Goal: Task Accomplishment & Management: Manage account settings

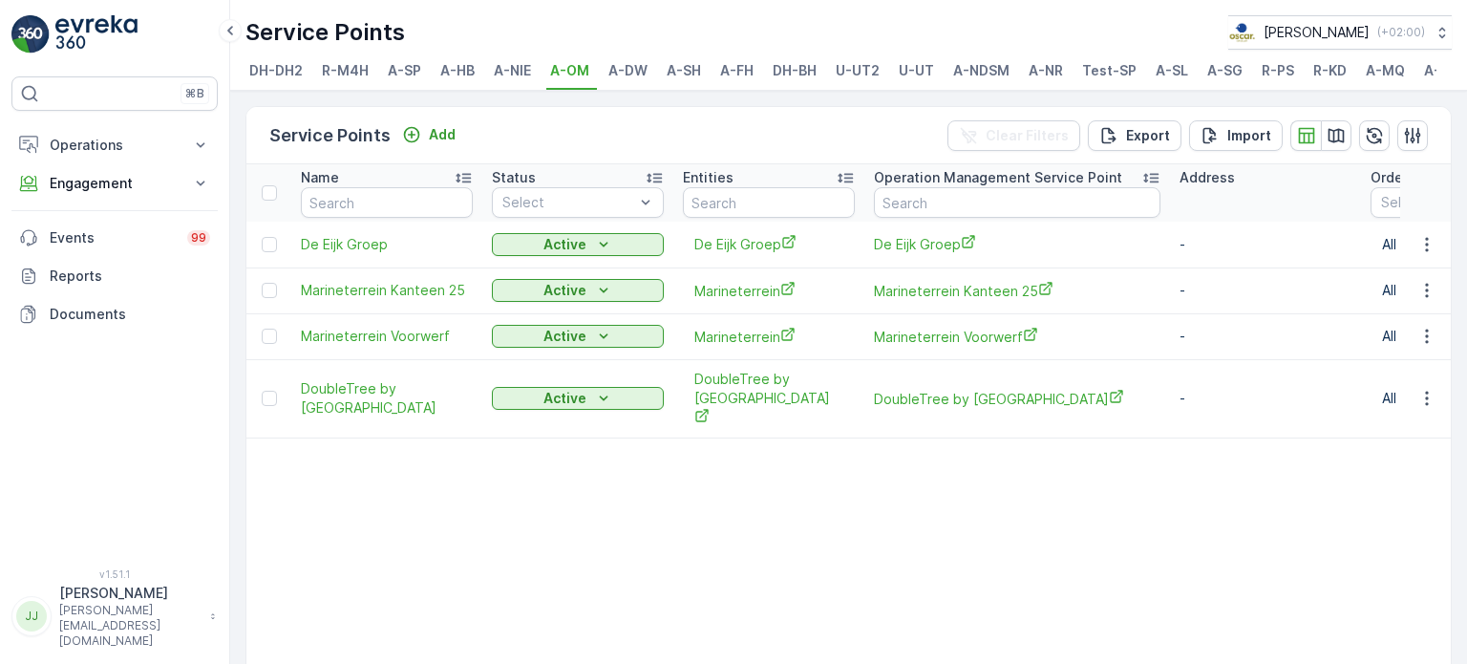
click at [622, 83] on li "A-DW" at bounding box center [629, 73] width 51 height 32
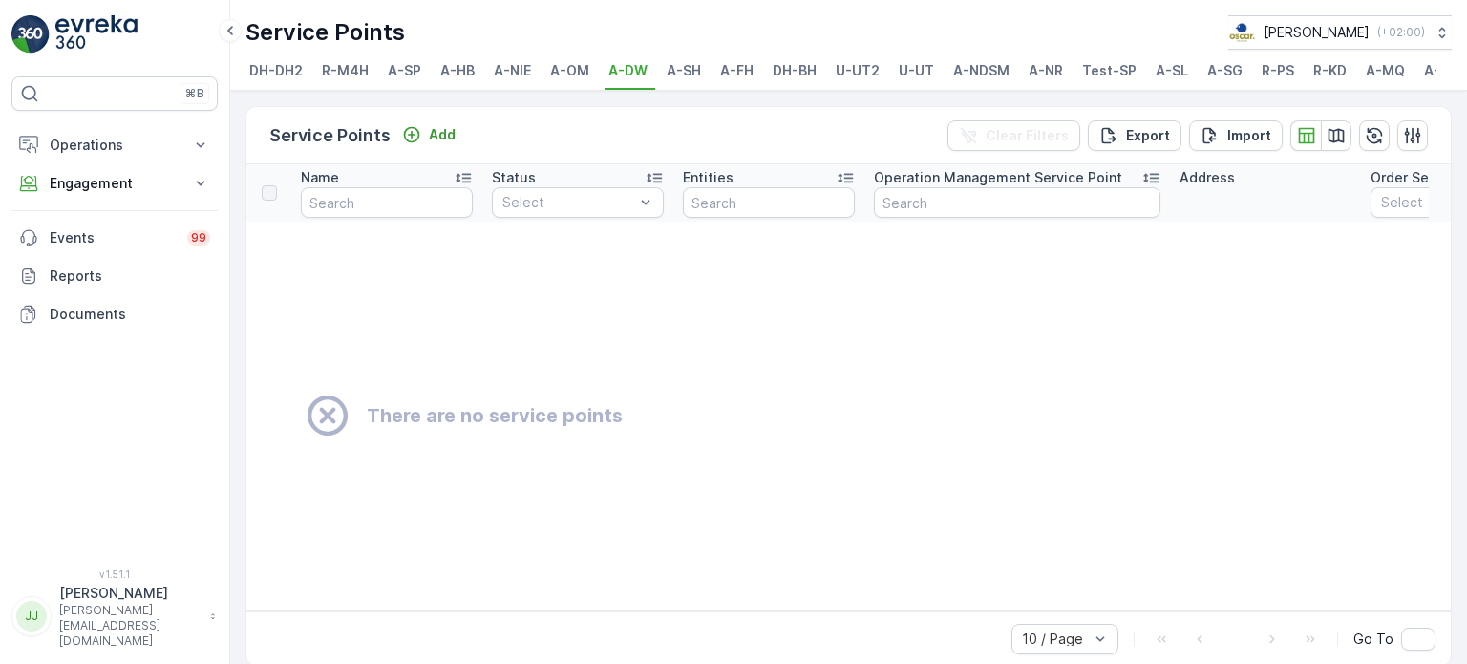
click at [680, 79] on li "A-SH" at bounding box center [686, 73] width 46 height 32
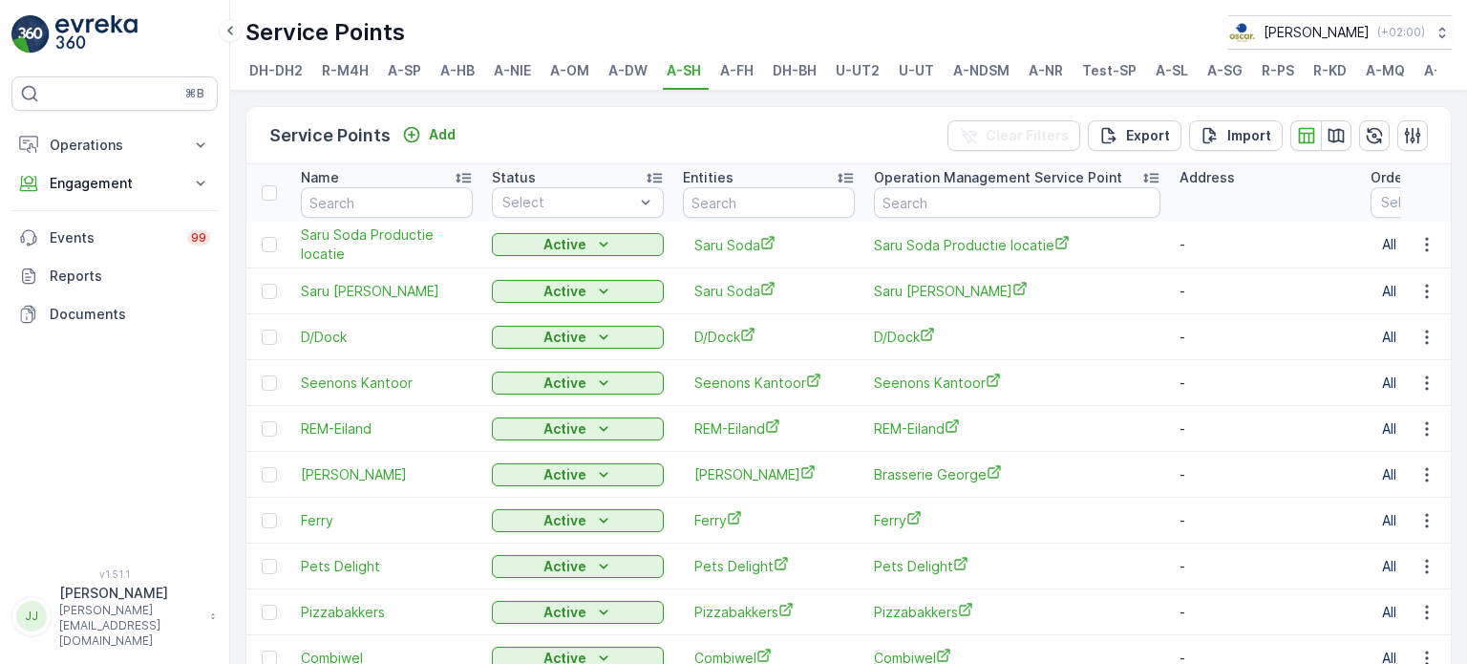
click at [737, 75] on span "A-FH" at bounding box center [736, 70] width 33 height 19
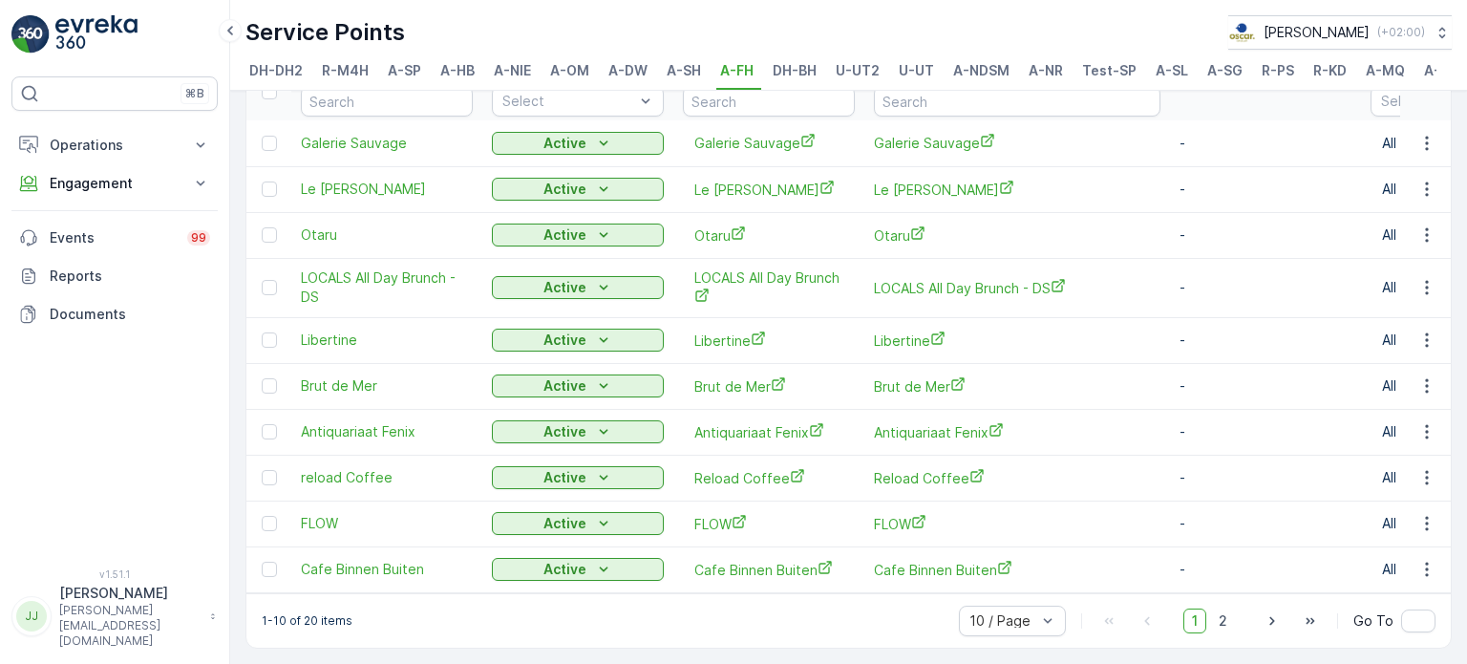
scroll to position [117, 0]
click at [1262, 621] on icon "button" at bounding box center [1271, 620] width 19 height 19
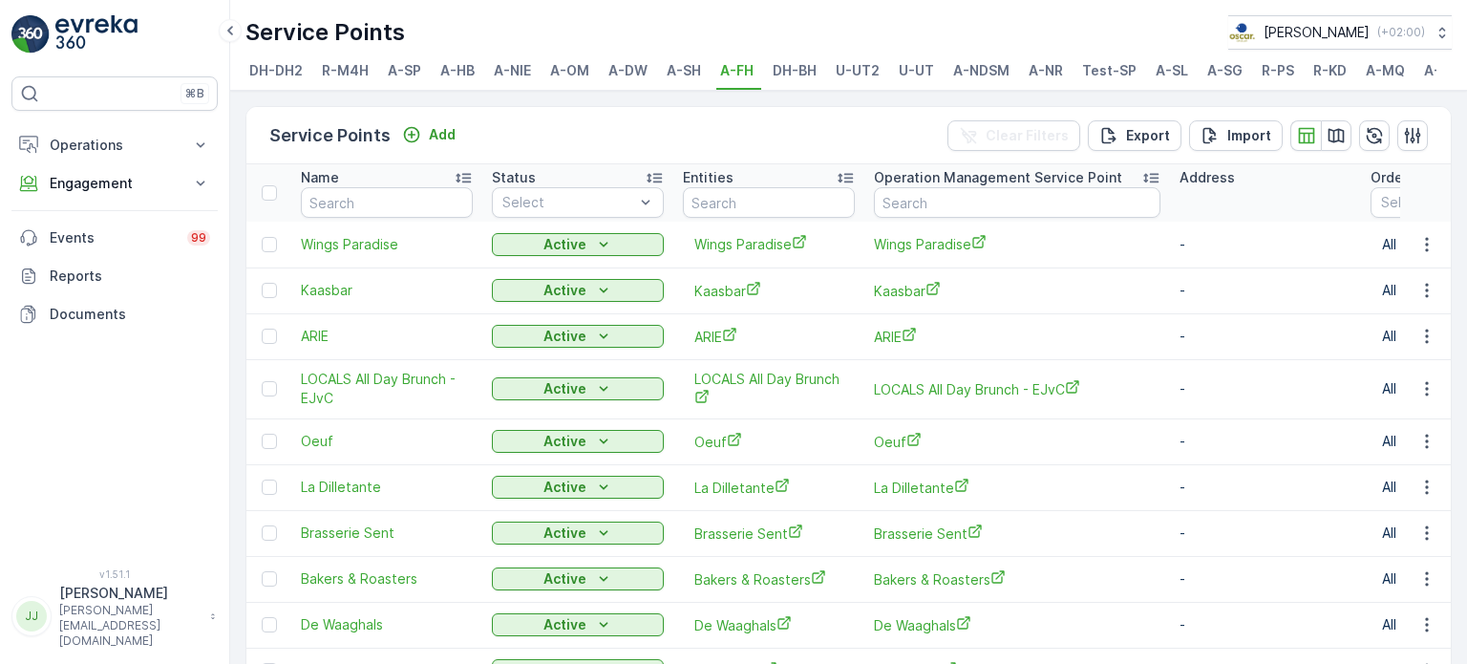
click at [156, 443] on div "⌘B Operations Insights Planning Routes & Tasks Cockpit Settings Engagement Insi…" at bounding box center [114, 310] width 206 height 469
click at [798, 79] on li "DH-BH" at bounding box center [796, 73] width 55 height 32
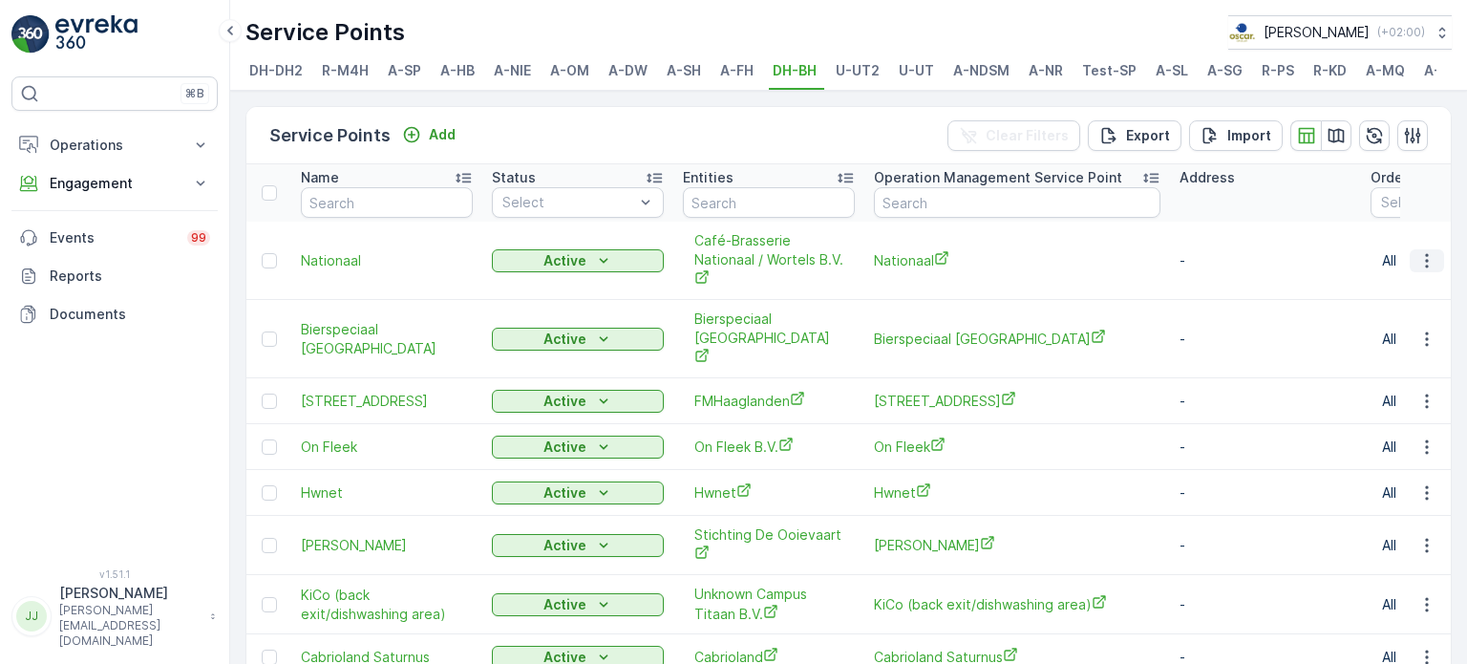
click at [1426, 267] on icon "button" at bounding box center [1426, 260] width 19 height 19
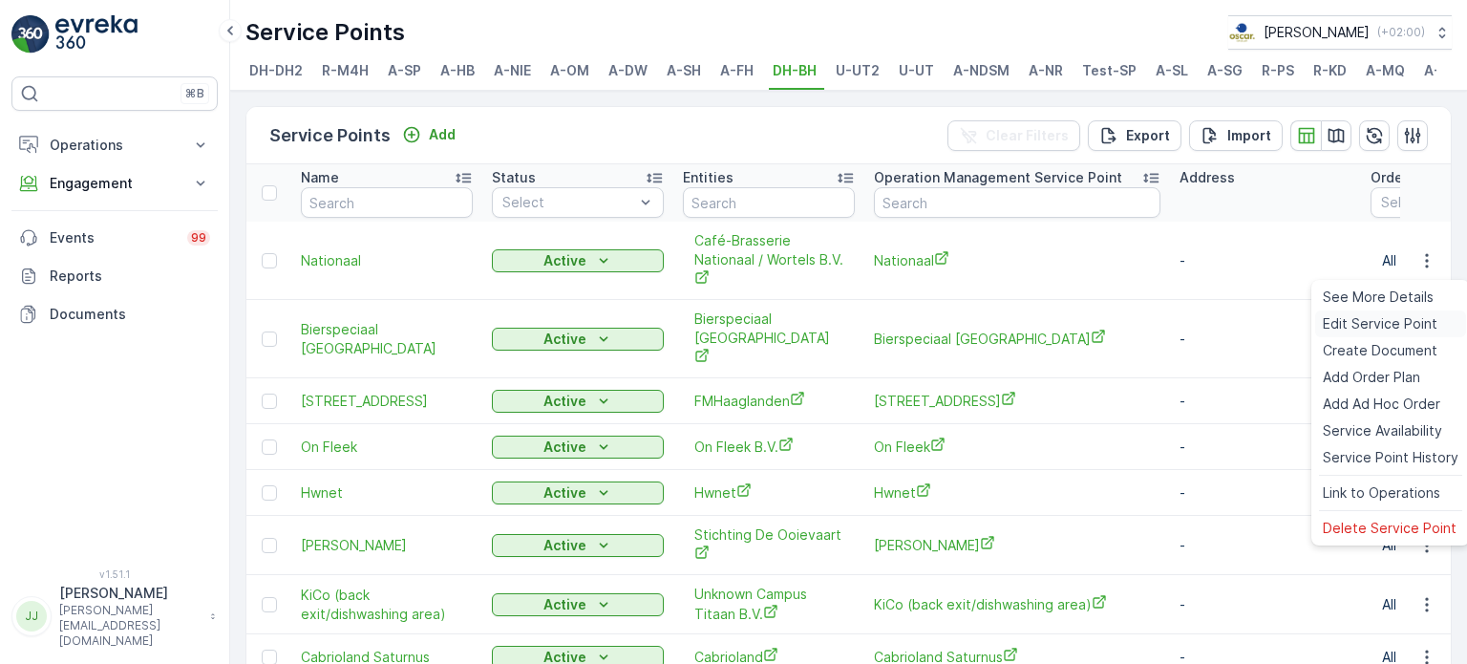
click at [1375, 329] on span "Edit Service Point" at bounding box center [1380, 323] width 115 height 19
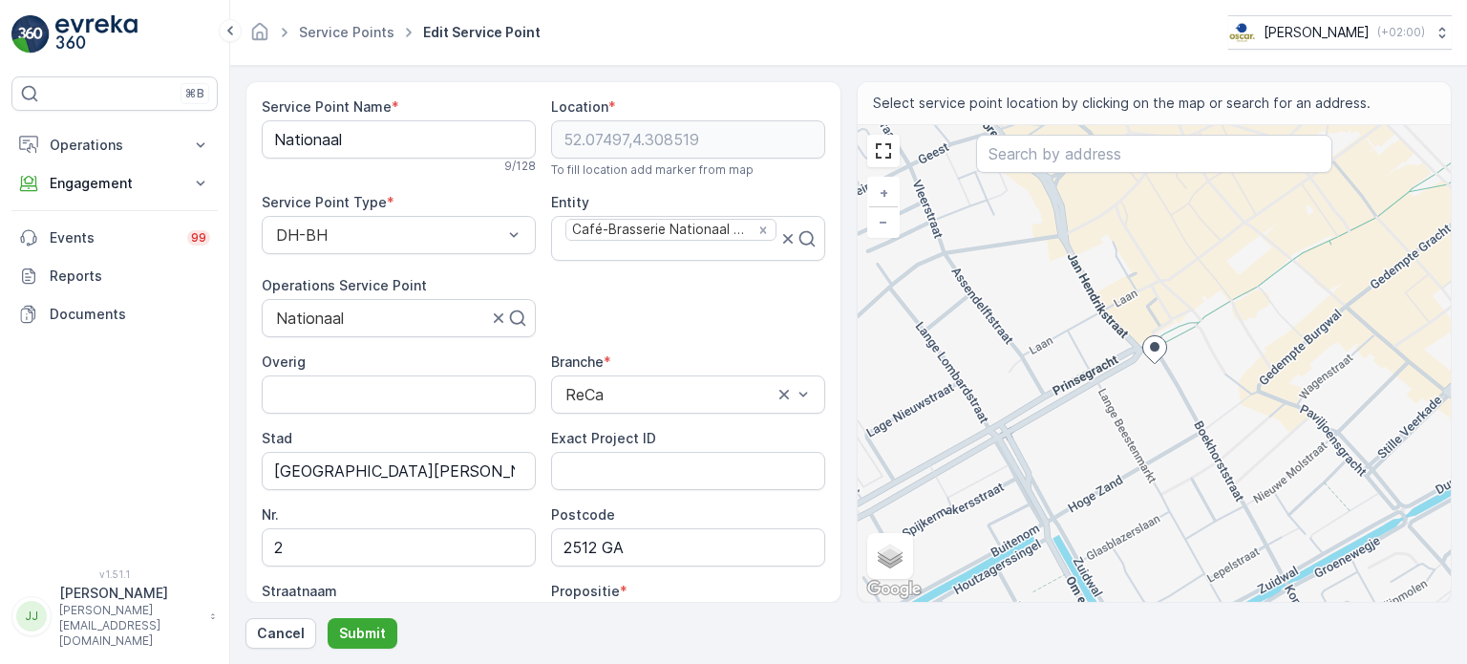
click at [181, 507] on div "⌘B Operations Insights Planning Routes & Tasks Cockpit Settings Engagement Insi…" at bounding box center [114, 310] width 206 height 469
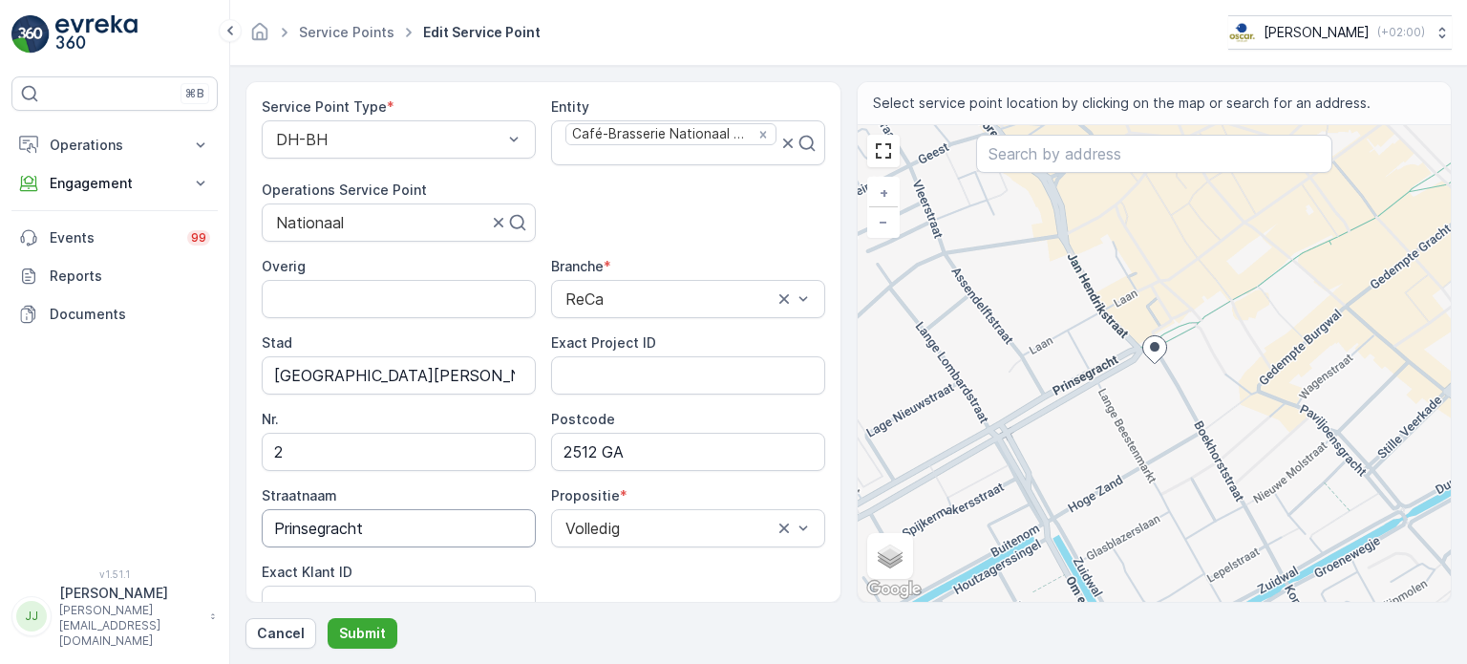
scroll to position [191, 0]
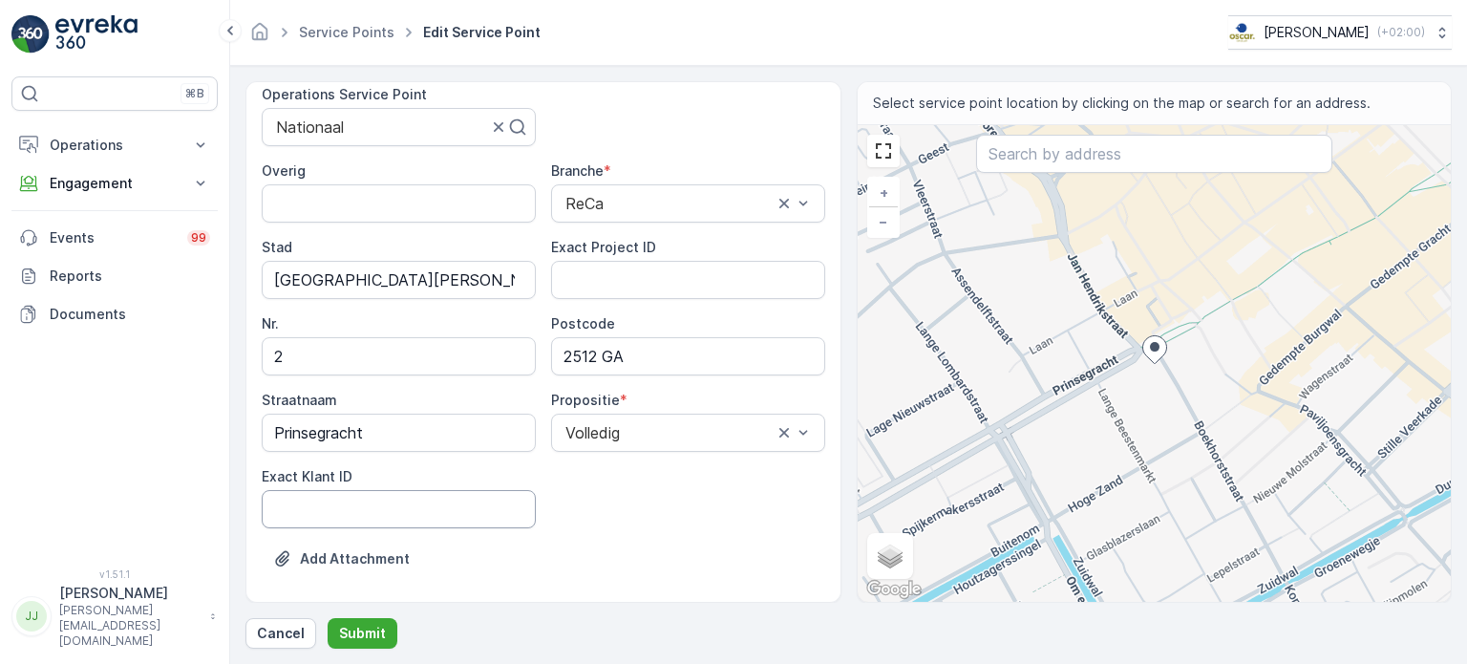
click at [349, 504] on ID "Exact Klant ID" at bounding box center [399, 509] width 274 height 38
paste ID "1447"
type ID "1447"
click at [170, 511] on div "⌘B Operations Insights Planning Routes & Tasks Cockpit Settings Engagement Insi…" at bounding box center [114, 310] width 206 height 469
click at [134, 451] on div "⌘B Operations Insights Planning Routes & Tasks Cockpit Settings Engagement Insi…" at bounding box center [114, 310] width 206 height 469
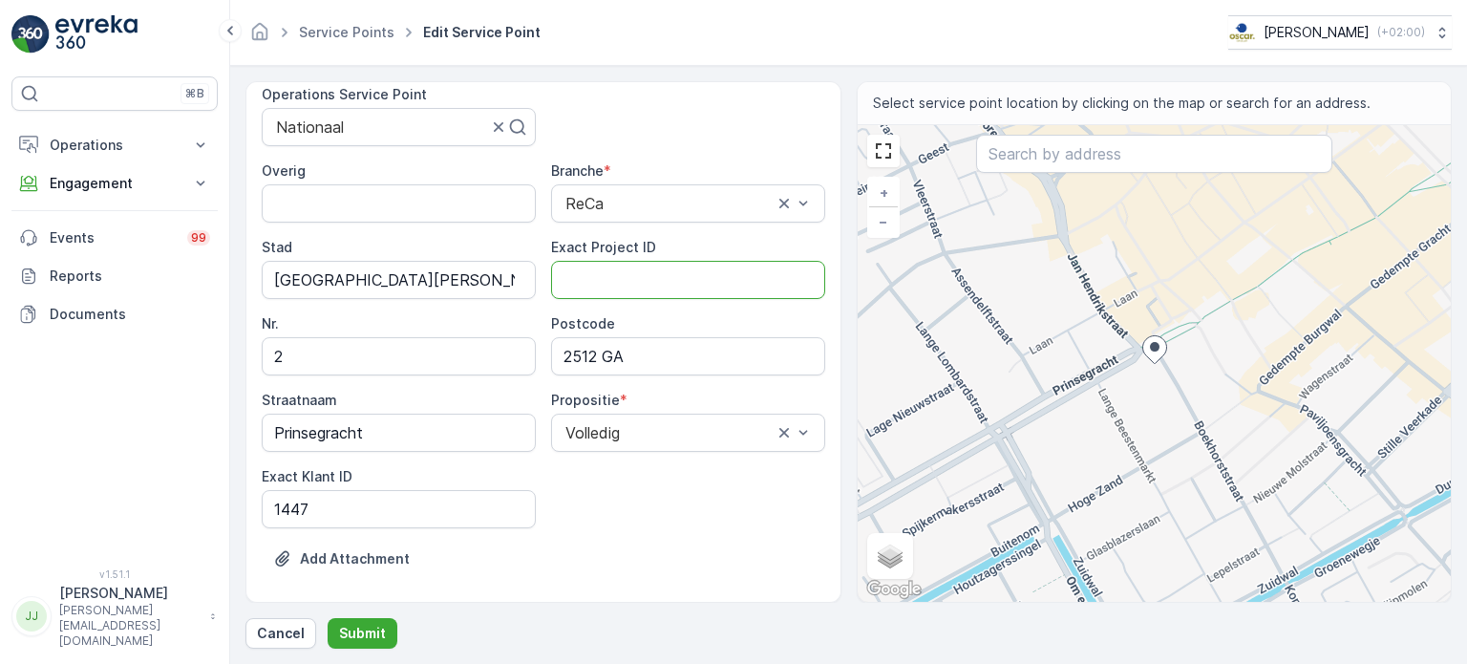
click at [621, 275] on ID "Exact Project ID" at bounding box center [688, 280] width 274 height 38
paste ID "OC-0067-2025"
type ID "OC-0067-2025"
click at [604, 358] on input "2512 GA" at bounding box center [688, 356] width 274 height 38
type input "2512GA"
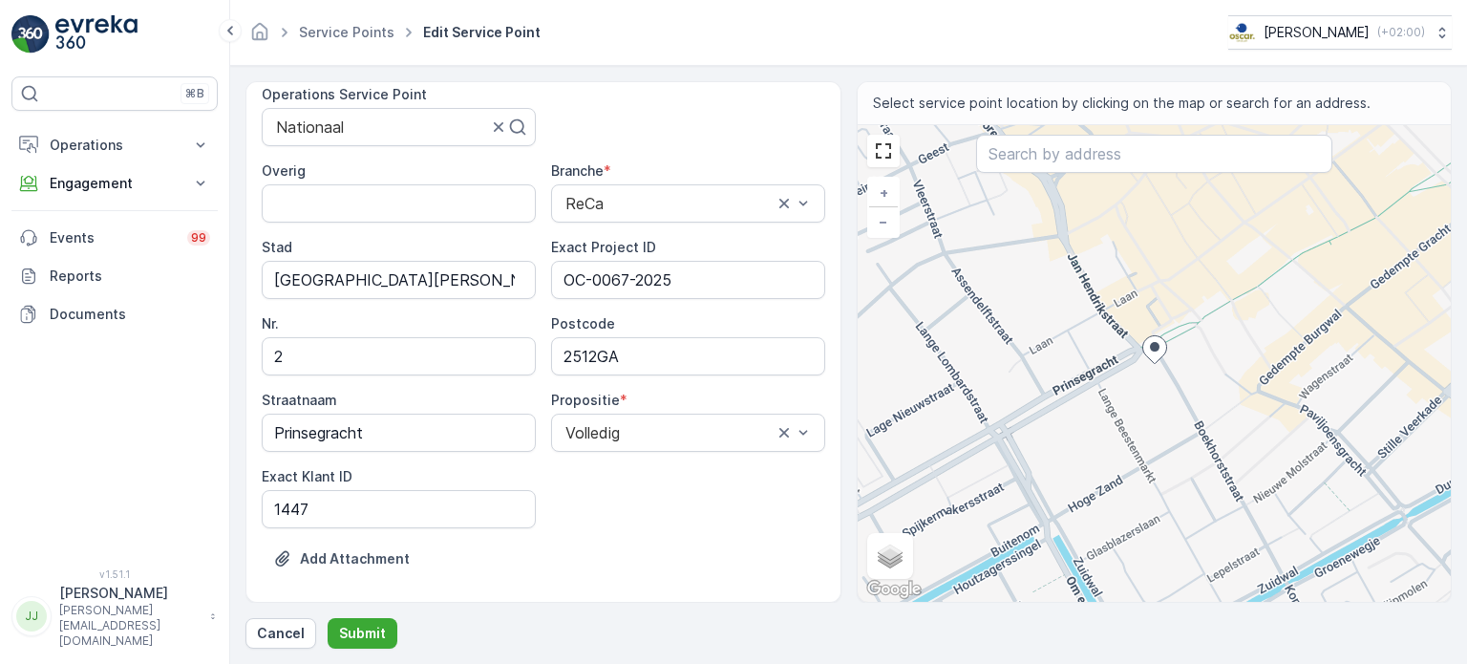
click at [69, 401] on div "⌘B Operations Insights Planning Routes & Tasks Cockpit Settings Engagement Insi…" at bounding box center [114, 310] width 206 height 469
click at [369, 638] on p "Submit" at bounding box center [362, 633] width 47 height 19
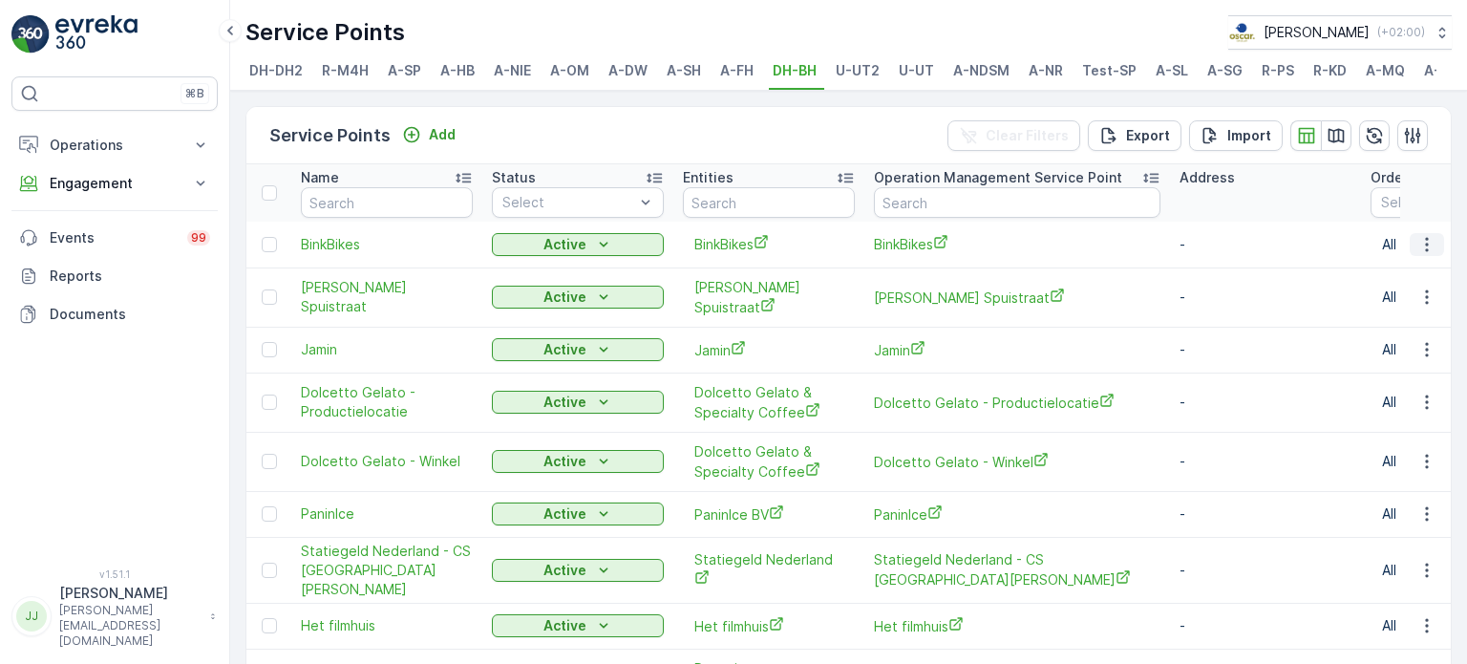
click at [1425, 251] on icon "button" at bounding box center [1426, 244] width 3 height 14
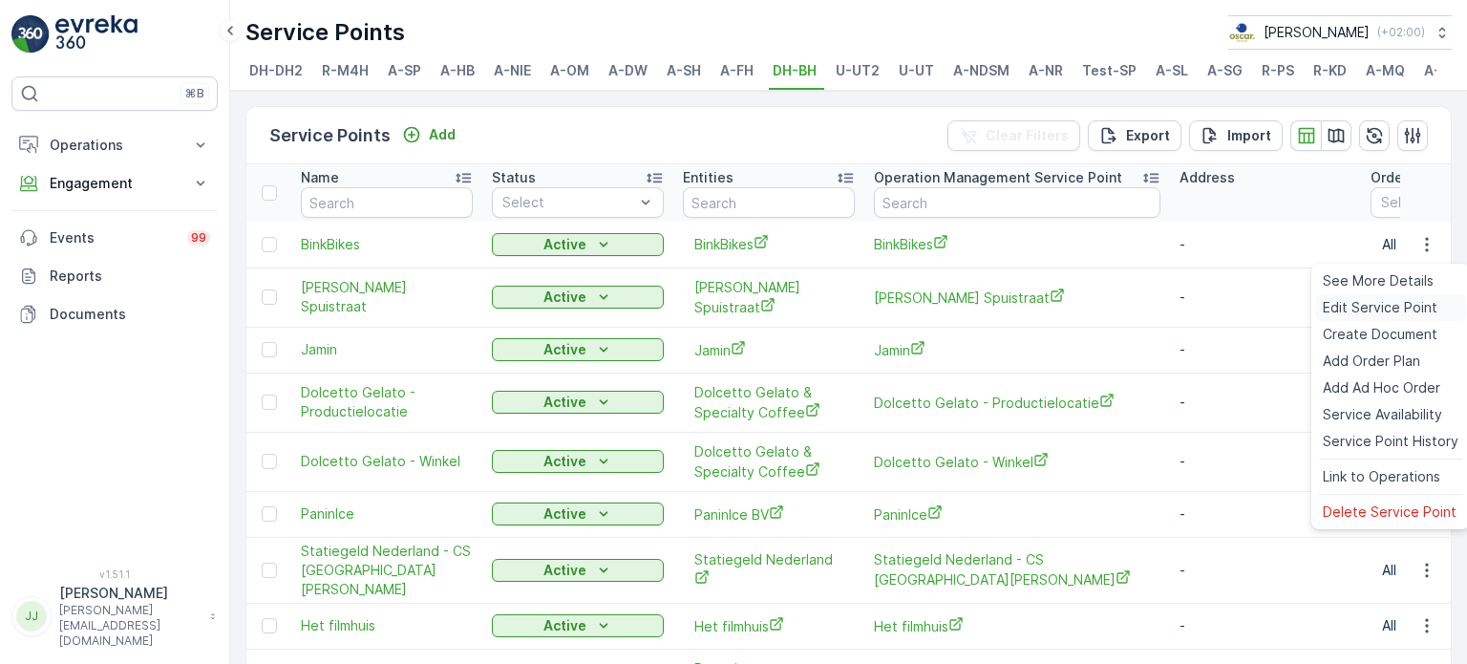
click at [1384, 315] on span "Edit Service Point" at bounding box center [1380, 307] width 115 height 19
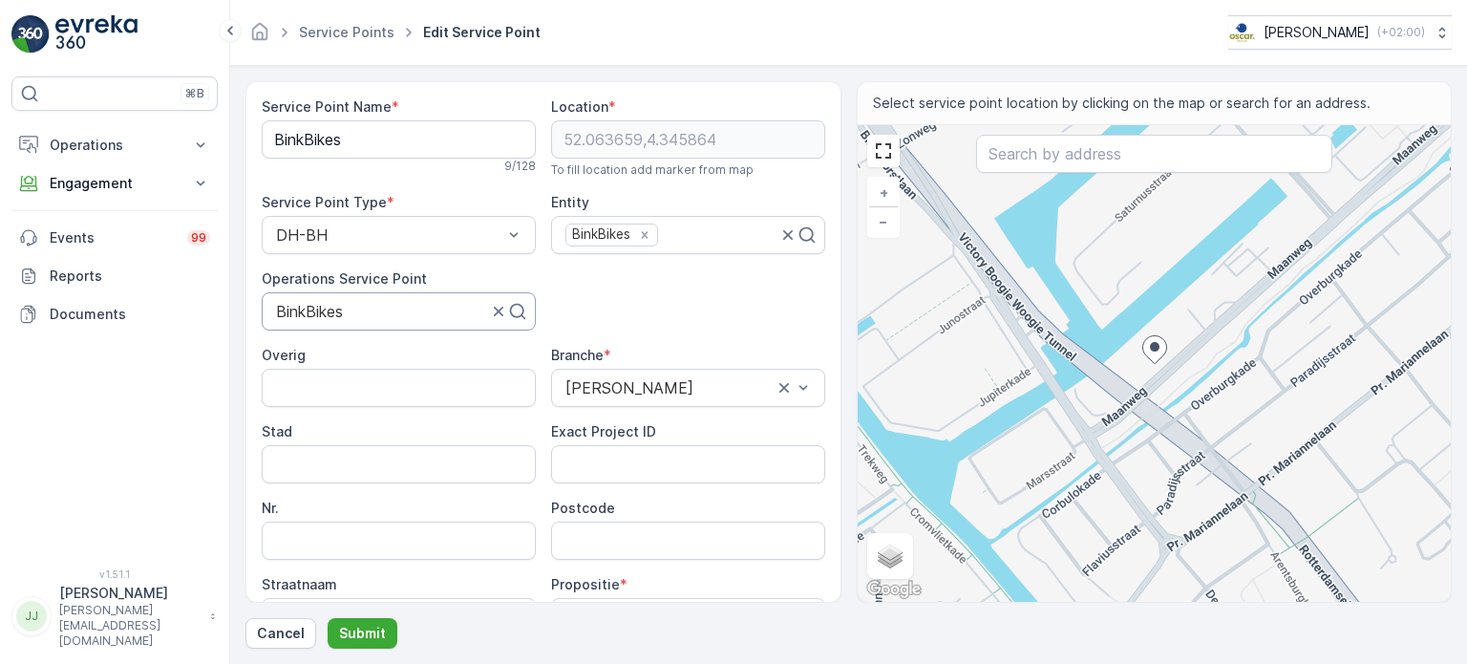
click at [318, 309] on div at bounding box center [381, 311] width 215 height 17
drag, startPoint x: 353, startPoint y: 308, endPoint x: 275, endPoint y: 311, distance: 78.4
click at [275, 311] on div at bounding box center [381, 311] width 215 height 17
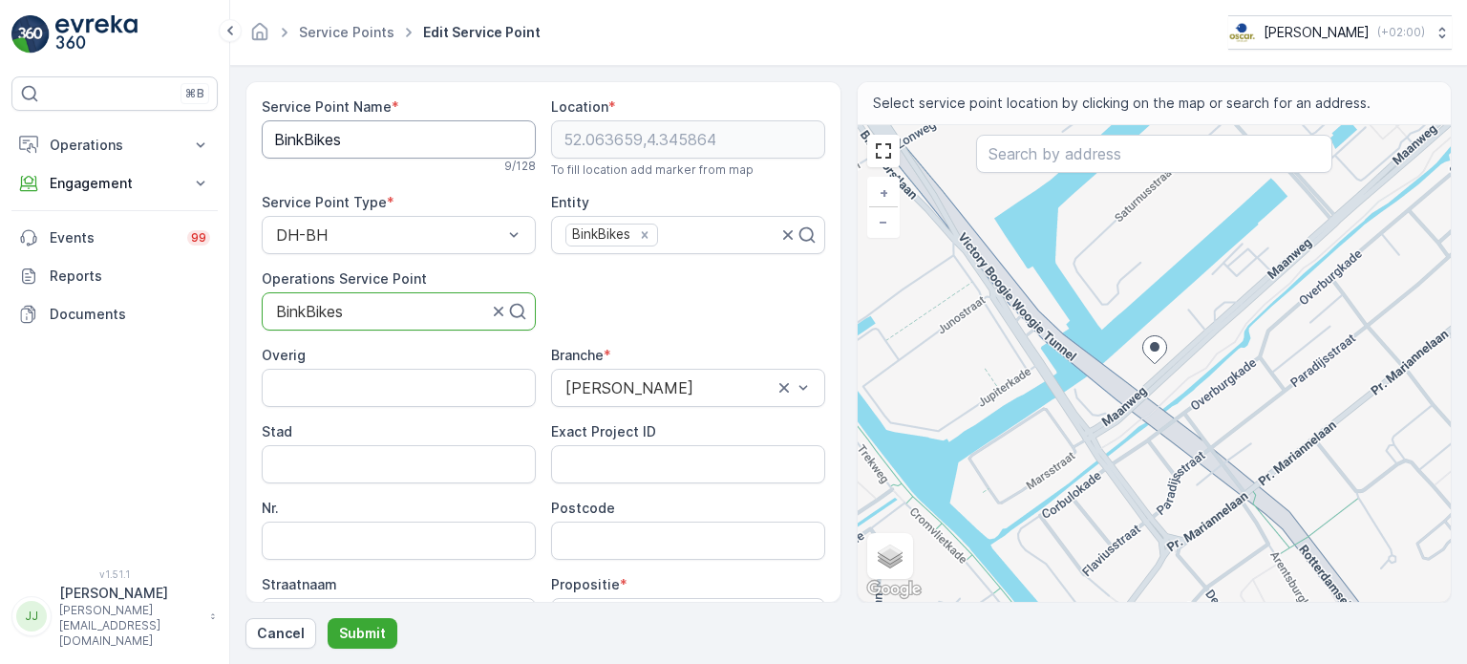
click at [324, 135] on Name "BinkBikes" at bounding box center [399, 139] width 274 height 38
click at [593, 541] on input "Postcode" at bounding box center [688, 540] width 274 height 38
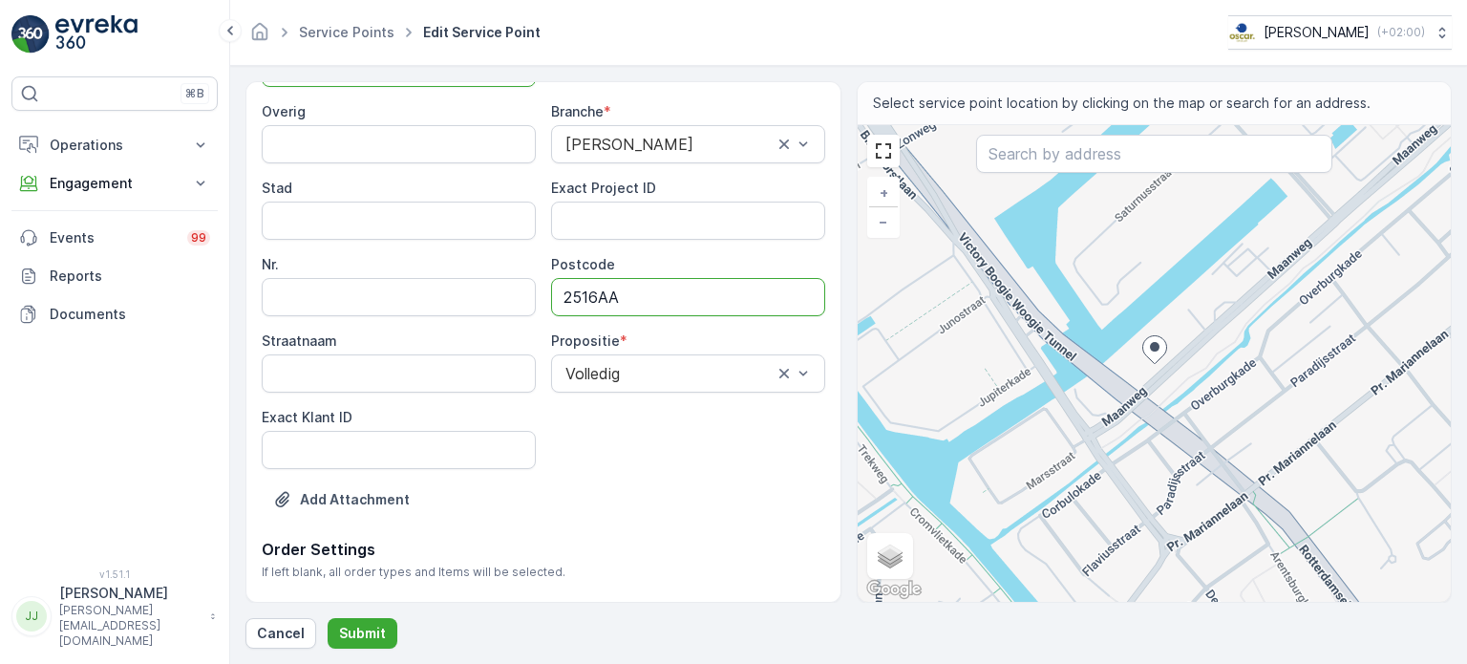
scroll to position [290, 0]
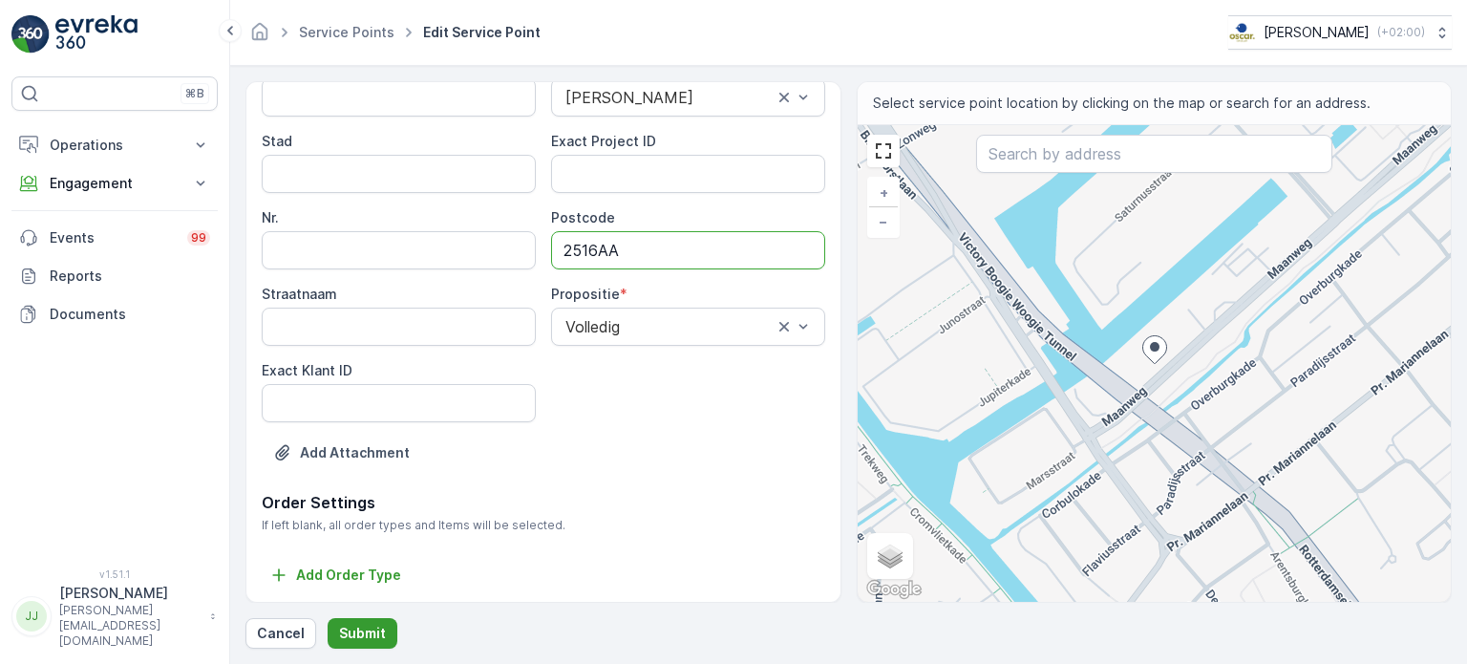
type input "2516AA"
click at [367, 625] on p "Submit" at bounding box center [362, 633] width 47 height 19
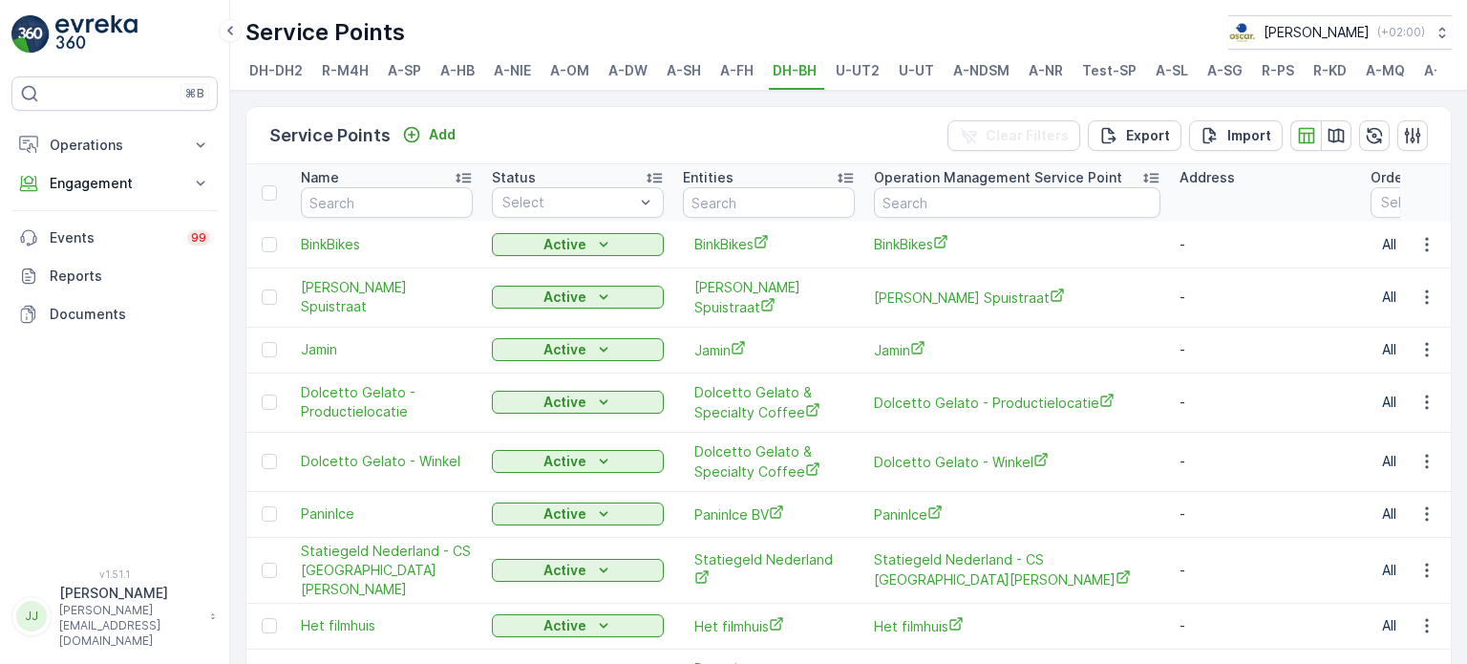
click at [200, 430] on div "⌘B Operations Insights Planning Routes & Tasks Cockpit Settings Engagement Insi…" at bounding box center [114, 310] width 206 height 469
click at [161, 428] on div "⌘B Operations Insights Planning Routes & Tasks Cockpit Settings Engagement Insi…" at bounding box center [114, 310] width 206 height 469
click at [1425, 301] on icon "button" at bounding box center [1426, 296] width 19 height 19
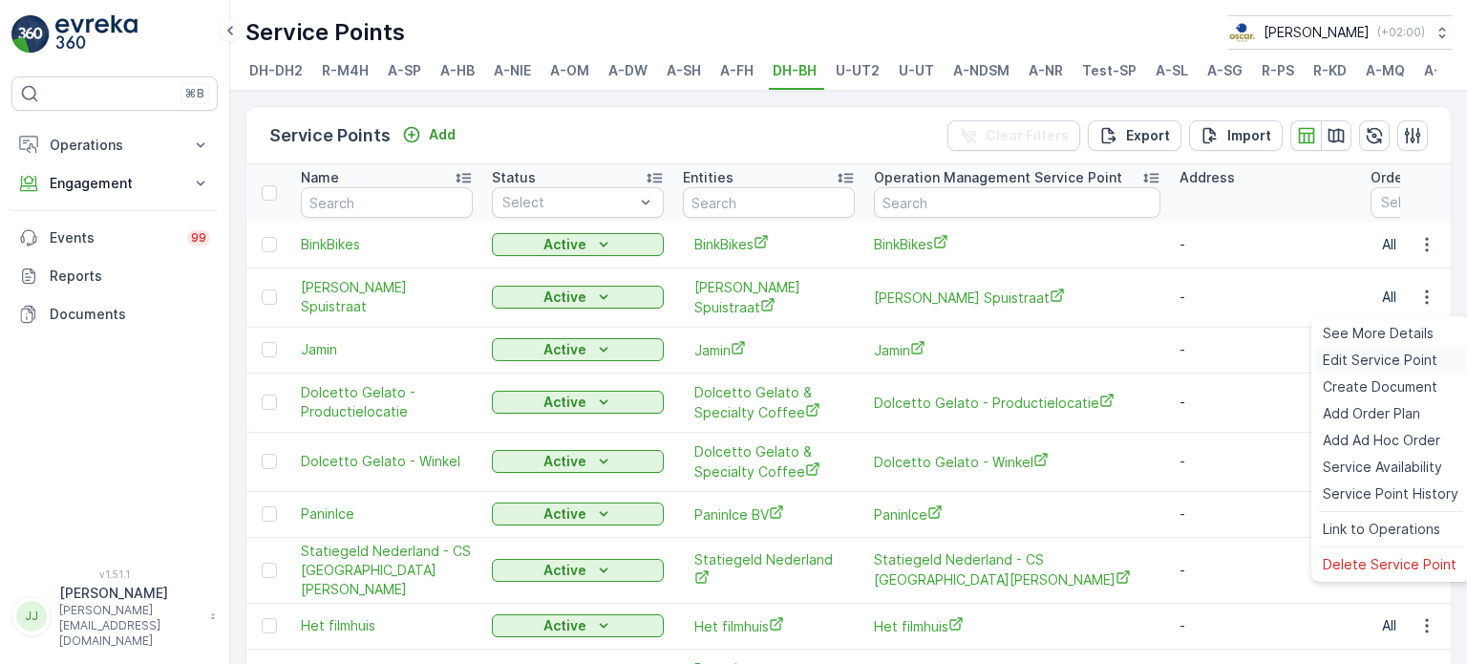
click at [1366, 363] on span "Edit Service Point" at bounding box center [1380, 359] width 115 height 19
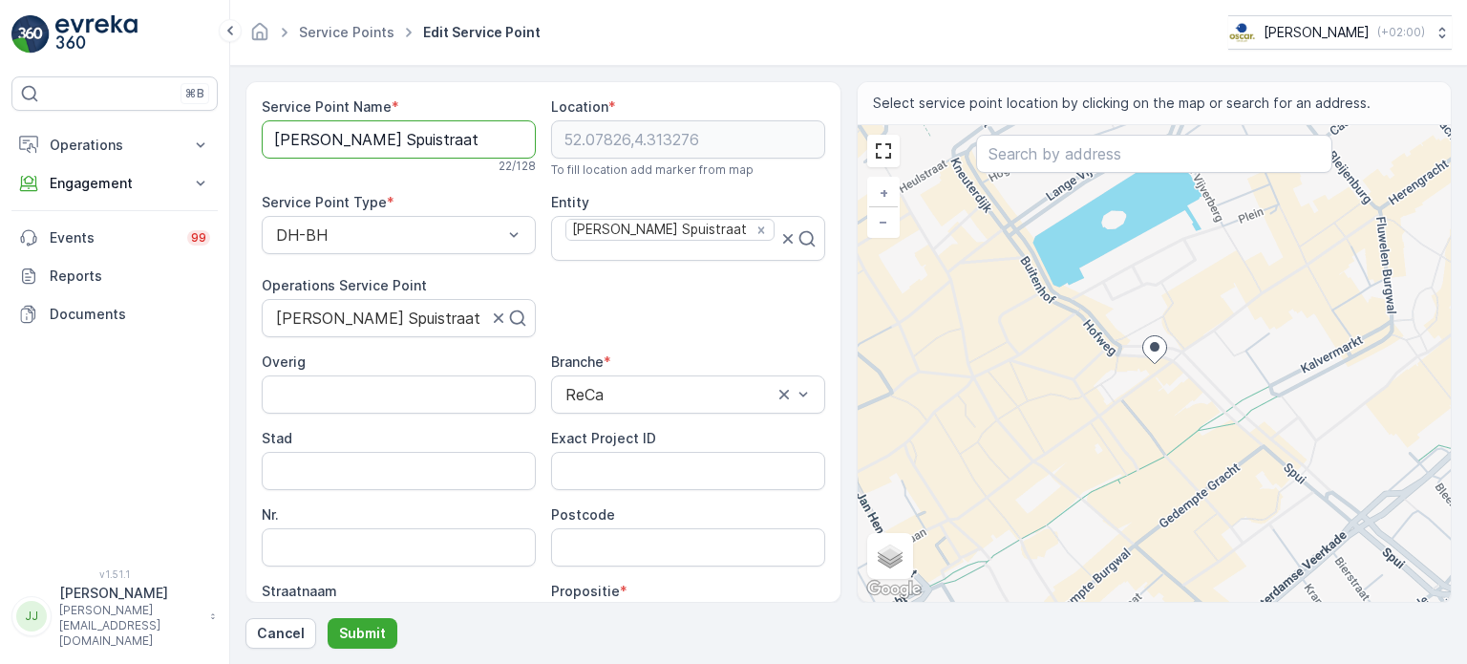
click at [318, 136] on Name "[PERSON_NAME] Spuistraat" at bounding box center [399, 139] width 274 height 38
click at [204, 477] on div "⌘B Operations Insights Planning Routes & Tasks Cockpit Settings Engagement Insi…" at bounding box center [114, 310] width 206 height 469
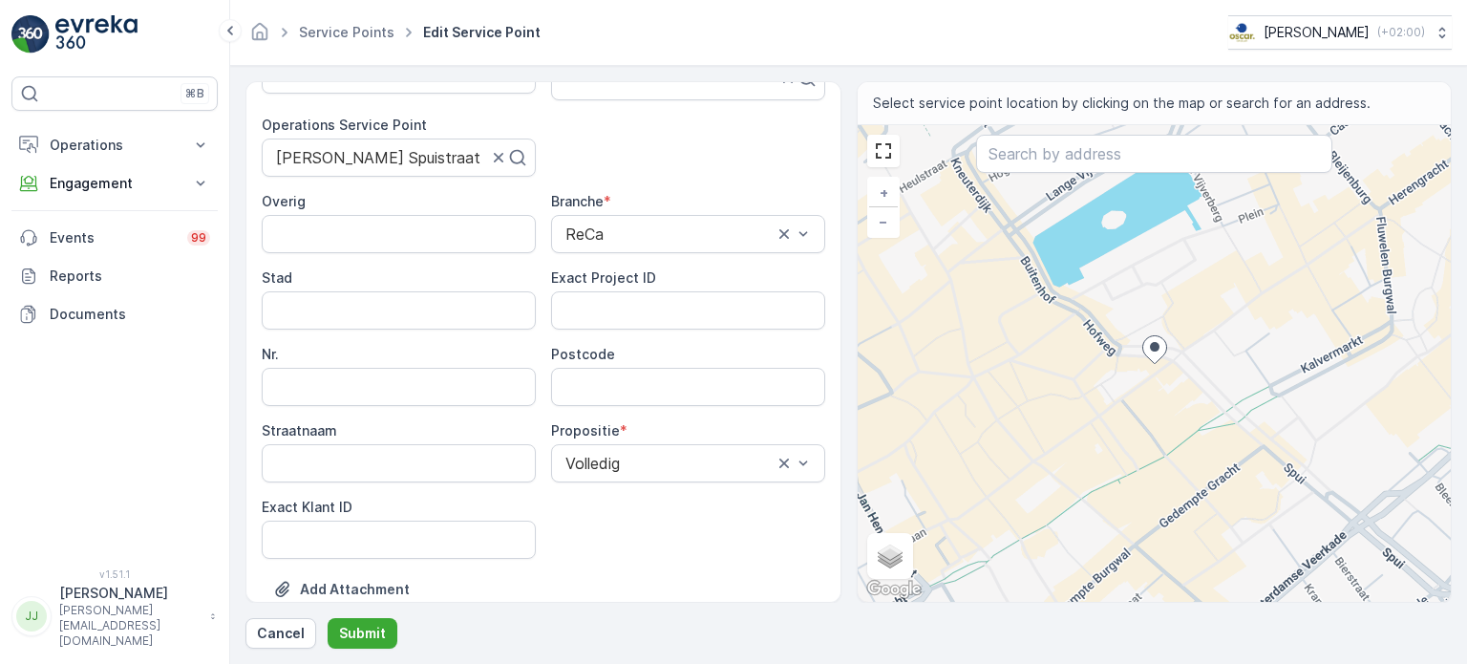
scroll to position [191, 0]
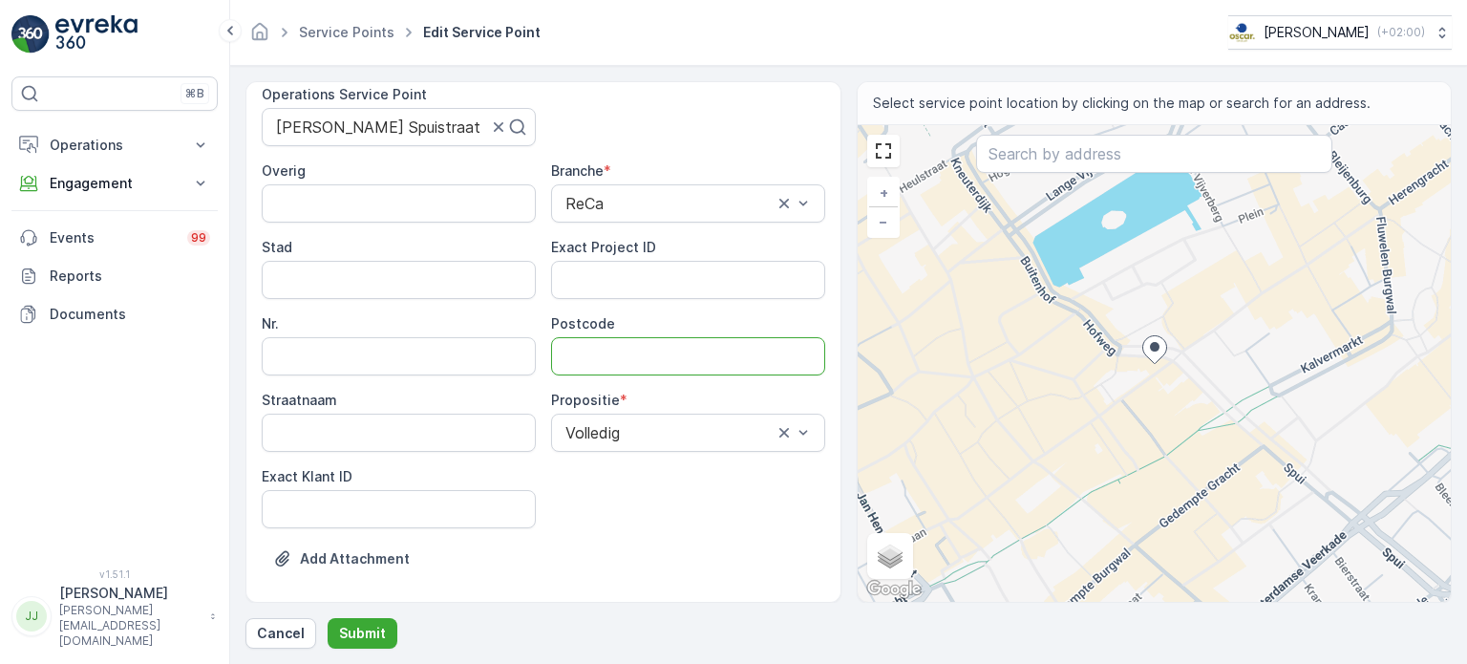
click at [591, 347] on input "Postcode" at bounding box center [688, 356] width 274 height 38
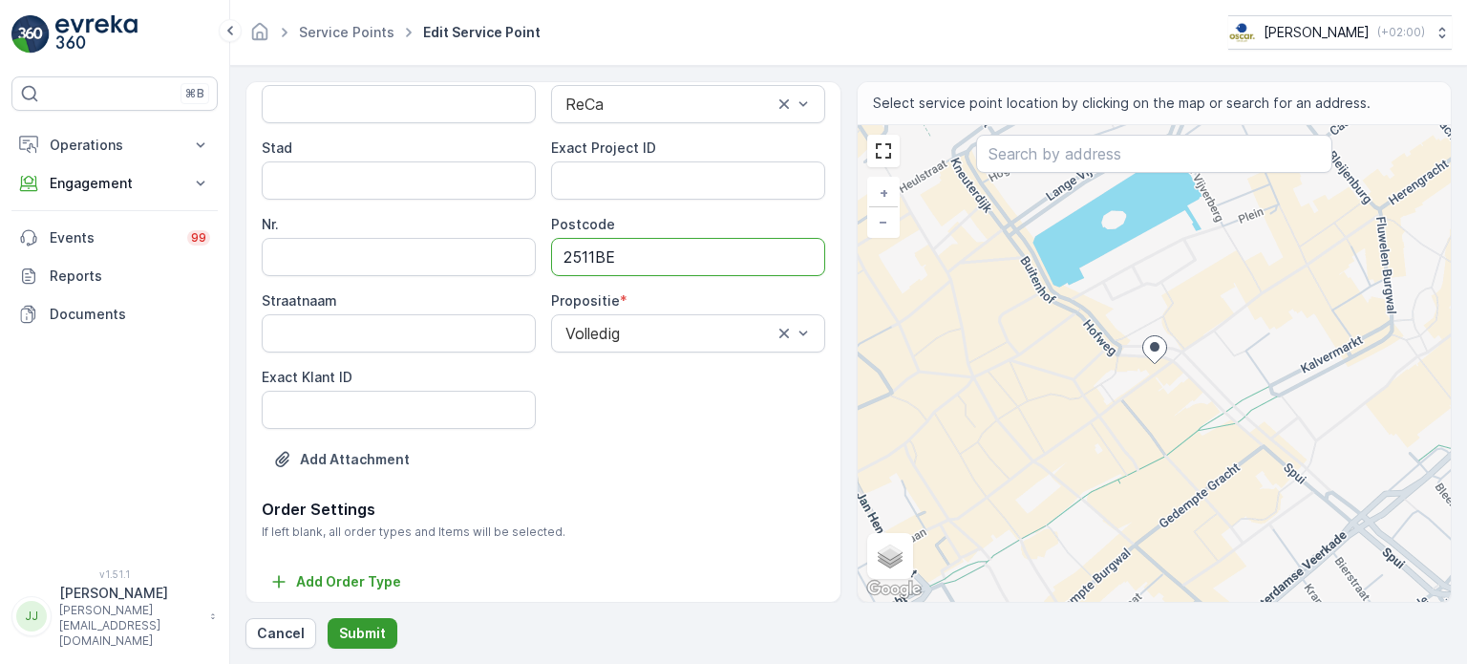
type input "2511BE"
click at [353, 641] on p "Submit" at bounding box center [362, 633] width 47 height 19
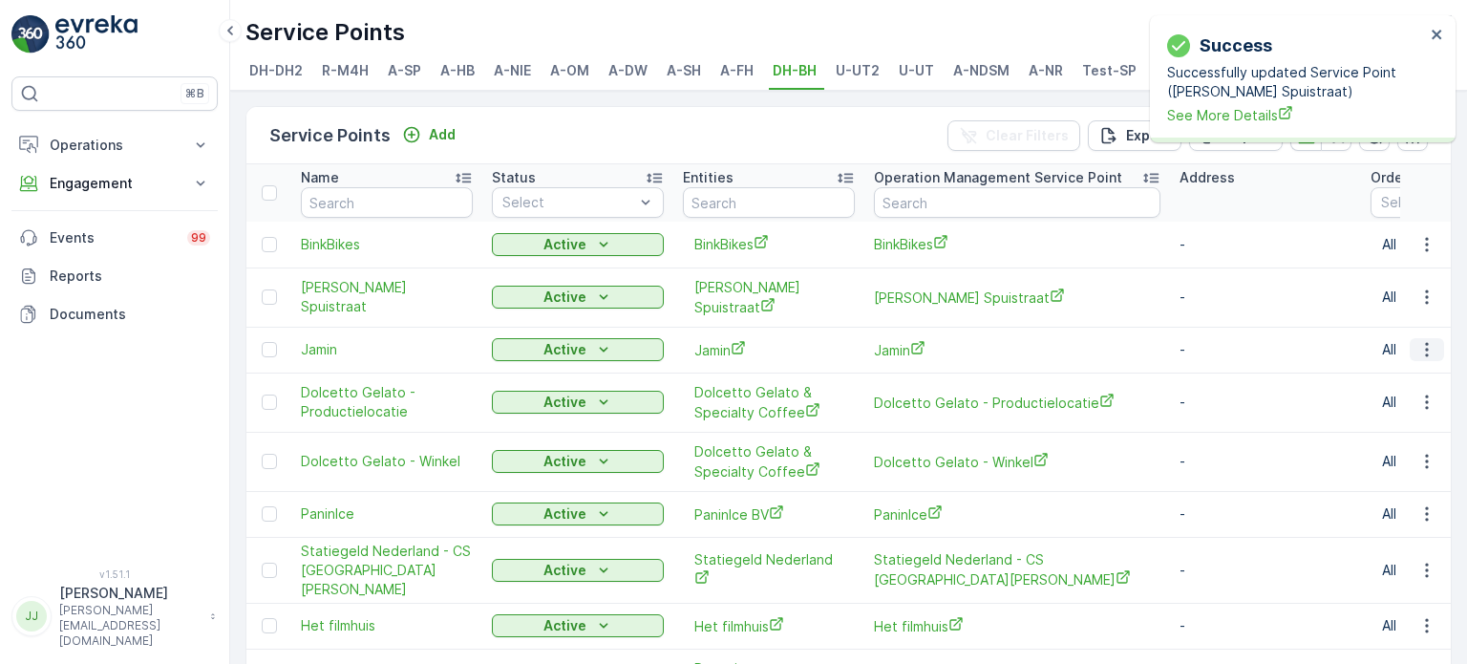
click at [1429, 356] on icon "button" at bounding box center [1426, 349] width 19 height 19
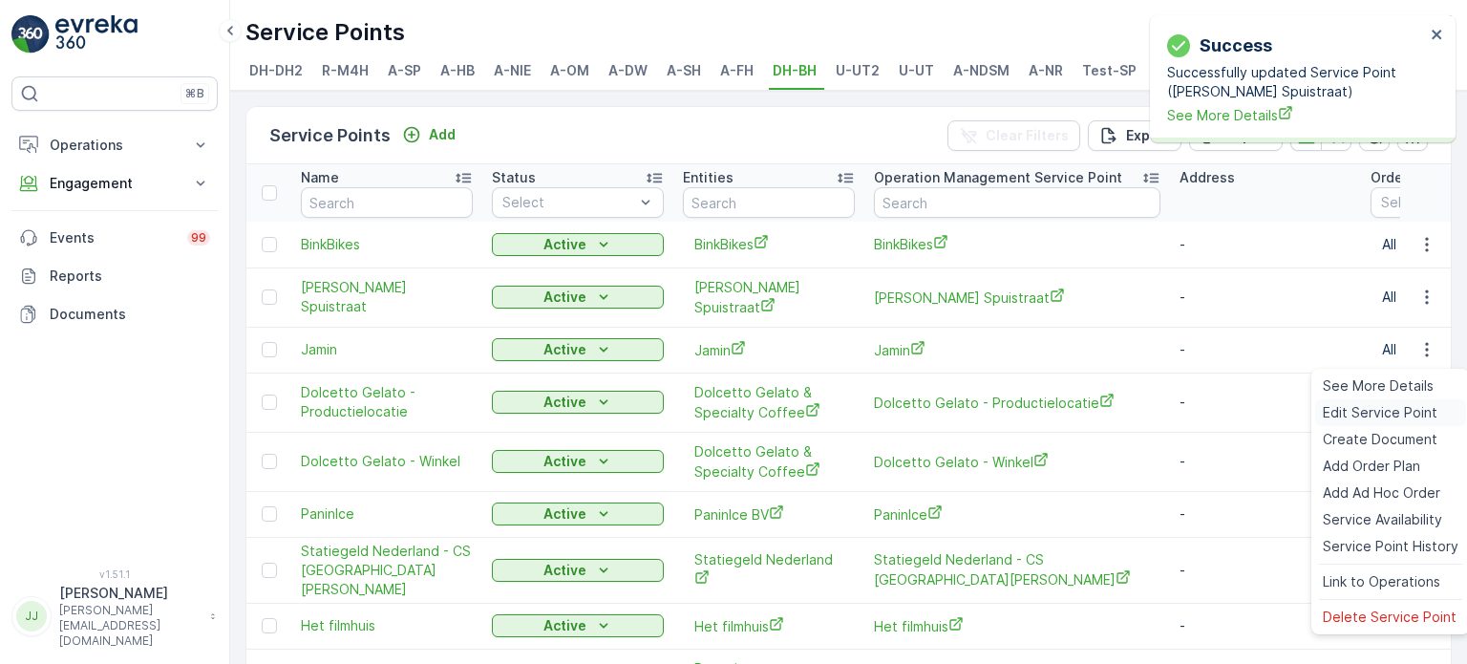
click at [1384, 409] on span "Edit Service Point" at bounding box center [1380, 412] width 115 height 19
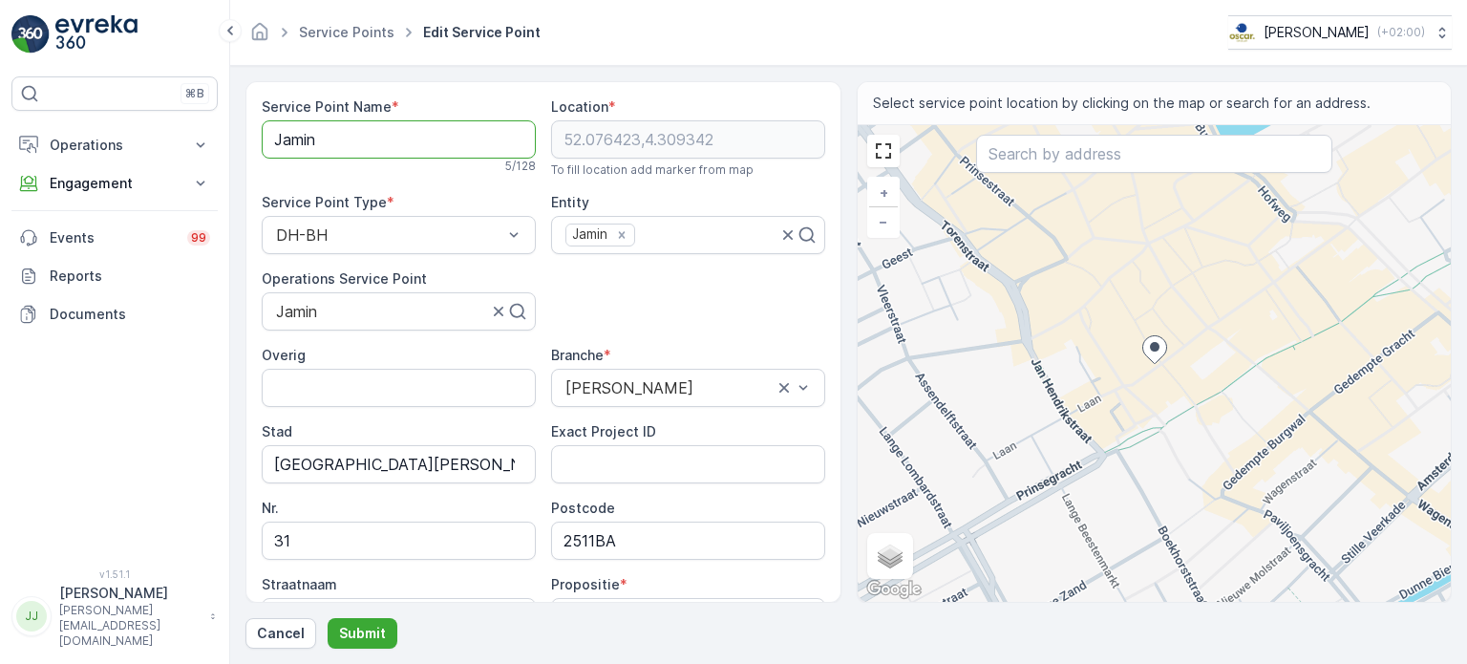
click at [301, 131] on Name "Jamin" at bounding box center [399, 139] width 274 height 38
click at [137, 442] on div "⌘B Operations Insights Planning Routes & Tasks Cockpit Settings Engagement Insi…" at bounding box center [114, 310] width 206 height 469
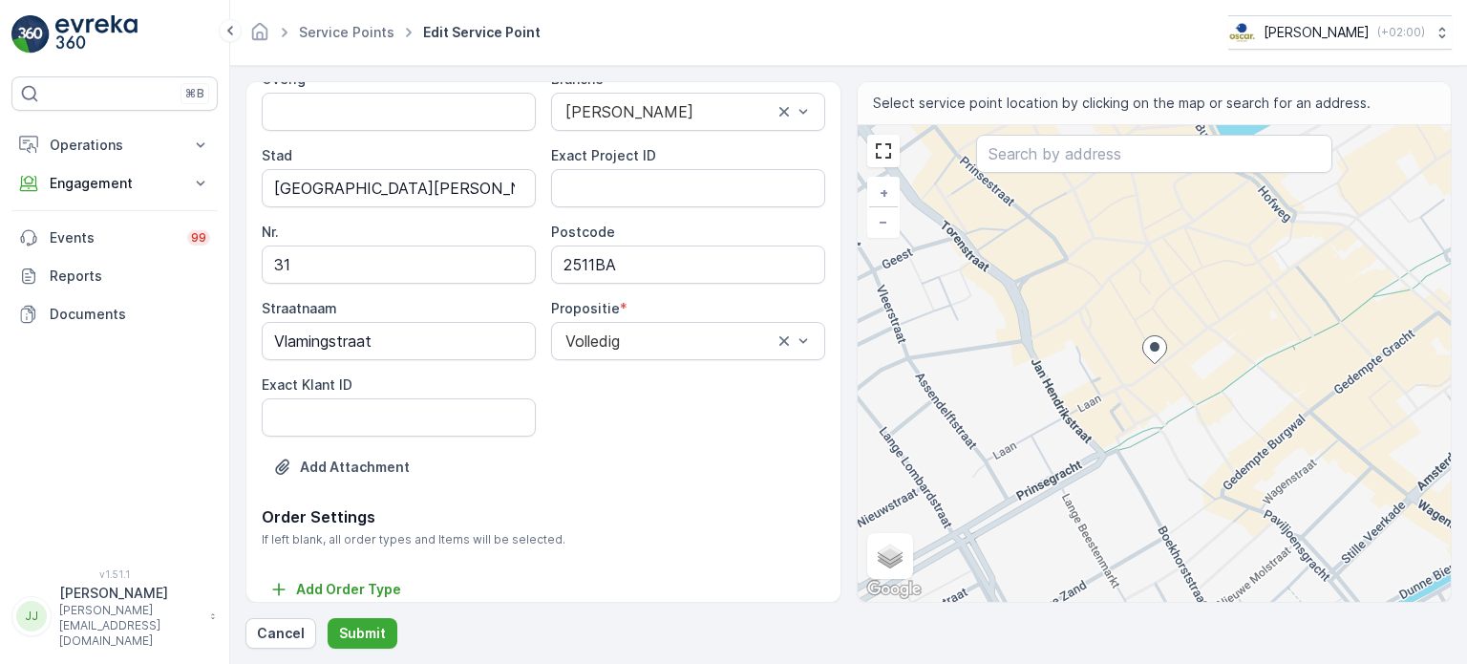
scroll to position [290, 0]
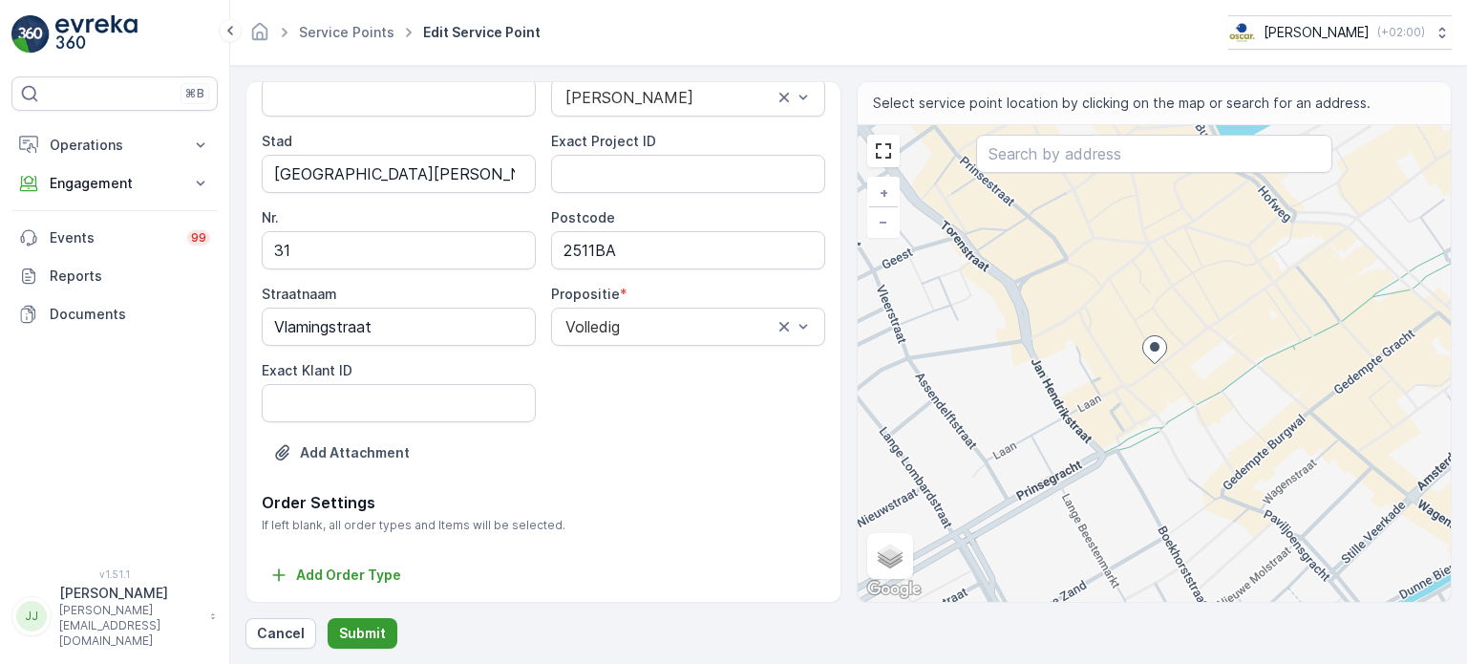
click at [361, 626] on p "Submit" at bounding box center [362, 633] width 47 height 19
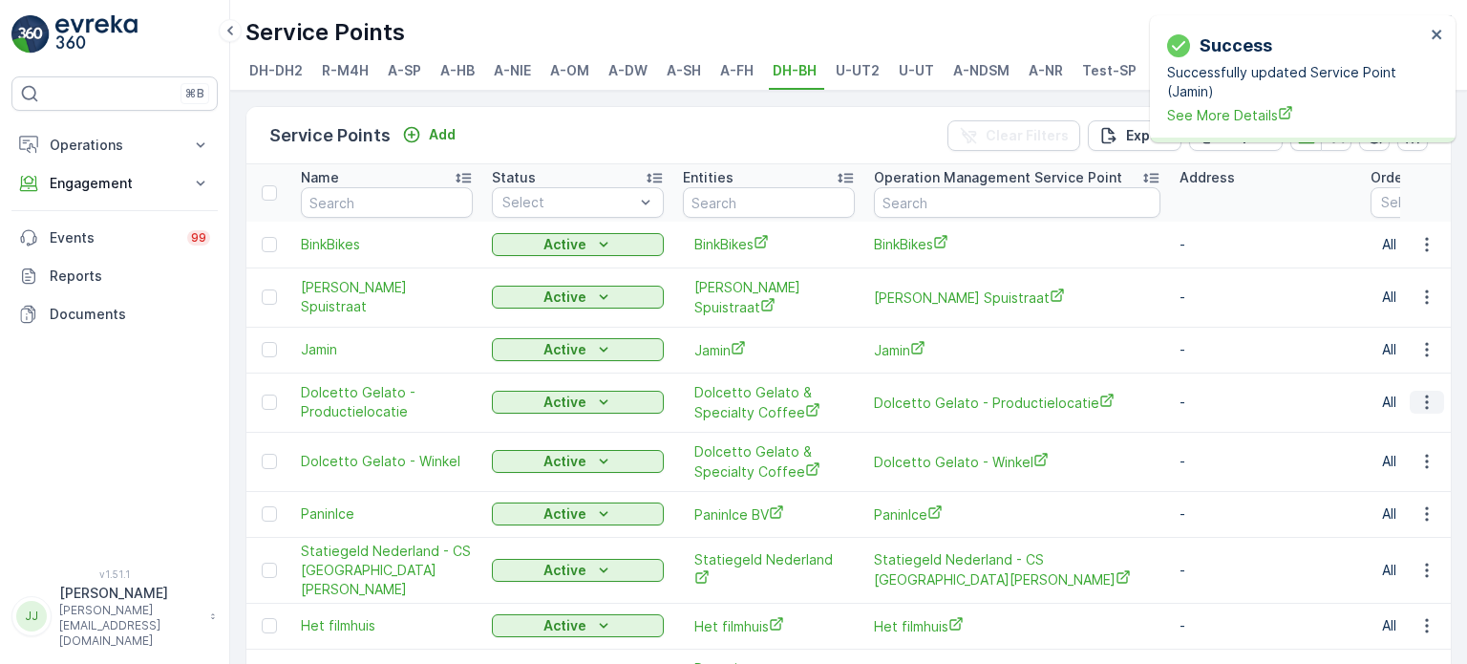
click at [1426, 412] on icon "button" at bounding box center [1426, 401] width 19 height 19
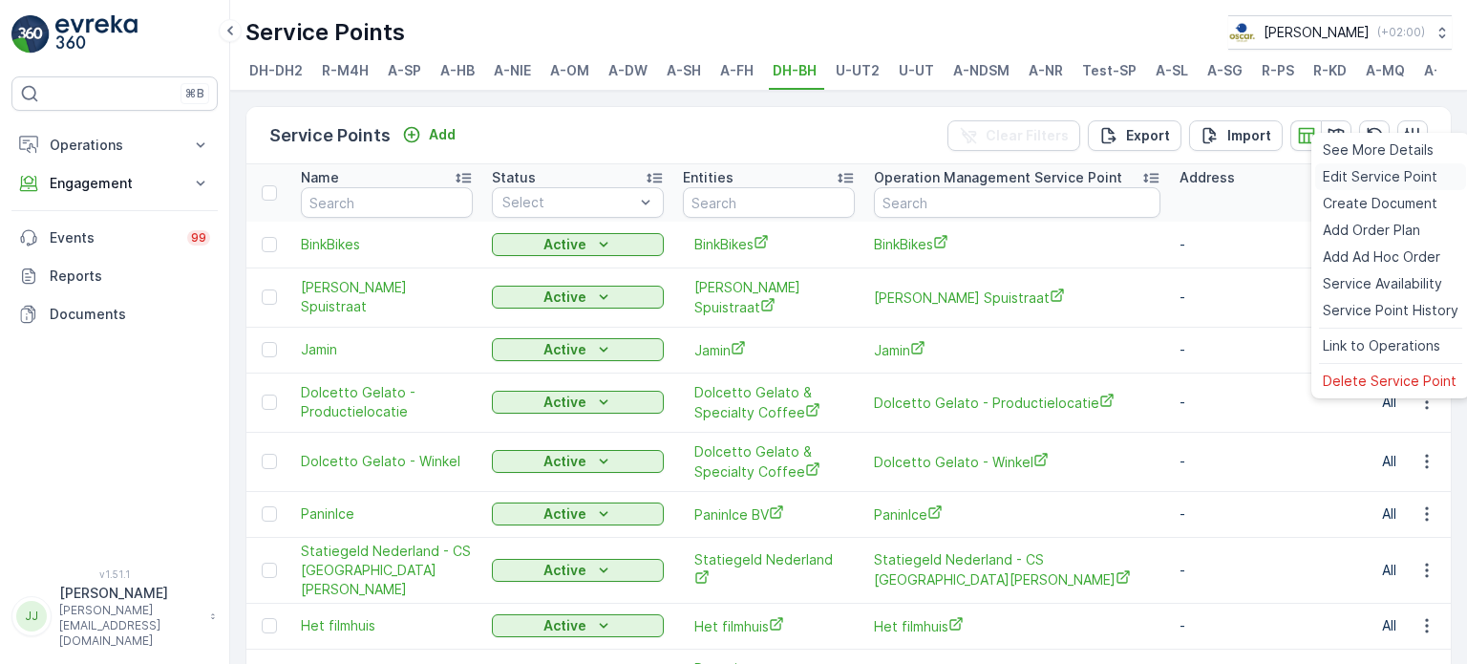
click at [1375, 185] on span "Edit Service Point" at bounding box center [1380, 176] width 115 height 19
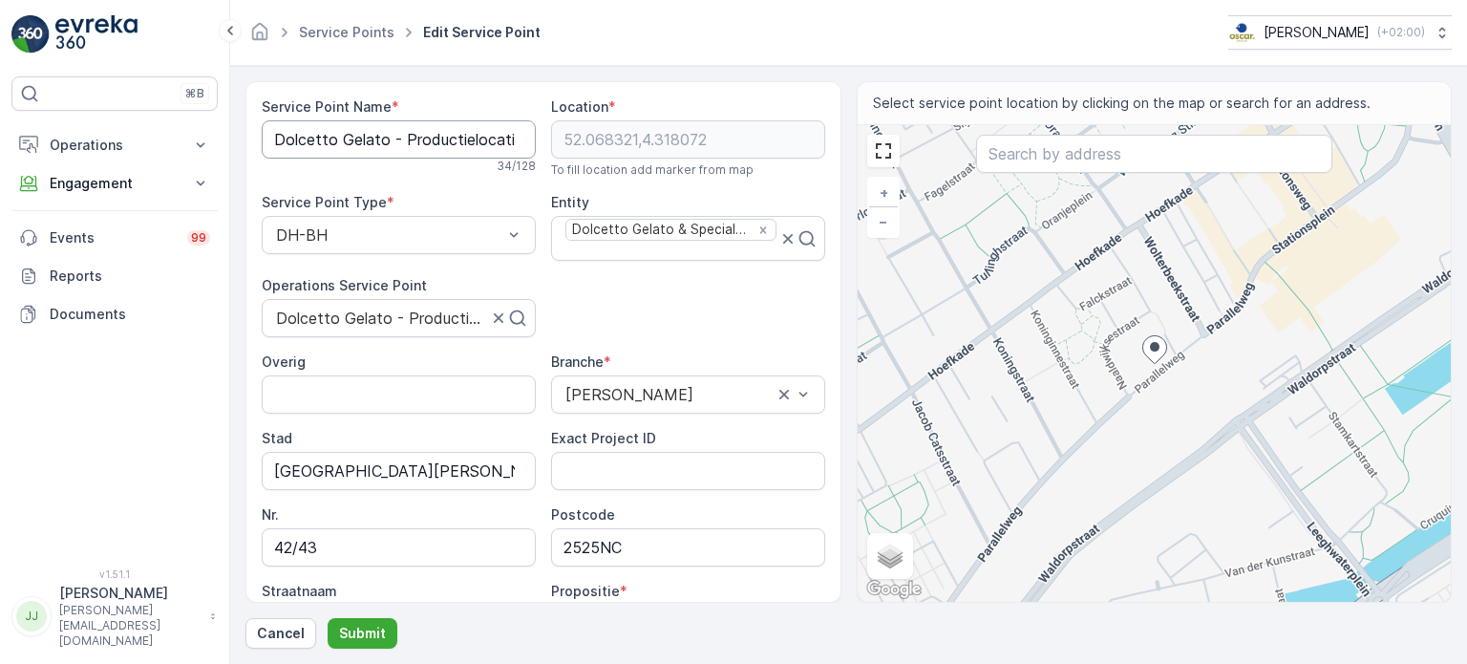
click at [294, 139] on Name "Dolcetto Gelato - Productielocatie" at bounding box center [399, 139] width 274 height 38
click at [379, 138] on Name "Dolcetto Gelato - Productielocatie" at bounding box center [399, 139] width 274 height 38
click at [214, 467] on div "⌘B Operations Insights Planning Routes & Tasks Cockpit Settings Engagement Insi…" at bounding box center [114, 310] width 206 height 469
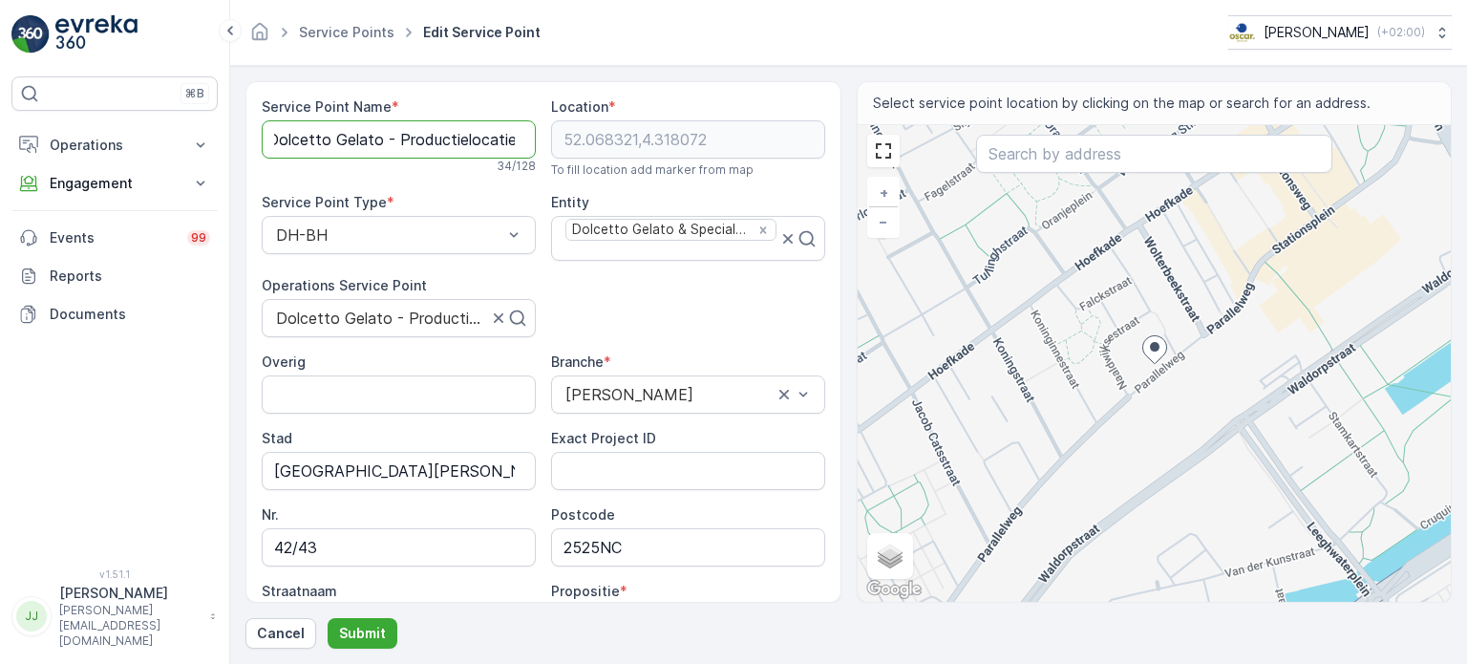
click at [569, 139] on div "Service Point Name * Dolcetto Gelato - Productielocatie 34 / 128 Location * [GE…" at bounding box center [543, 442] width 563 height 690
click at [145, 499] on div "⌘B Operations Insights Planning Routes & Tasks Cockpit Settings Engagement Insi…" at bounding box center [114, 310] width 206 height 469
click at [371, 625] on p "Submit" at bounding box center [362, 633] width 47 height 19
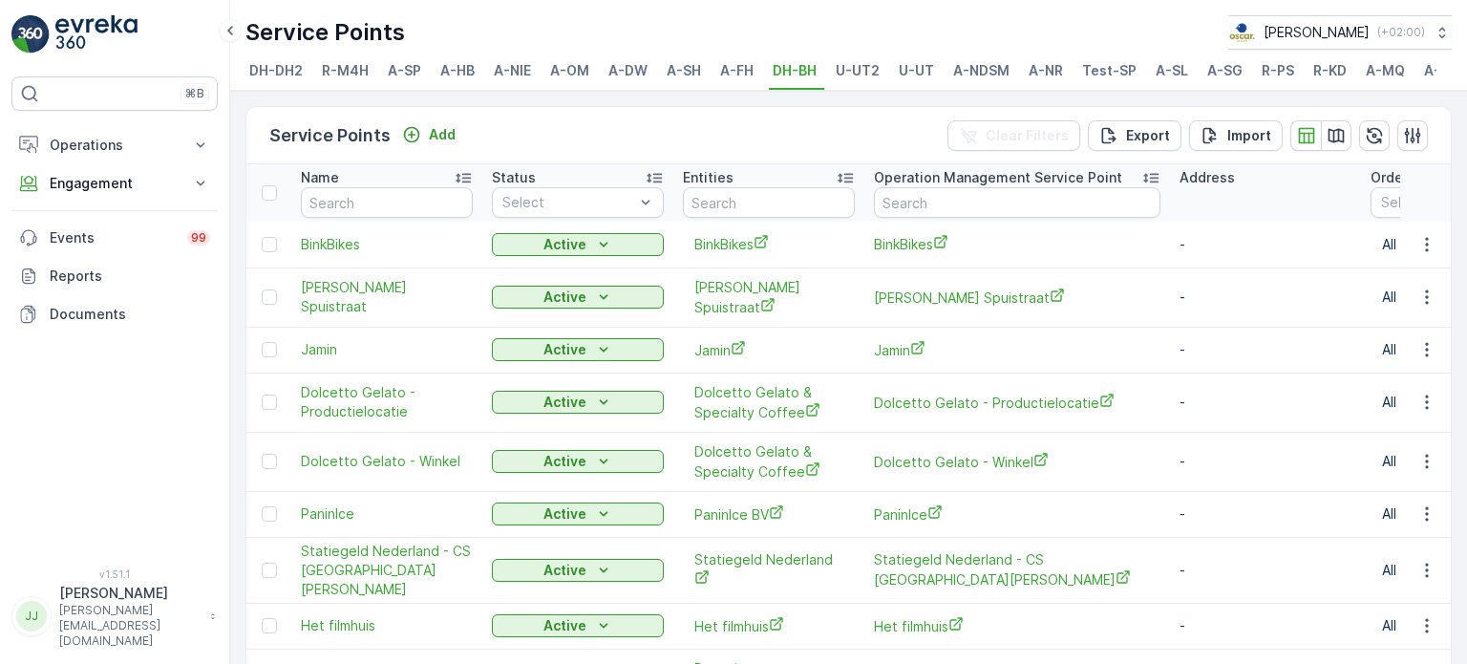
click at [231, 488] on div "Service Points Add Clear Filters Export Import Name Status Select Entities Oper…" at bounding box center [848, 377] width 1237 height 573
click at [151, 530] on div "⌘B Operations Insights Planning Routes & Tasks Cockpit Settings Engagement Insi…" at bounding box center [114, 310] width 206 height 469
click at [1418, 514] on icon "button" at bounding box center [1426, 513] width 19 height 19
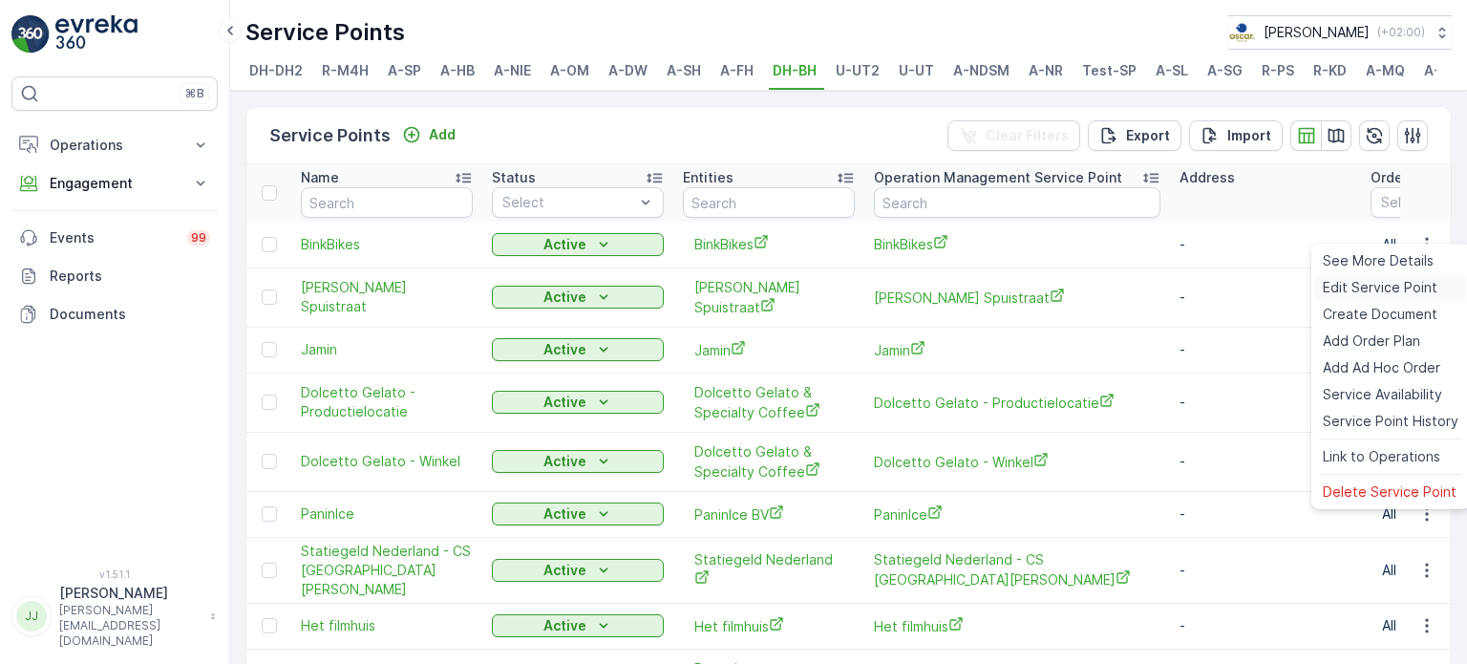
click at [1386, 286] on span "Edit Service Point" at bounding box center [1380, 287] width 115 height 19
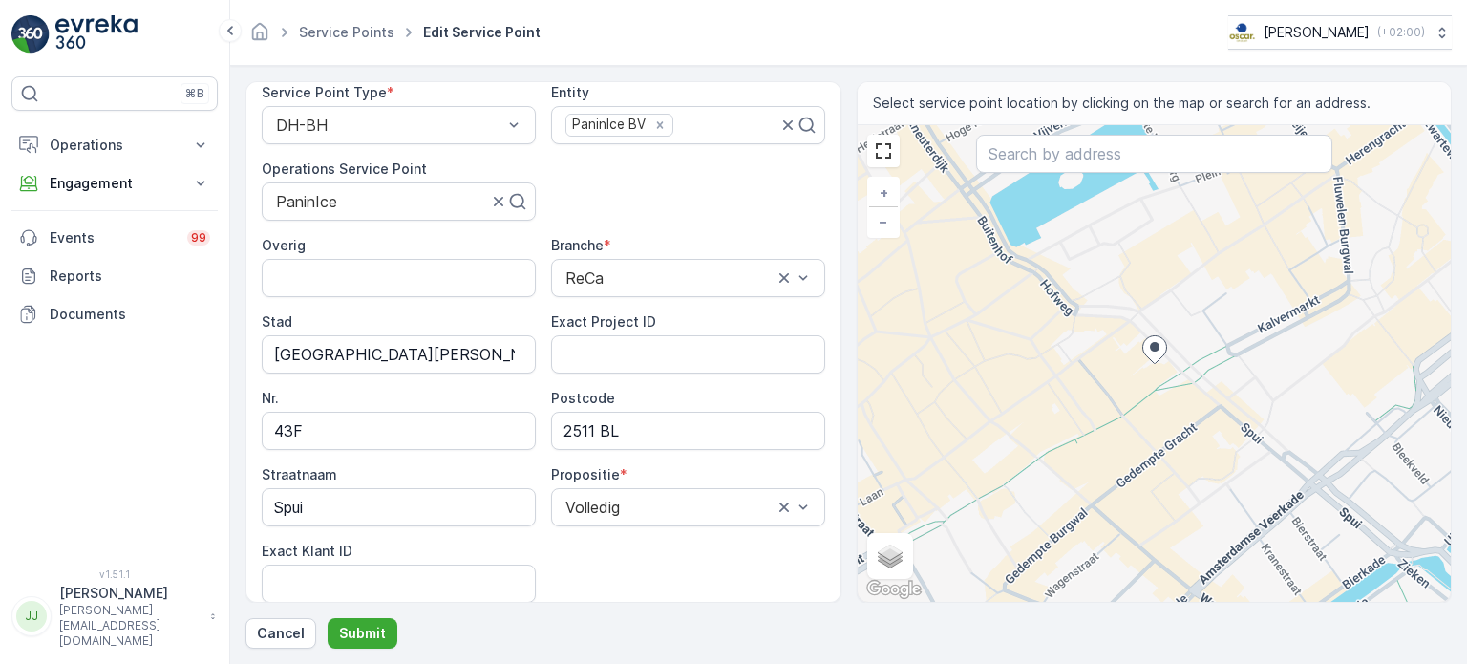
scroll to position [286, 0]
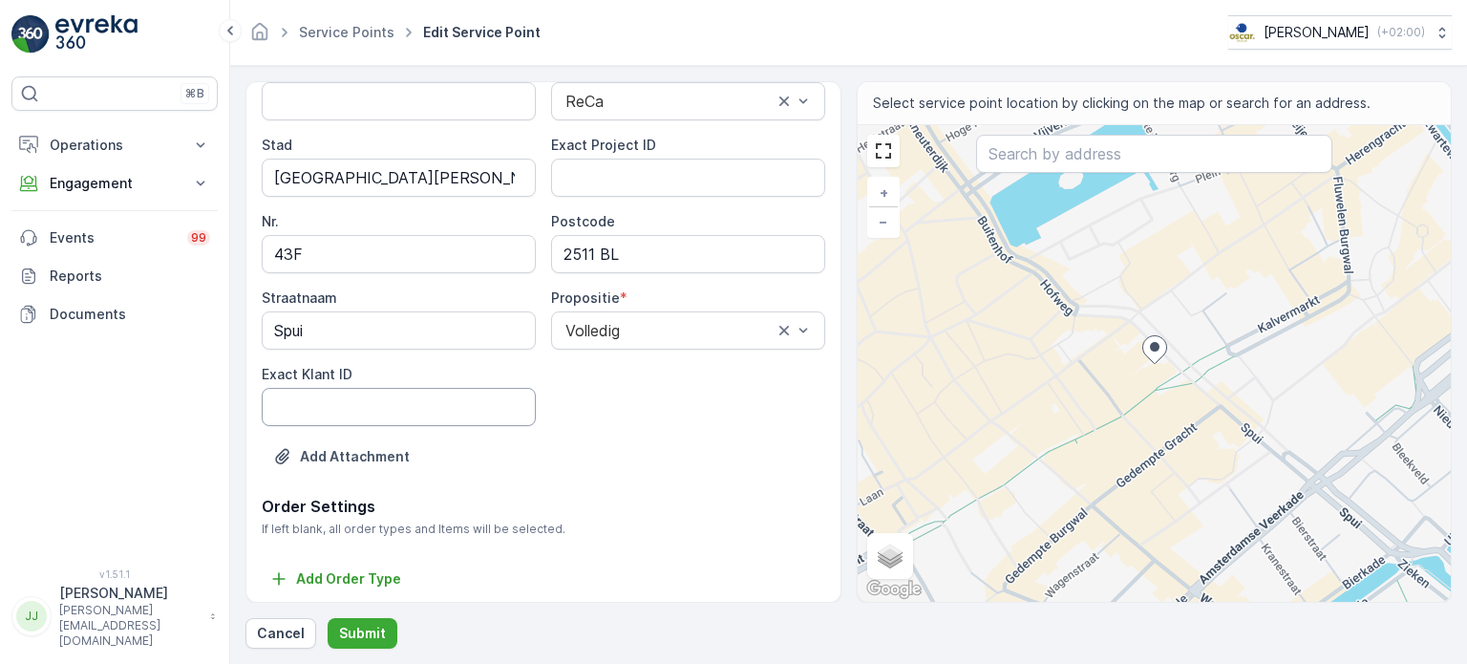
click at [415, 400] on ID "Exact Klant ID" at bounding box center [399, 407] width 274 height 38
paste ID "1592"
type ID "1592"
drag, startPoint x: 169, startPoint y: 480, endPoint x: 220, endPoint y: 442, distance: 63.4
click at [169, 480] on div "⌘B Operations Insights Planning Routes & Tasks Cockpit Settings Engagement Insi…" at bounding box center [114, 310] width 206 height 469
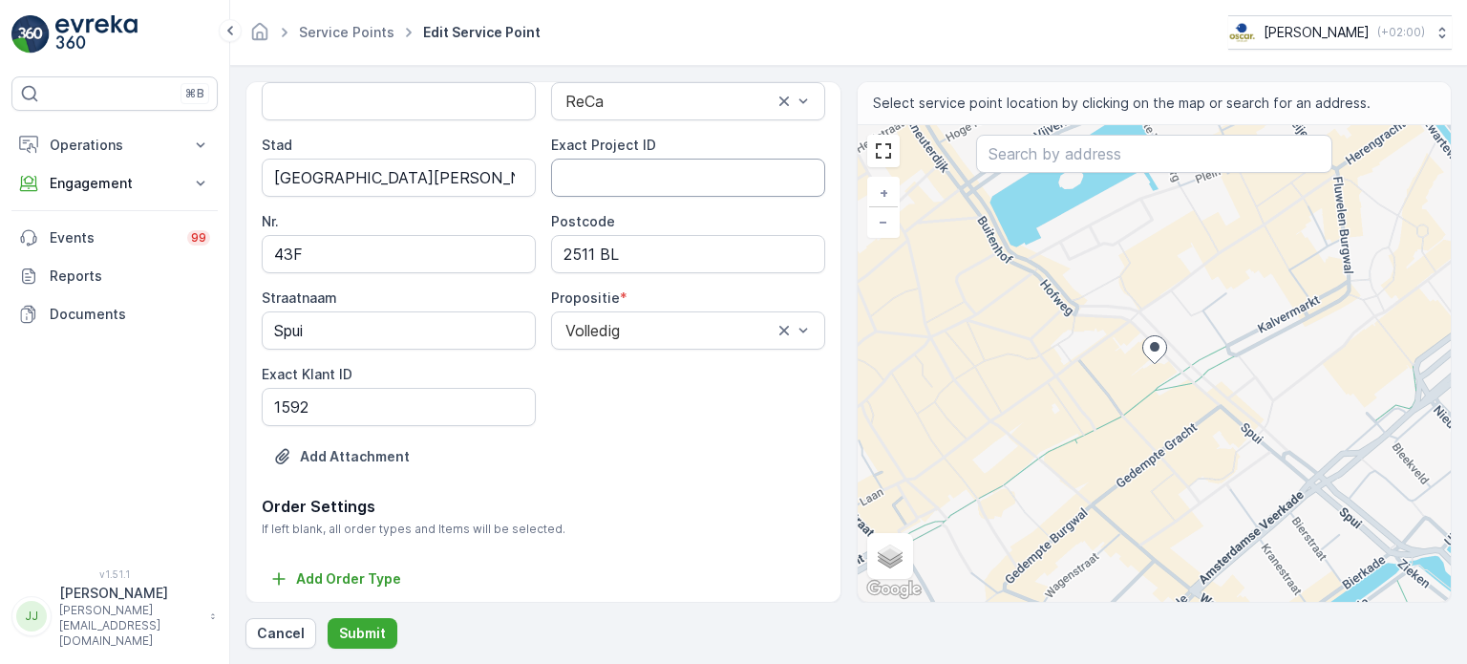
click at [634, 187] on ID "Exact Project ID" at bounding box center [688, 178] width 274 height 38
paste ID "OC-0109-2025"
click at [600, 181] on ID "OC-0109-2025" at bounding box center [688, 178] width 274 height 38
paste ID "OC-0109-2025"
click at [603, 175] on ID "OC-0OC-0109-2025109-2025" at bounding box center [688, 178] width 274 height 38
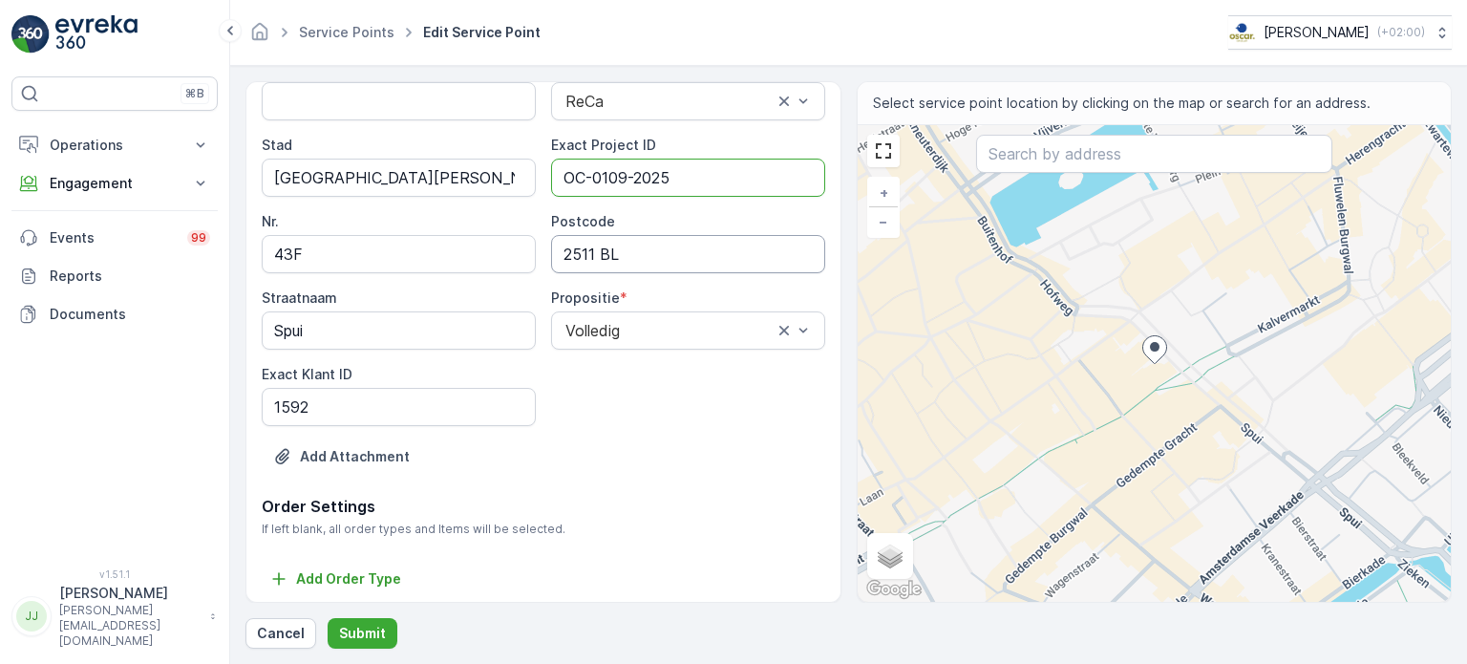
type ID "OC-0109-2025"
click at [592, 247] on input "2511 BL" at bounding box center [688, 254] width 274 height 38
type input "2511BL"
click at [374, 637] on p "Submit" at bounding box center [362, 633] width 47 height 19
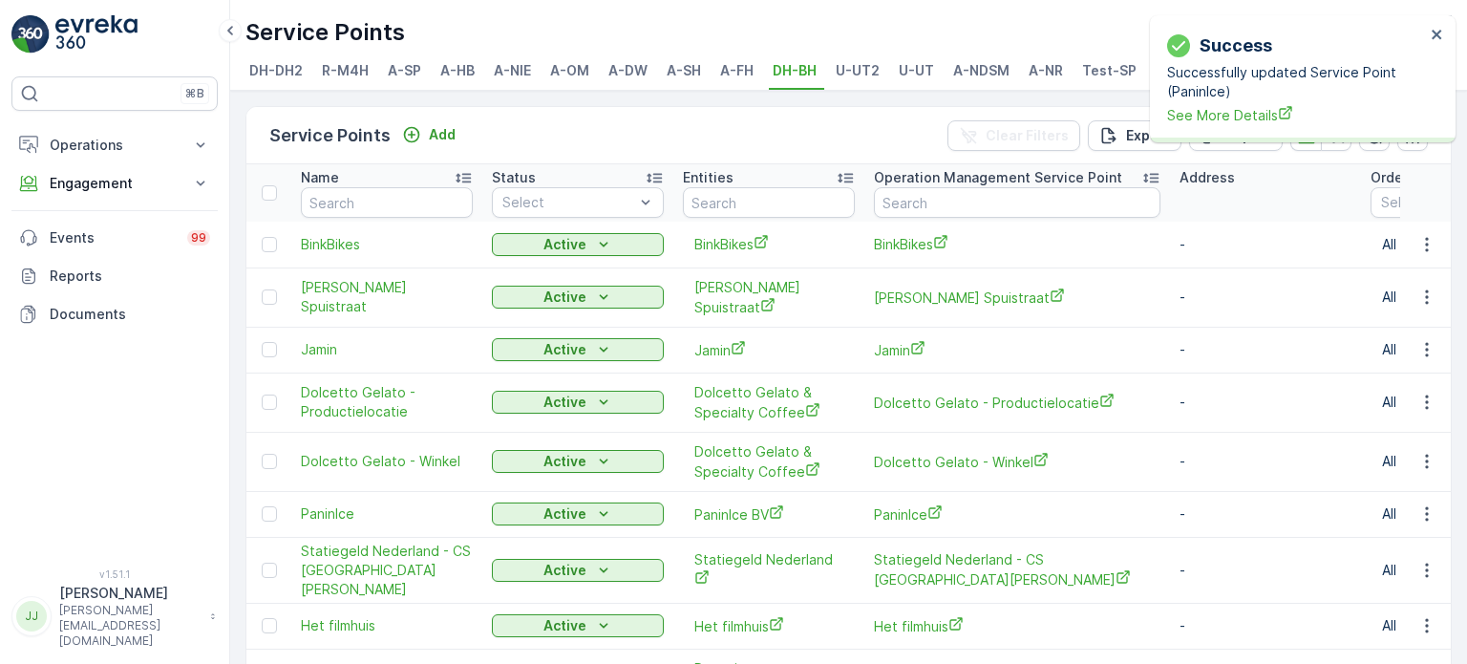
click at [160, 469] on div "⌘B Operations Insights Planning Routes & Tasks Cockpit Settings Engagement Insi…" at bounding box center [114, 310] width 206 height 469
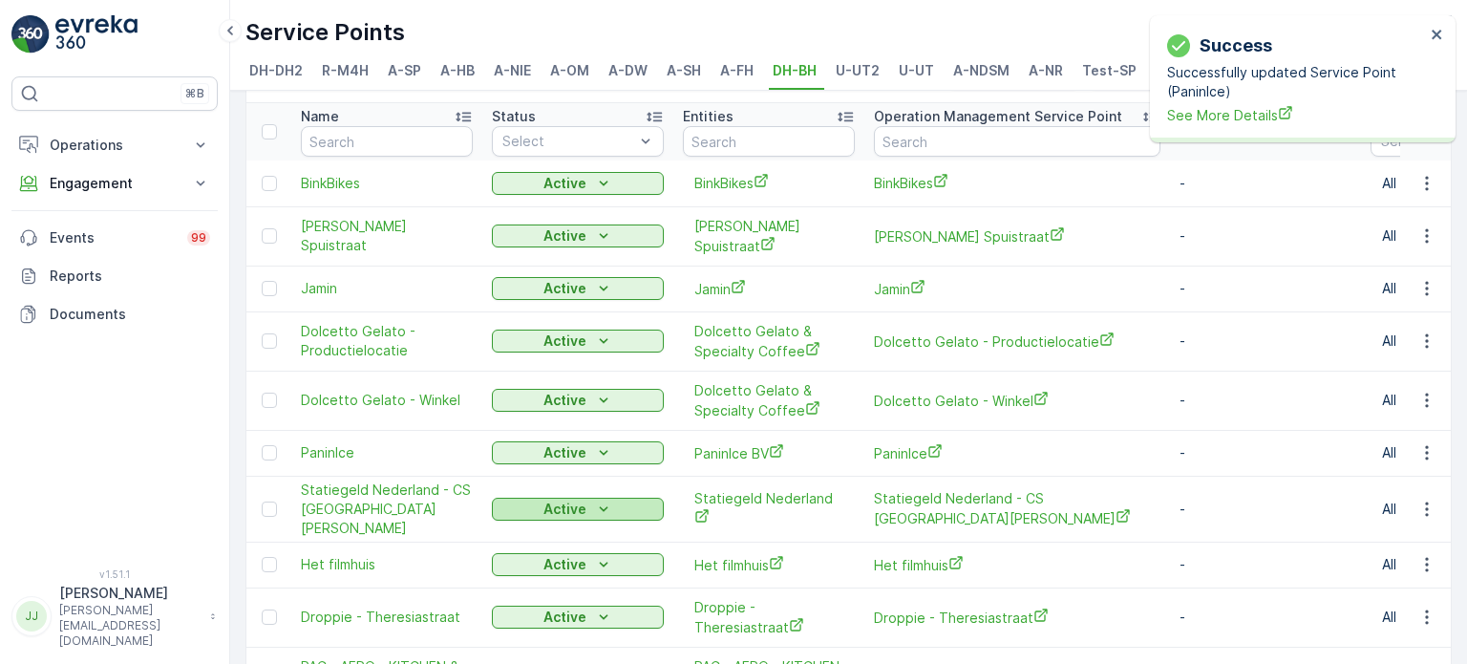
scroll to position [95, 0]
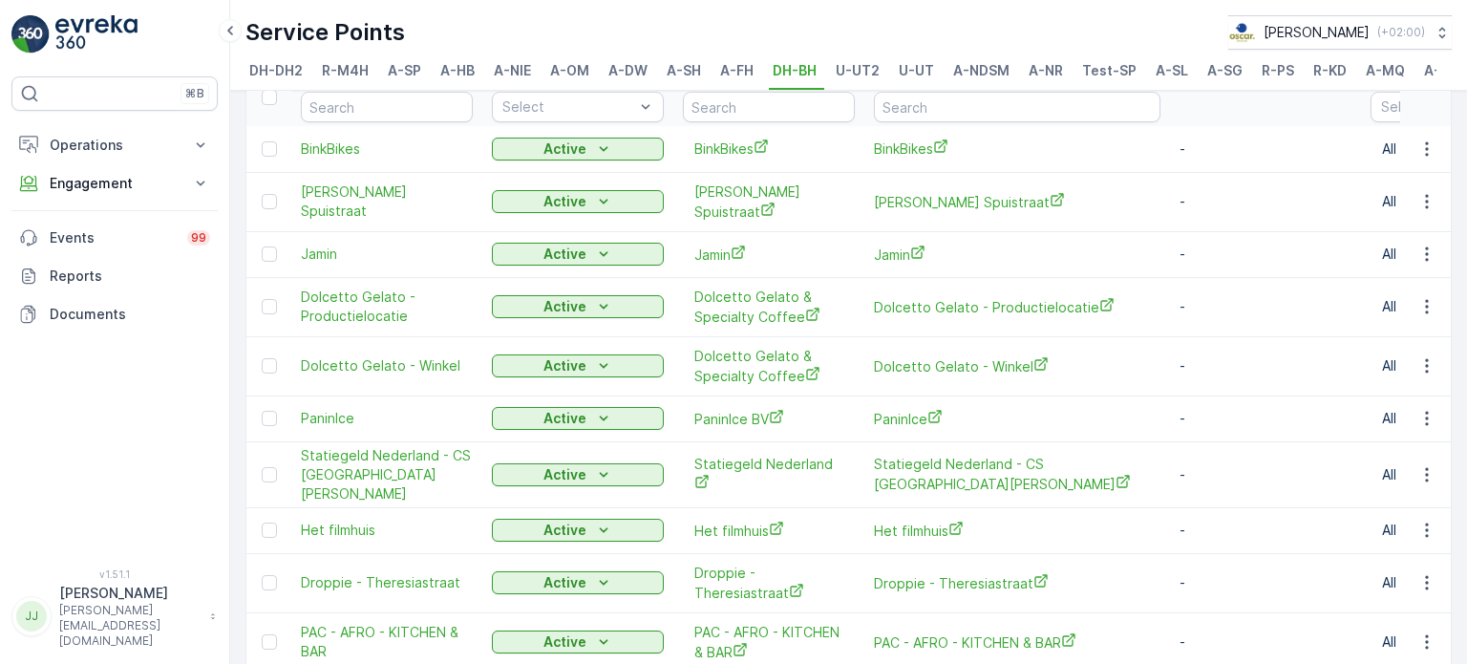
click at [222, 482] on div "⌘B Operations Insights Planning Routes & Tasks Cockpit Settings Engagement Insi…" at bounding box center [115, 332] width 230 height 664
drag, startPoint x: 299, startPoint y: 457, endPoint x: 392, endPoint y: 485, distance: 97.6
click at [392, 485] on td "Statiegeld Nederland - CS [GEOGRAPHIC_DATA][PERSON_NAME]" at bounding box center [386, 474] width 191 height 66
copy span "Statiegeld Nederland - CS [GEOGRAPHIC_DATA][PERSON_NAME]"
click at [118, 410] on div "⌘B Operations Insights Planning Routes & Tasks Cockpit Settings Engagement Insi…" at bounding box center [114, 310] width 206 height 469
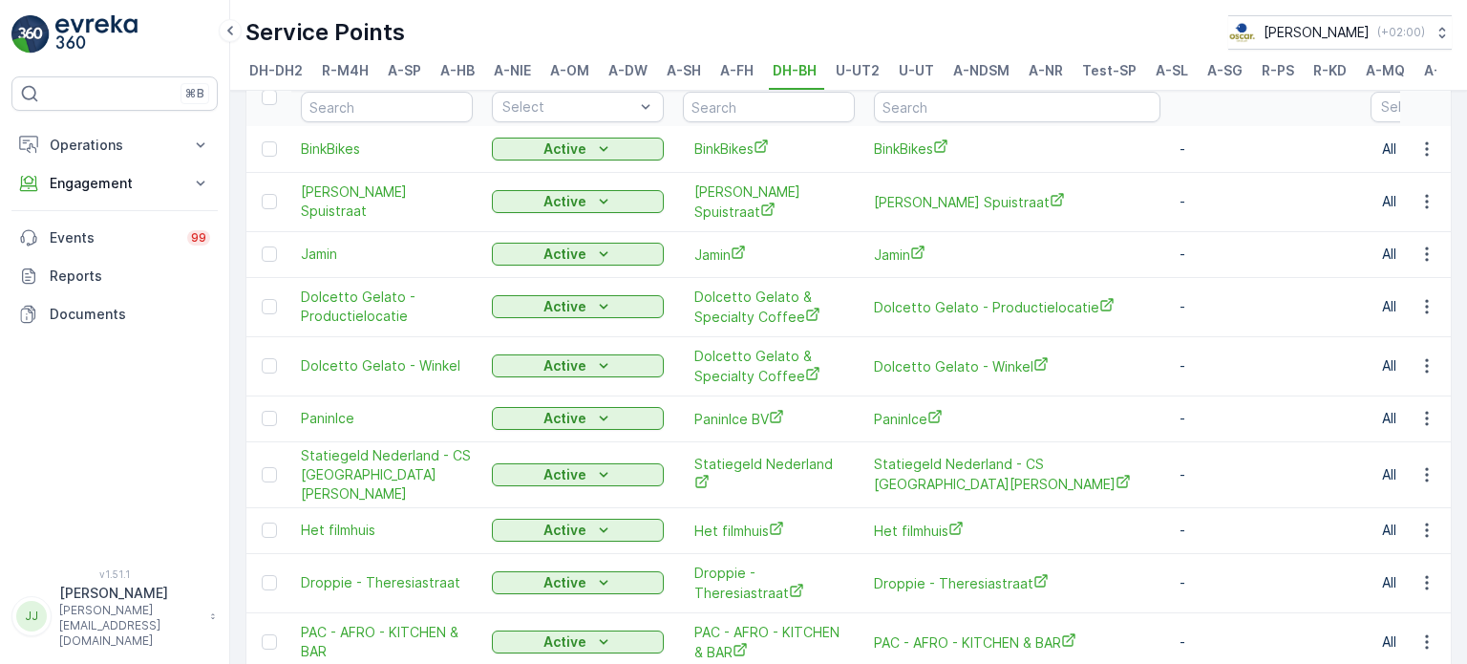
click at [180, 466] on div "⌘B Operations Insights Planning Routes & Tasks Cockpit Settings Engagement Insi…" at bounding box center [114, 310] width 206 height 469
click at [1421, 520] on icon "button" at bounding box center [1426, 529] width 19 height 19
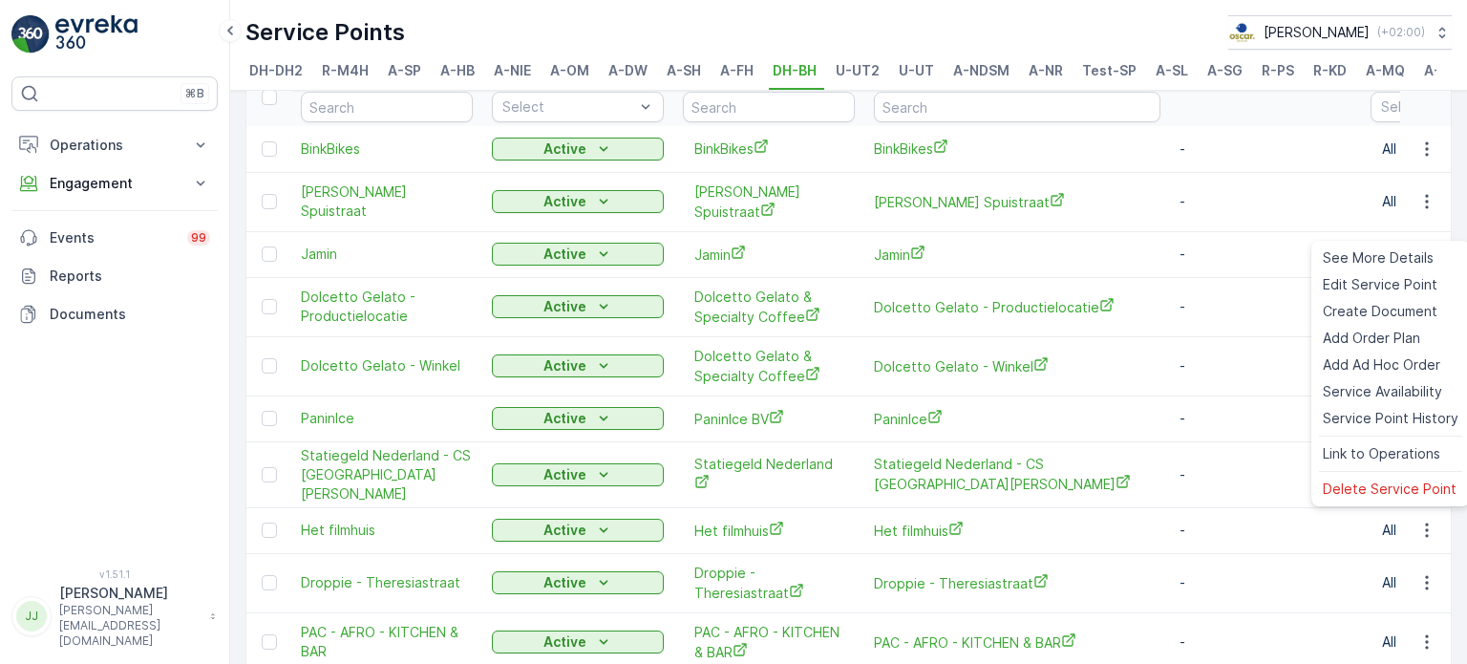
click at [1461, 533] on div "Service Points Add Clear Filters Export Import Name Status Select Entities Oper…" at bounding box center [848, 377] width 1237 height 573
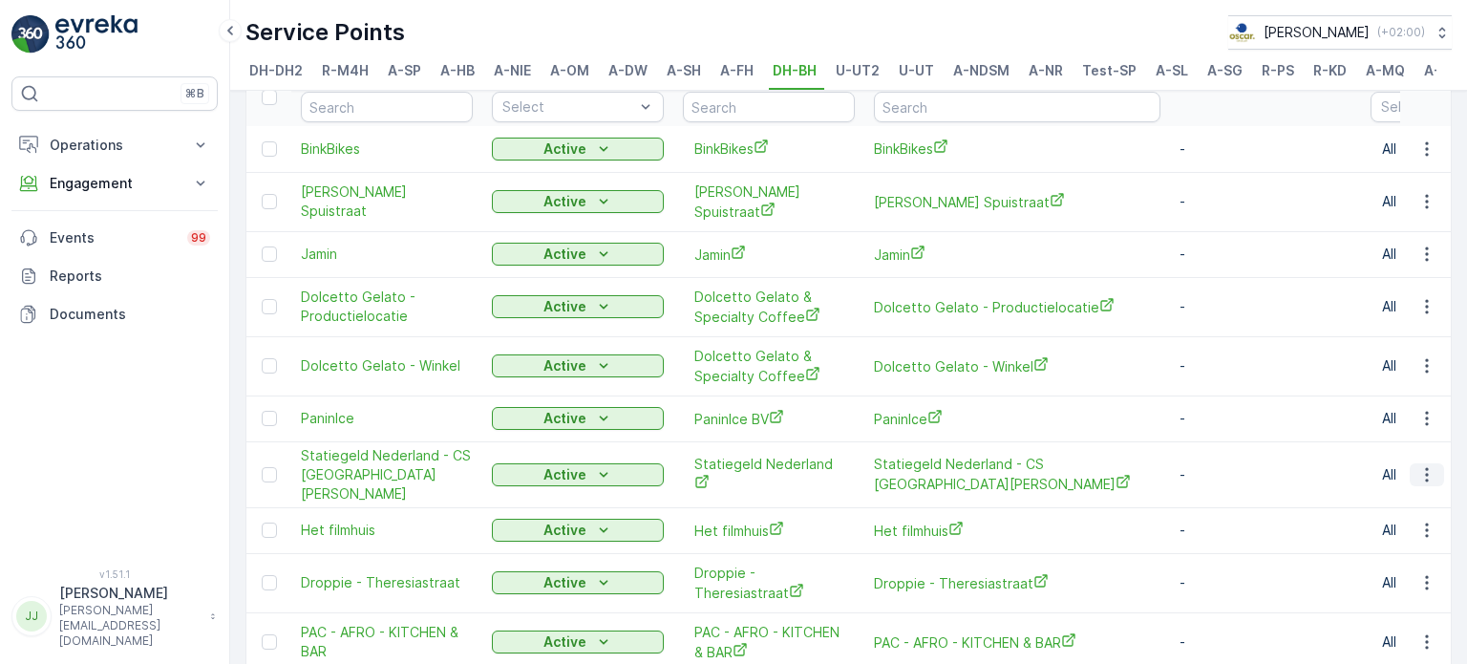
click at [1425, 473] on icon "button" at bounding box center [1426, 474] width 3 height 14
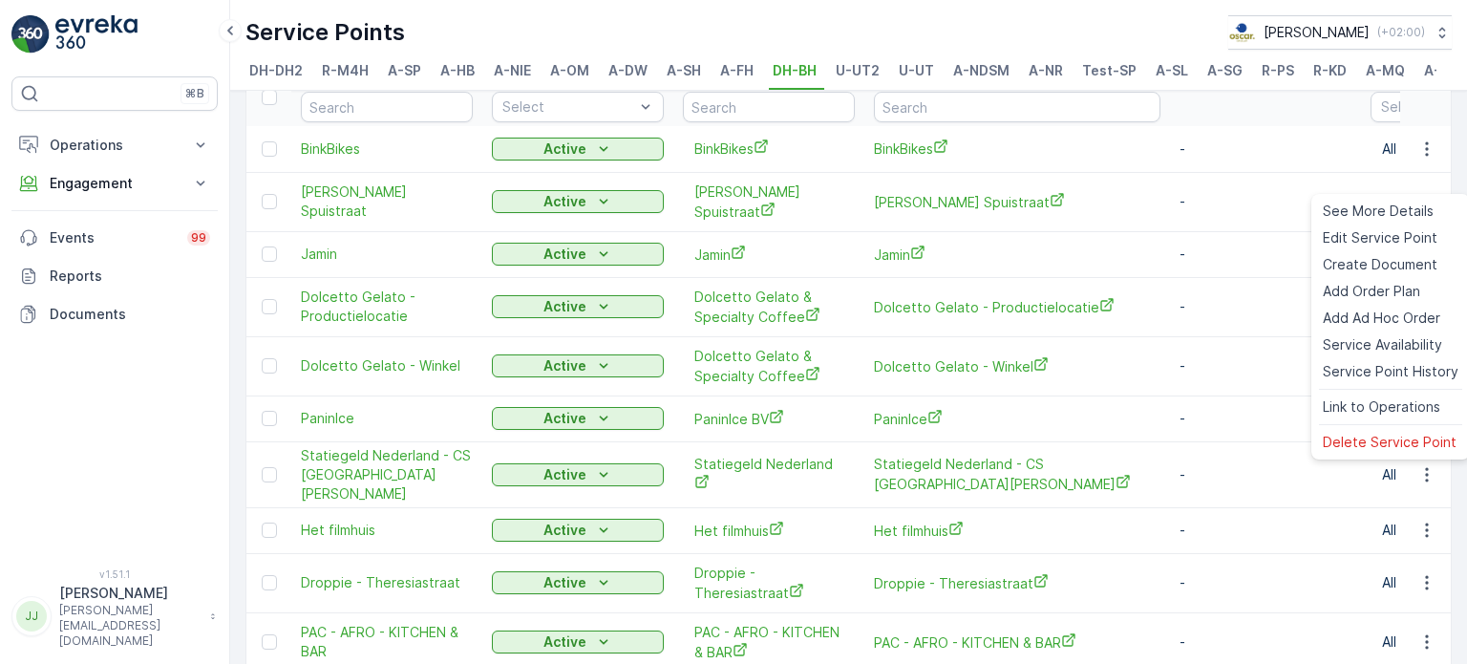
click at [108, 411] on div "⌘B Operations Insights Planning Routes & Tasks Cockpit Settings Engagement Insi…" at bounding box center [114, 310] width 206 height 469
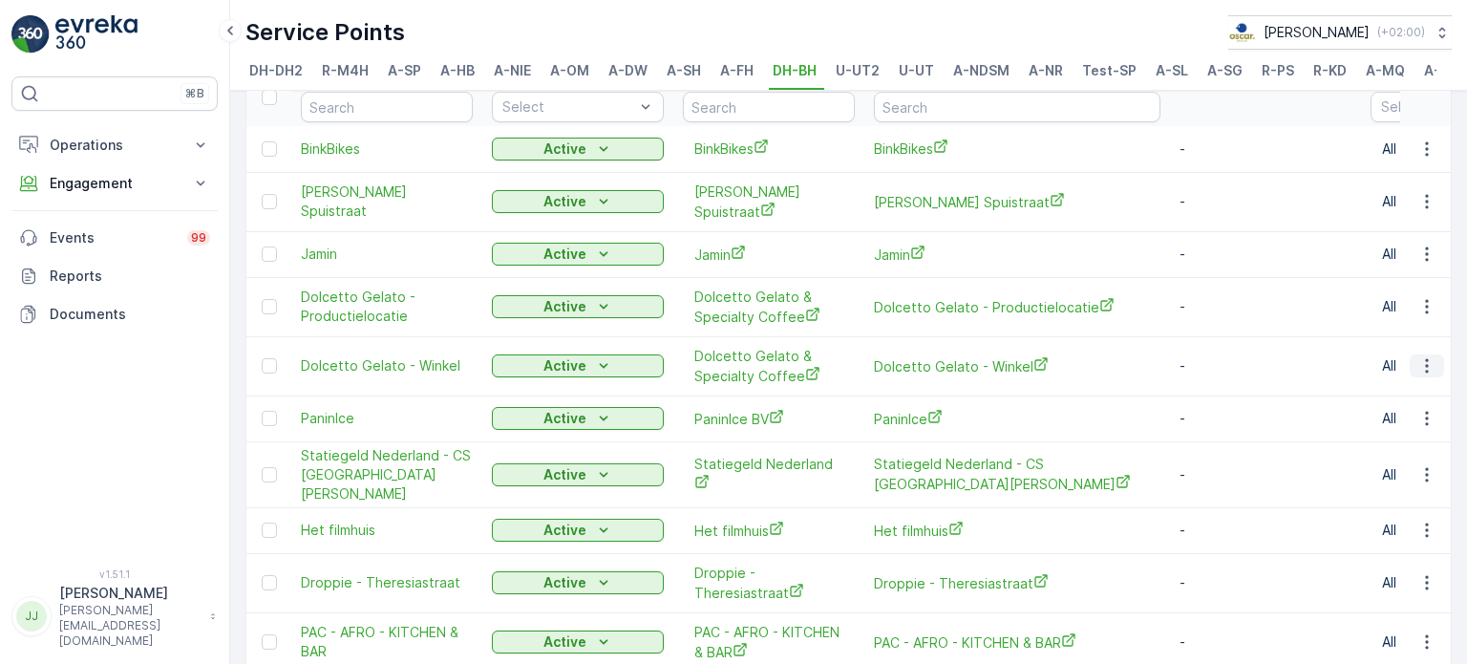
click at [1427, 366] on icon "button" at bounding box center [1426, 365] width 19 height 19
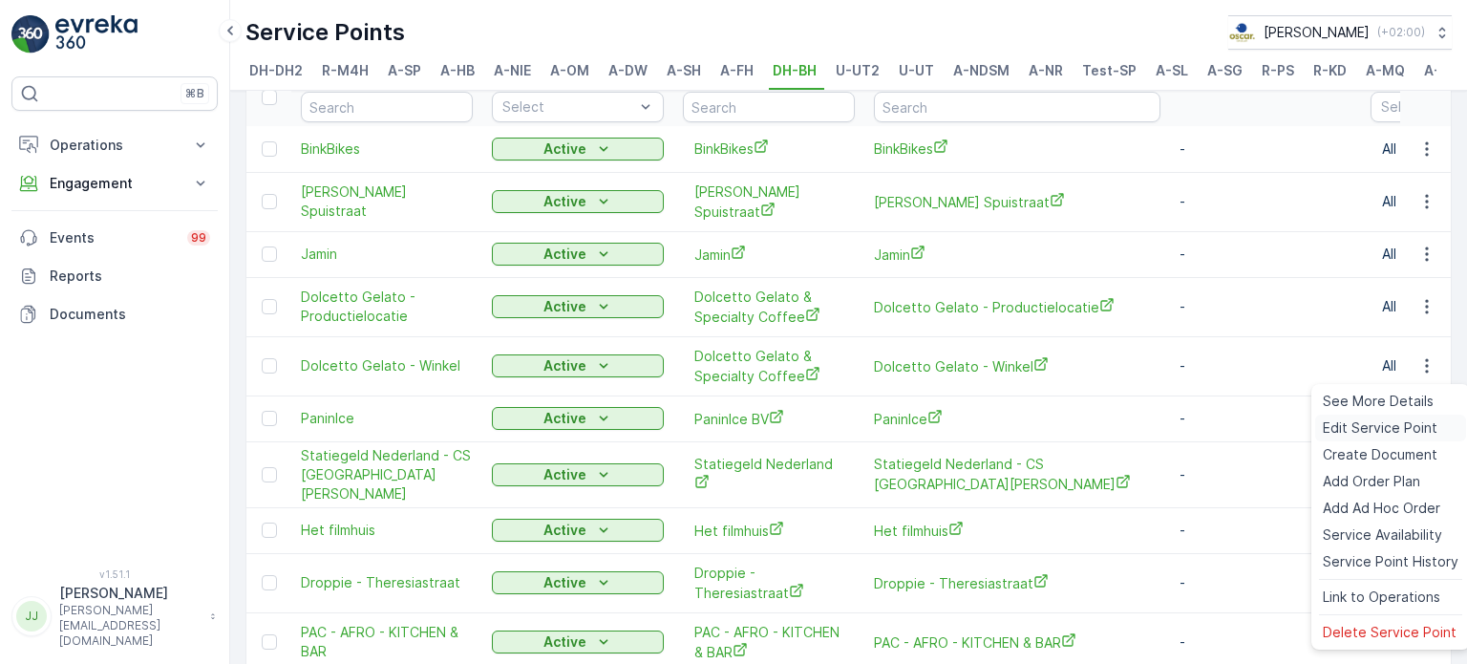
click at [1376, 431] on span "Edit Service Point" at bounding box center [1380, 427] width 115 height 19
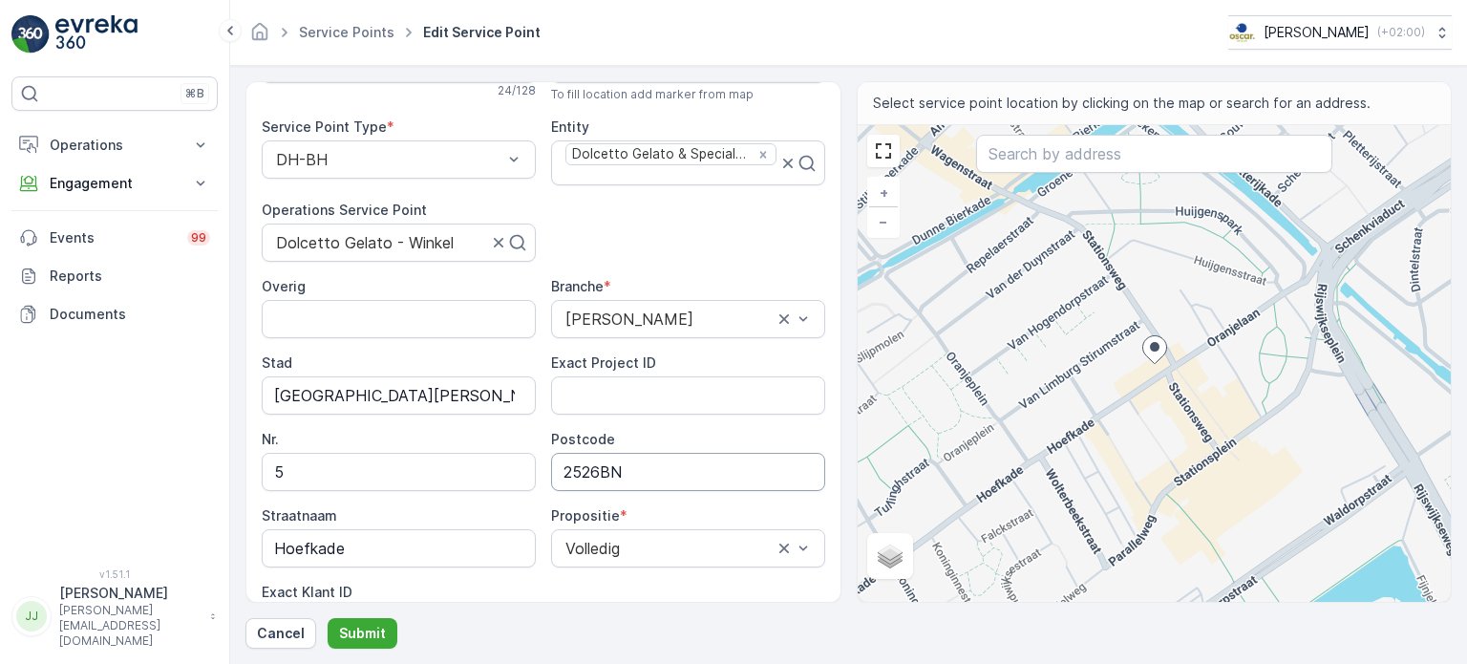
scroll to position [191, 0]
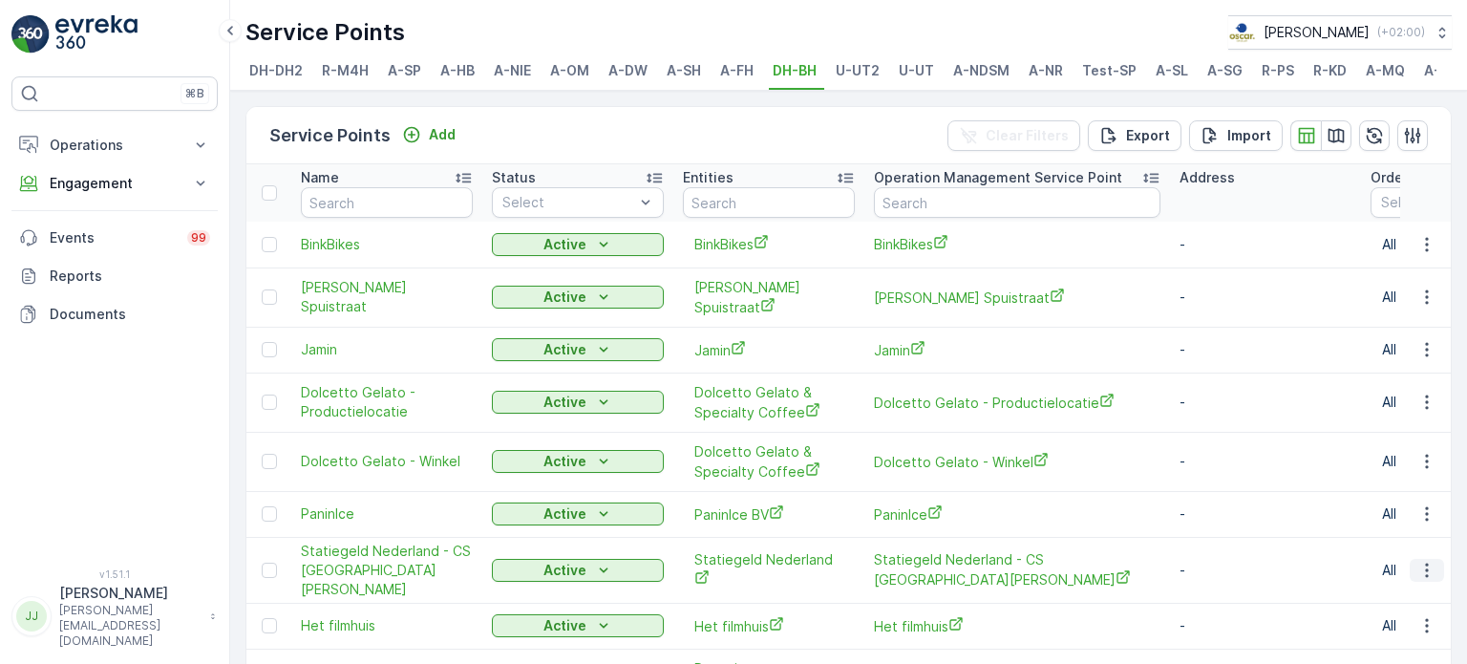
click at [1419, 567] on icon "button" at bounding box center [1426, 570] width 19 height 19
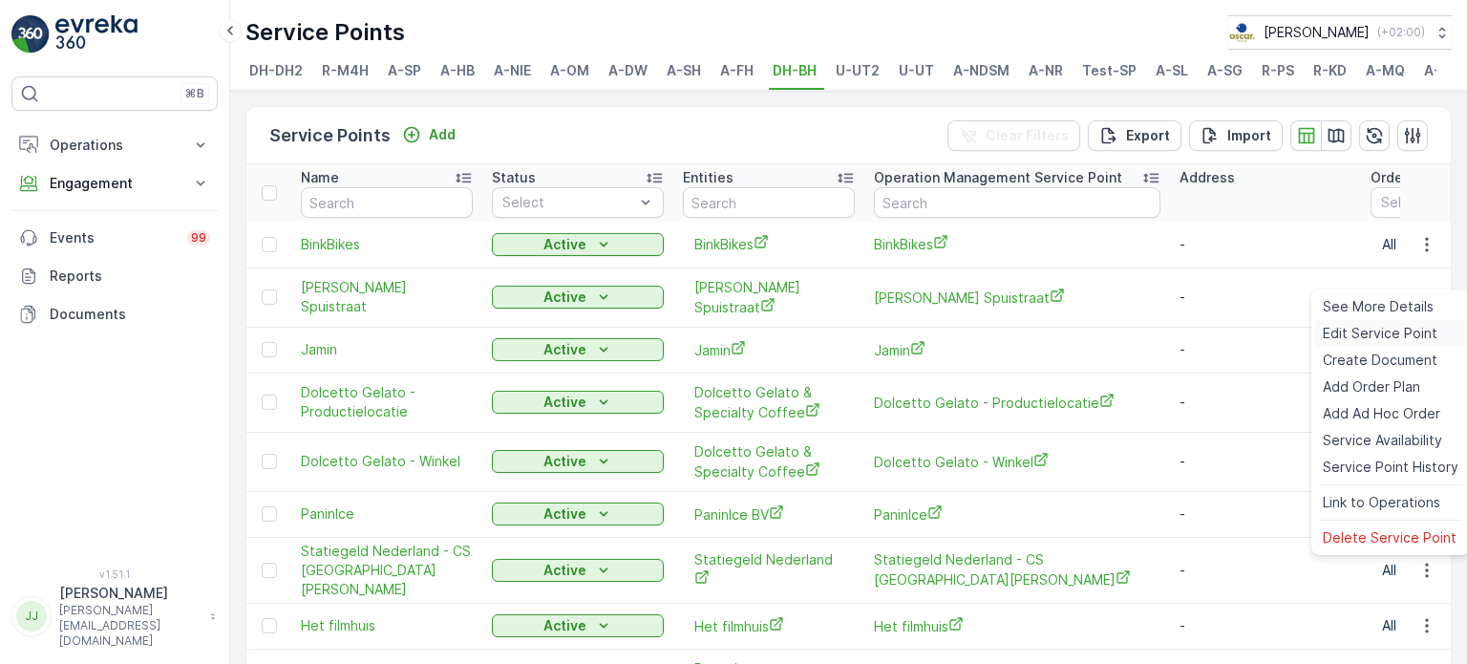
click at [1376, 344] on div "Edit Service Point" at bounding box center [1390, 333] width 151 height 27
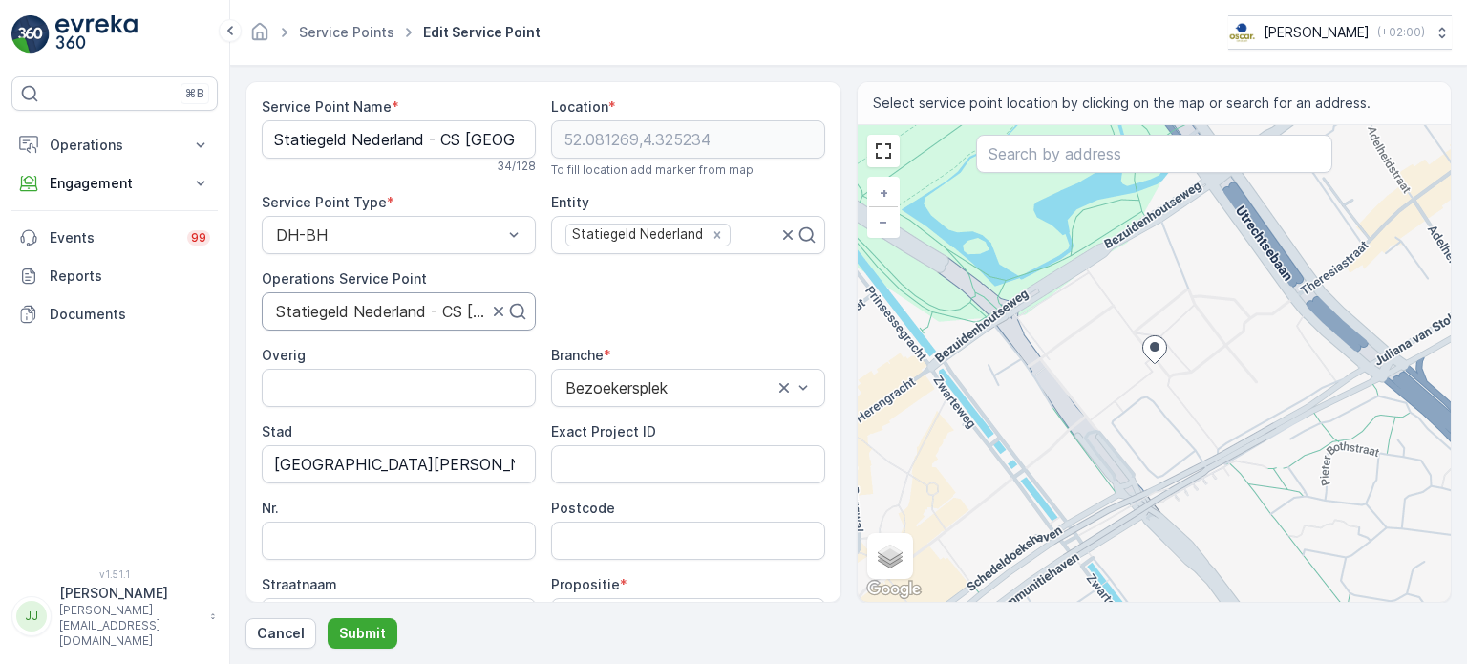
click at [356, 309] on div at bounding box center [381, 311] width 215 height 17
click at [361, 146] on Name "Statiegeld Nederland - CS [GEOGRAPHIC_DATA][PERSON_NAME]" at bounding box center [399, 139] width 274 height 38
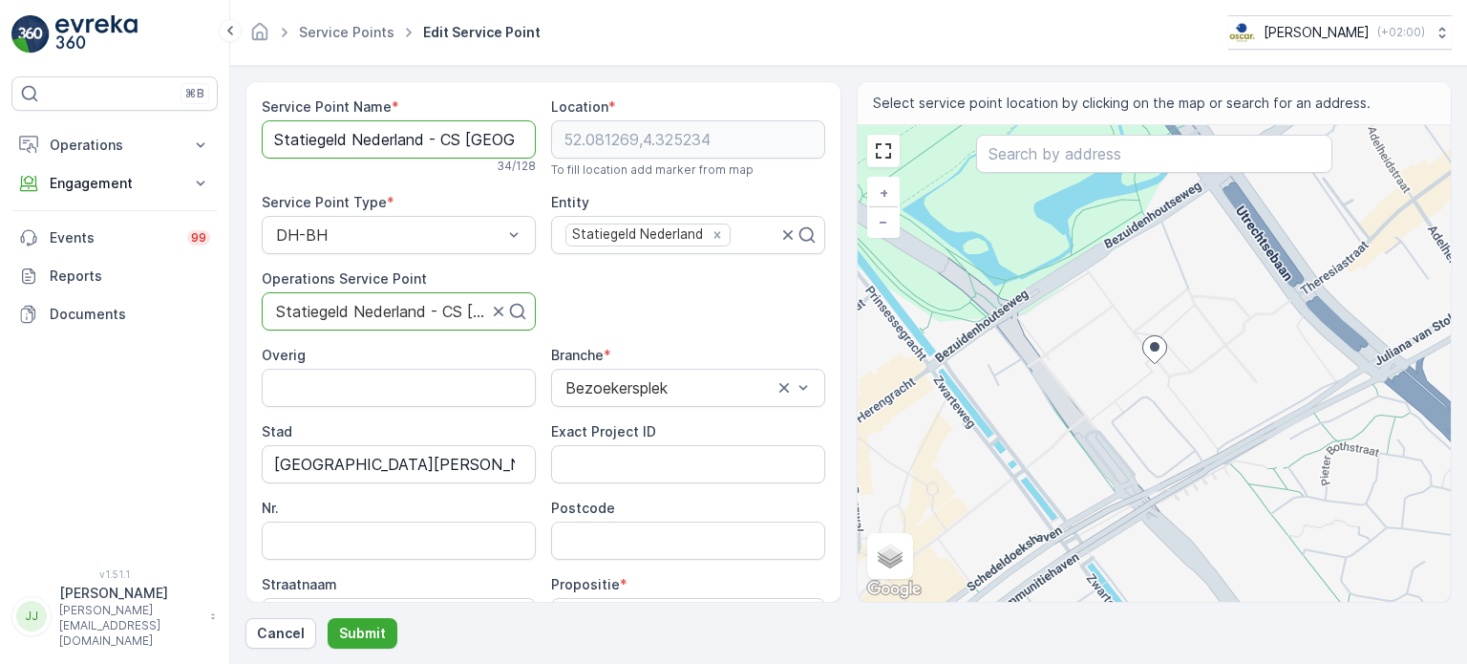
click at [361, 146] on Name "Statiegeld Nederland - CS [GEOGRAPHIC_DATA][PERSON_NAME]" at bounding box center [399, 139] width 274 height 38
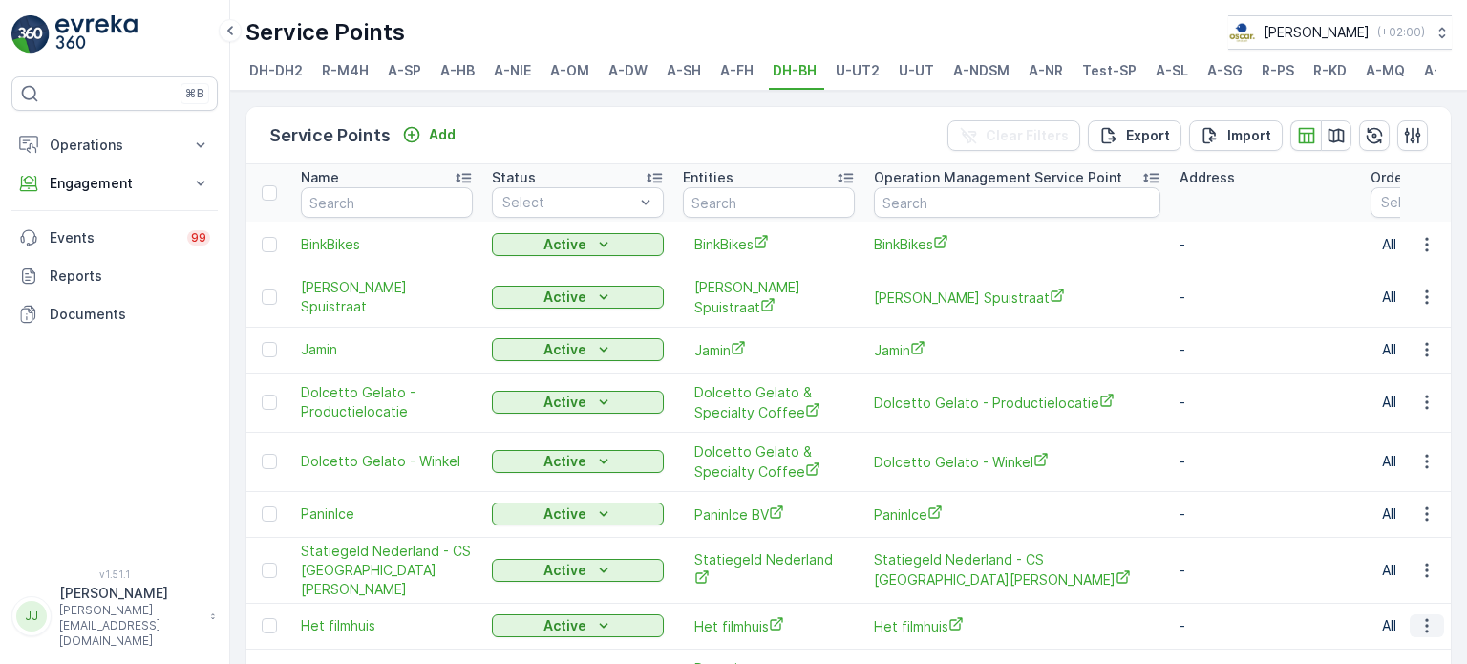
click at [1429, 616] on icon "button" at bounding box center [1426, 625] width 19 height 19
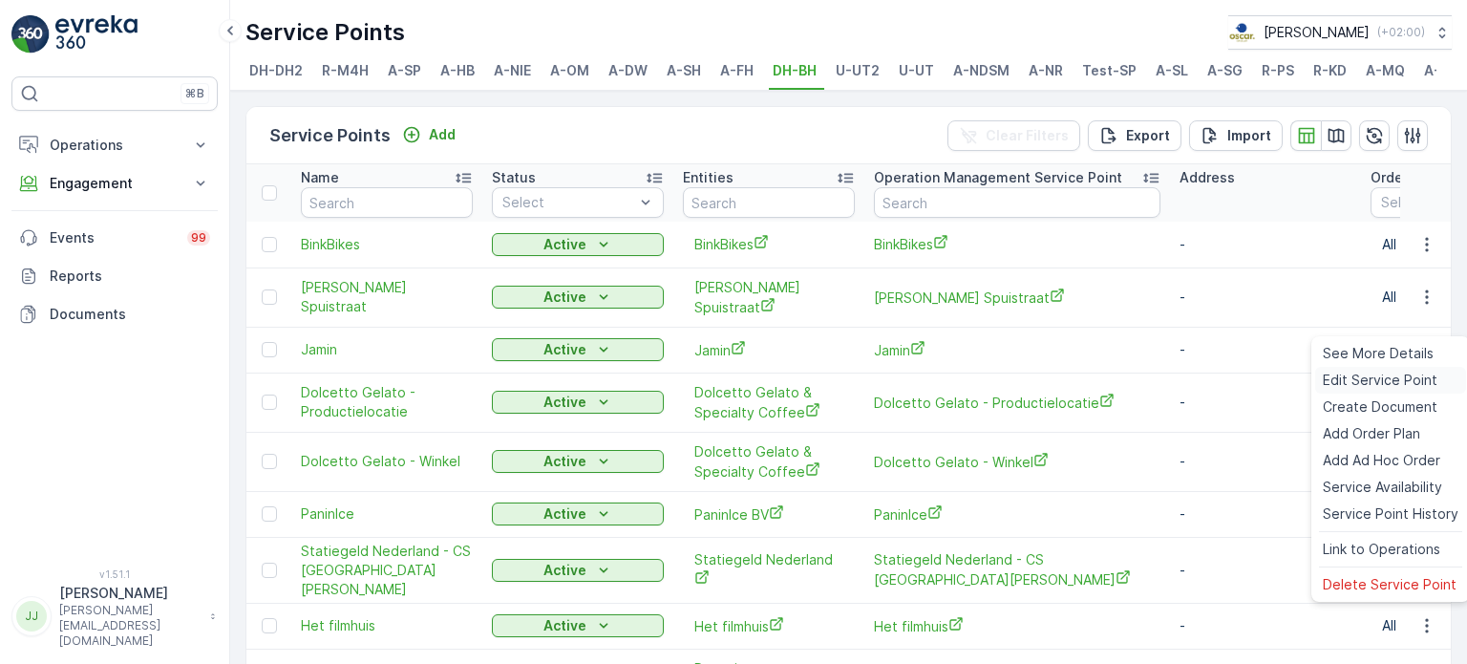
click at [1371, 381] on span "Edit Service Point" at bounding box center [1380, 380] width 115 height 19
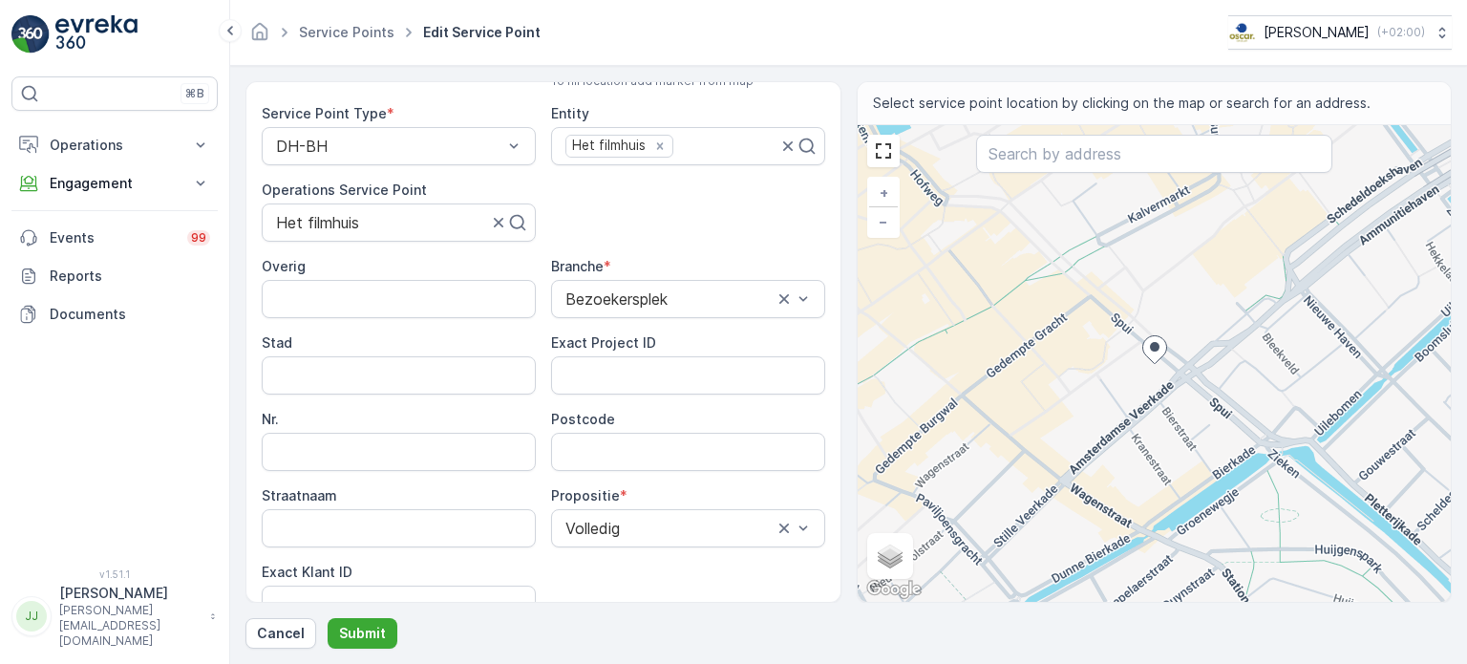
scroll to position [191, 0]
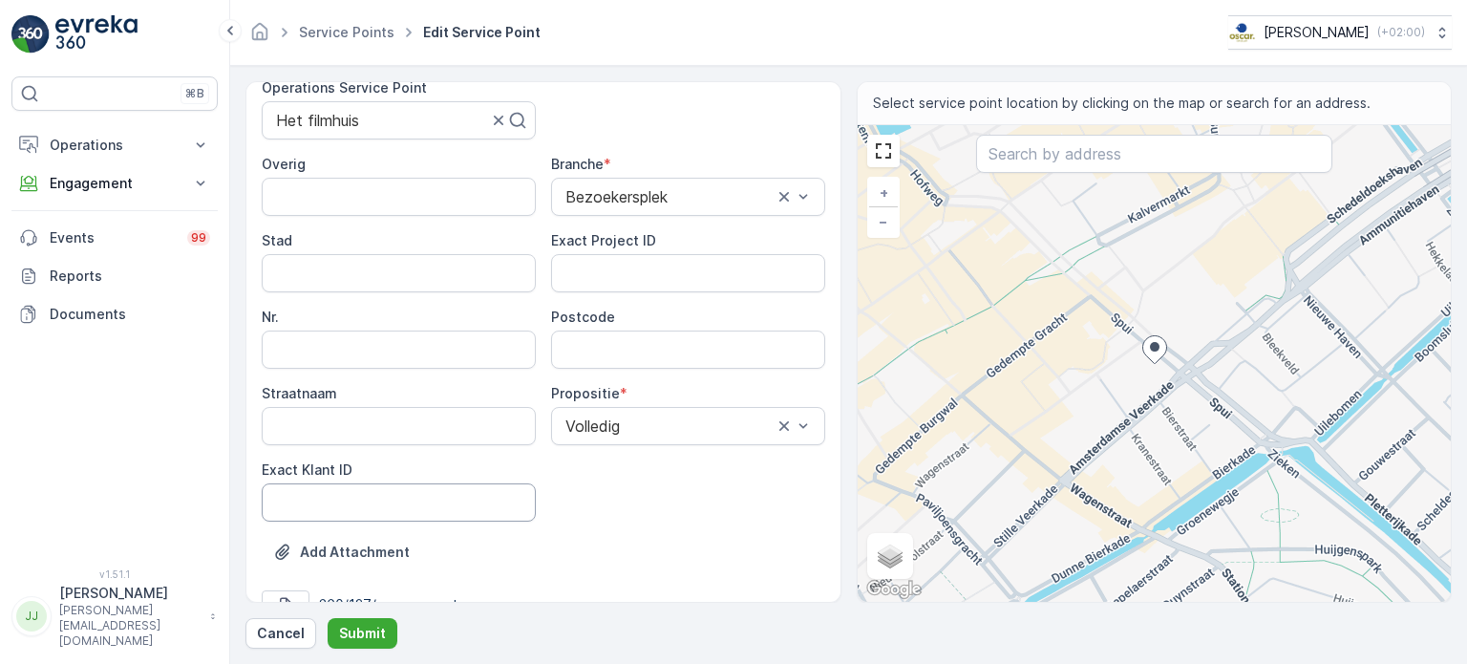
click at [377, 493] on ID "Exact Klant ID" at bounding box center [399, 502] width 274 height 38
paste ID "Statiegeld Nederland - CS [GEOGRAPHIC_DATA][PERSON_NAME]"
type ID "Statiegeld Nederland - CS [GEOGRAPHIC_DATA][PERSON_NAME]"
drag, startPoint x: 125, startPoint y: 506, endPoint x: 179, endPoint y: 508, distance: 53.5
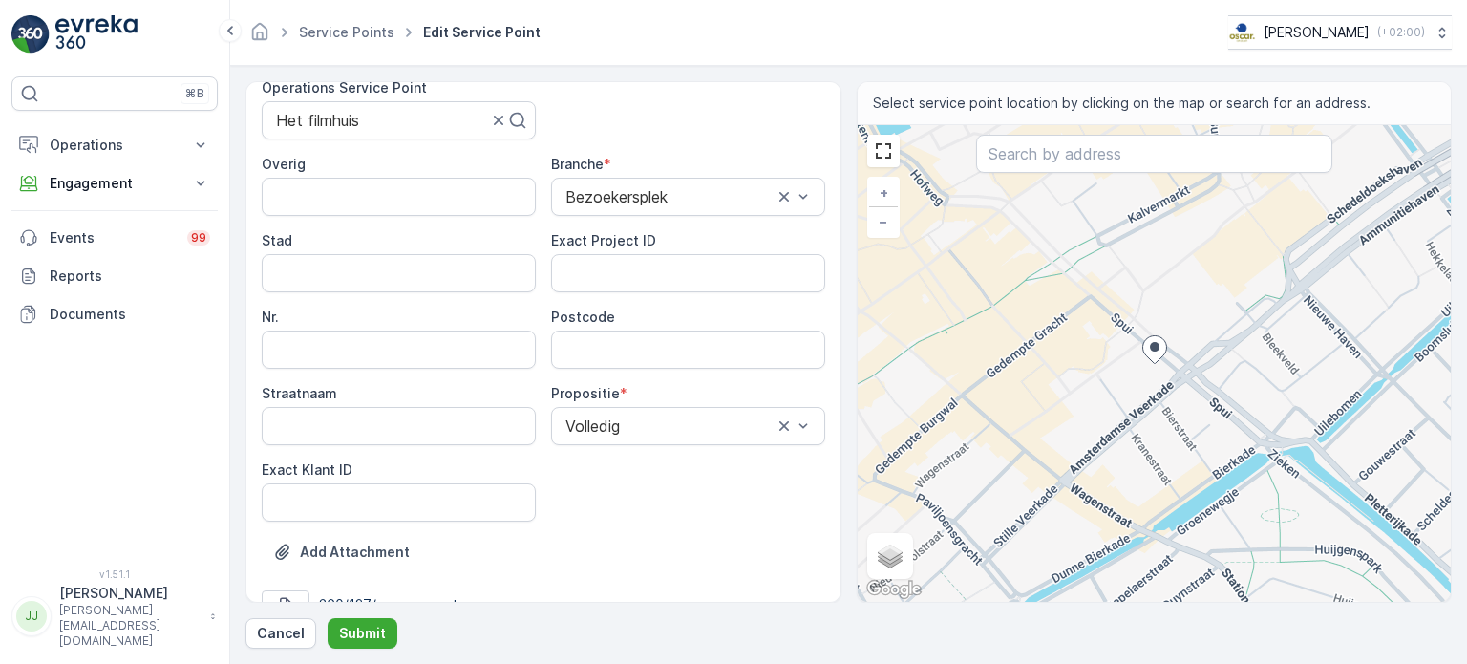
click at [125, 506] on div "⌘B Operations Insights Planning Routes & Tasks Cockpit Settings Engagement Insi…" at bounding box center [114, 310] width 206 height 469
click at [370, 499] on ID "Exact Klant ID" at bounding box center [399, 502] width 274 height 38
paste ID "1486"
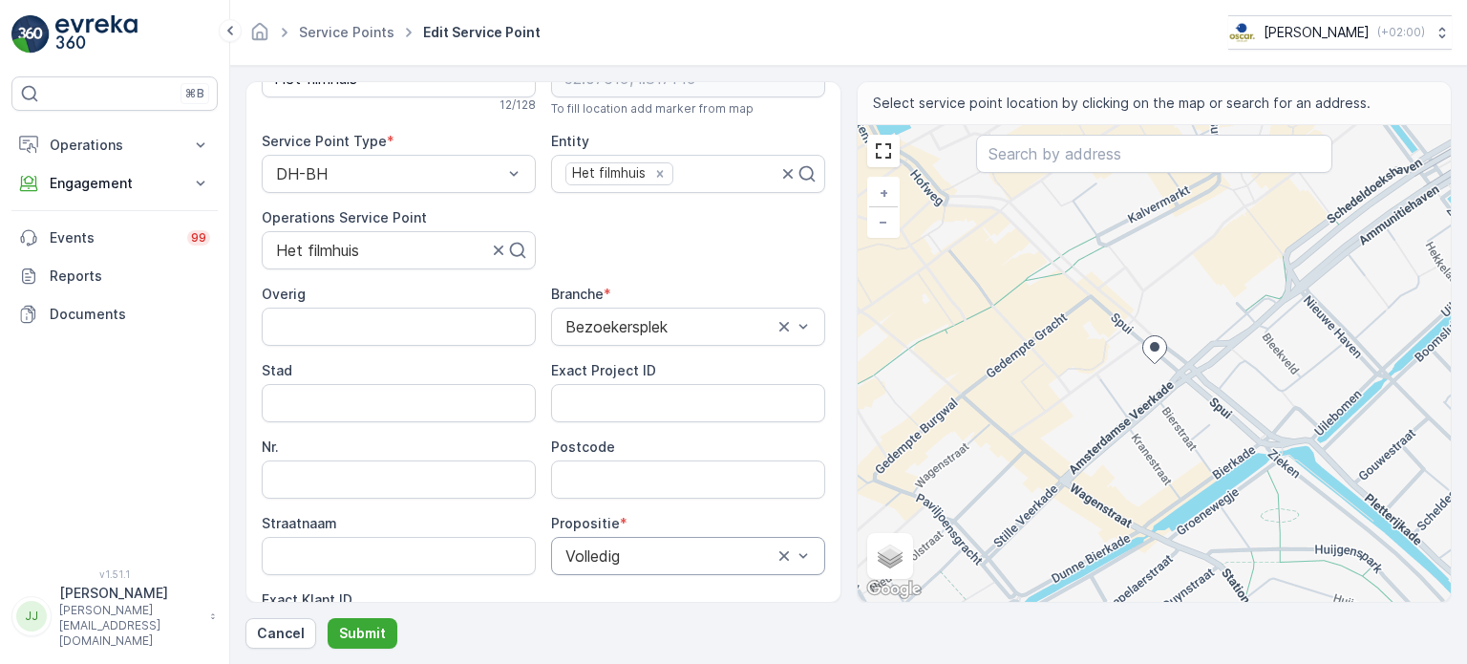
scroll to position [95, 0]
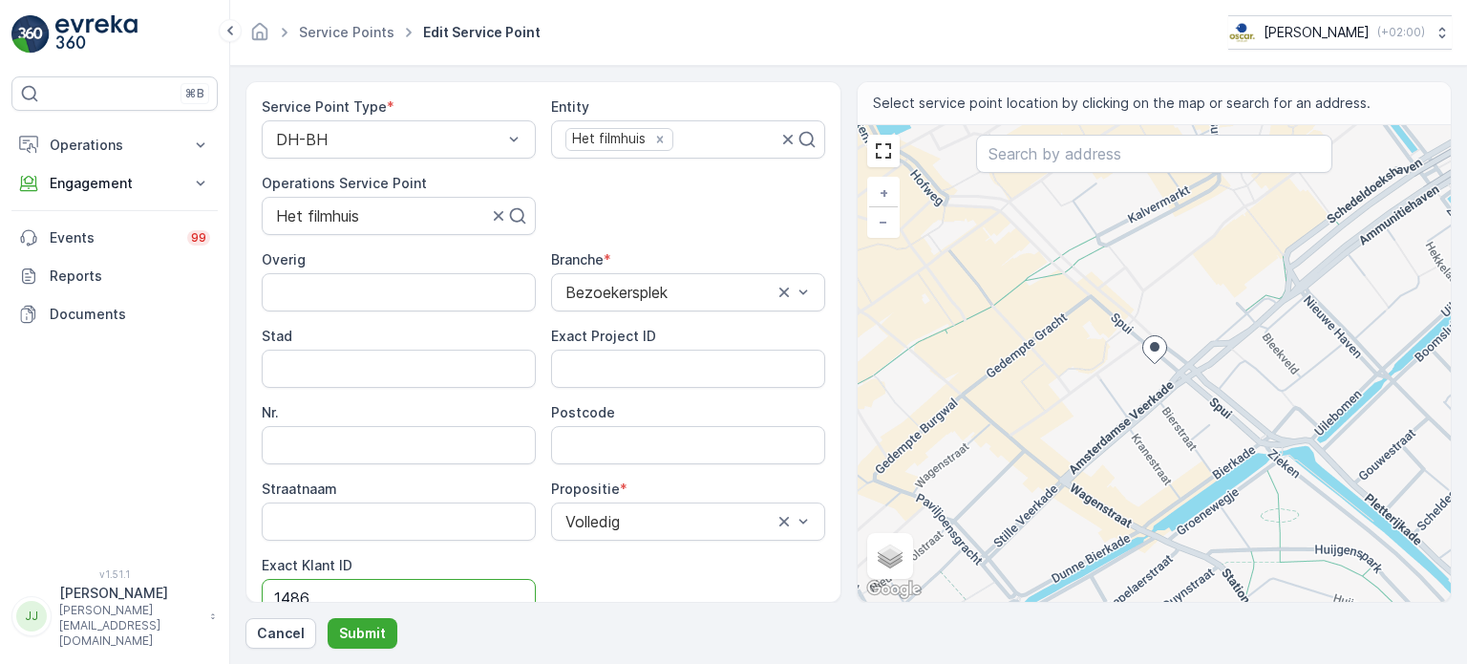
type ID "1486"
click at [202, 444] on div "⌘B Operations Insights Planning Routes & Tasks Cockpit Settings Engagement Insi…" at bounding box center [114, 310] width 206 height 469
click at [587, 443] on input "Postcode" at bounding box center [688, 445] width 274 height 38
click at [565, 368] on ID "Exact Project ID" at bounding box center [688, 369] width 274 height 38
paste ID "OC-0089-2025"
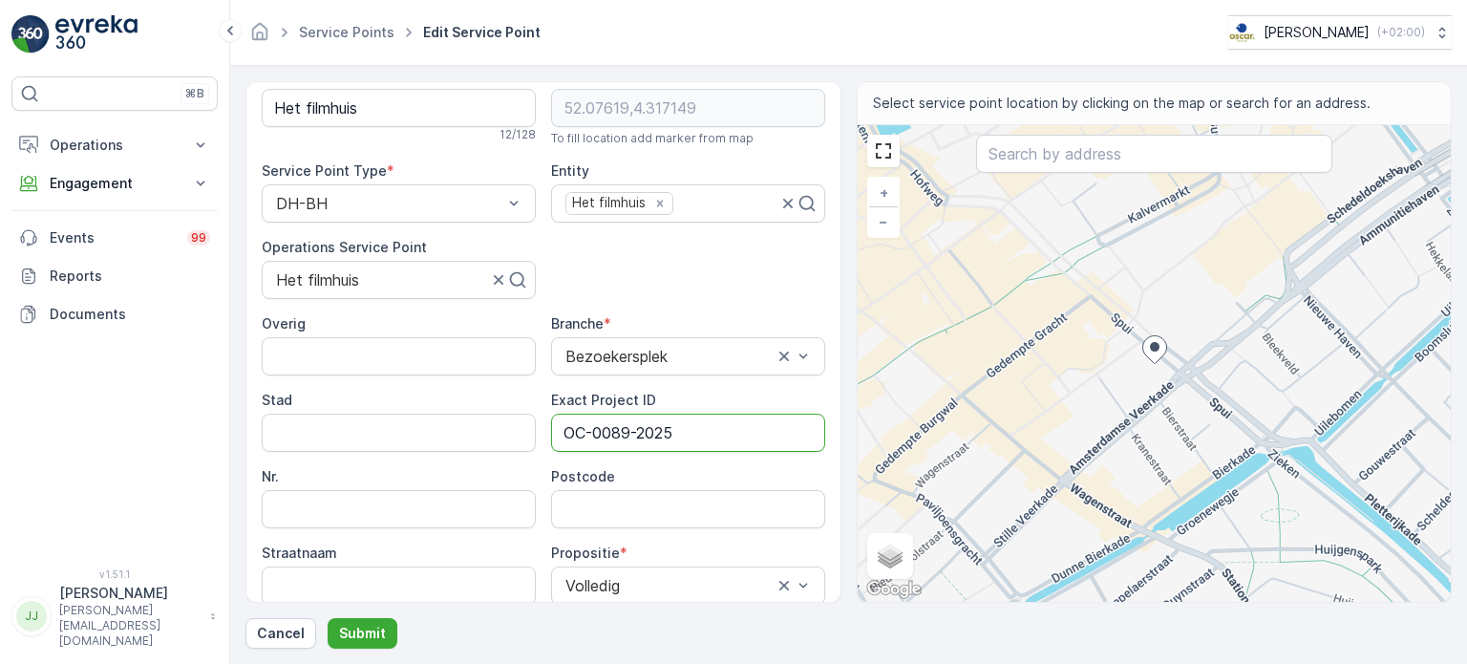
scroll to position [0, 0]
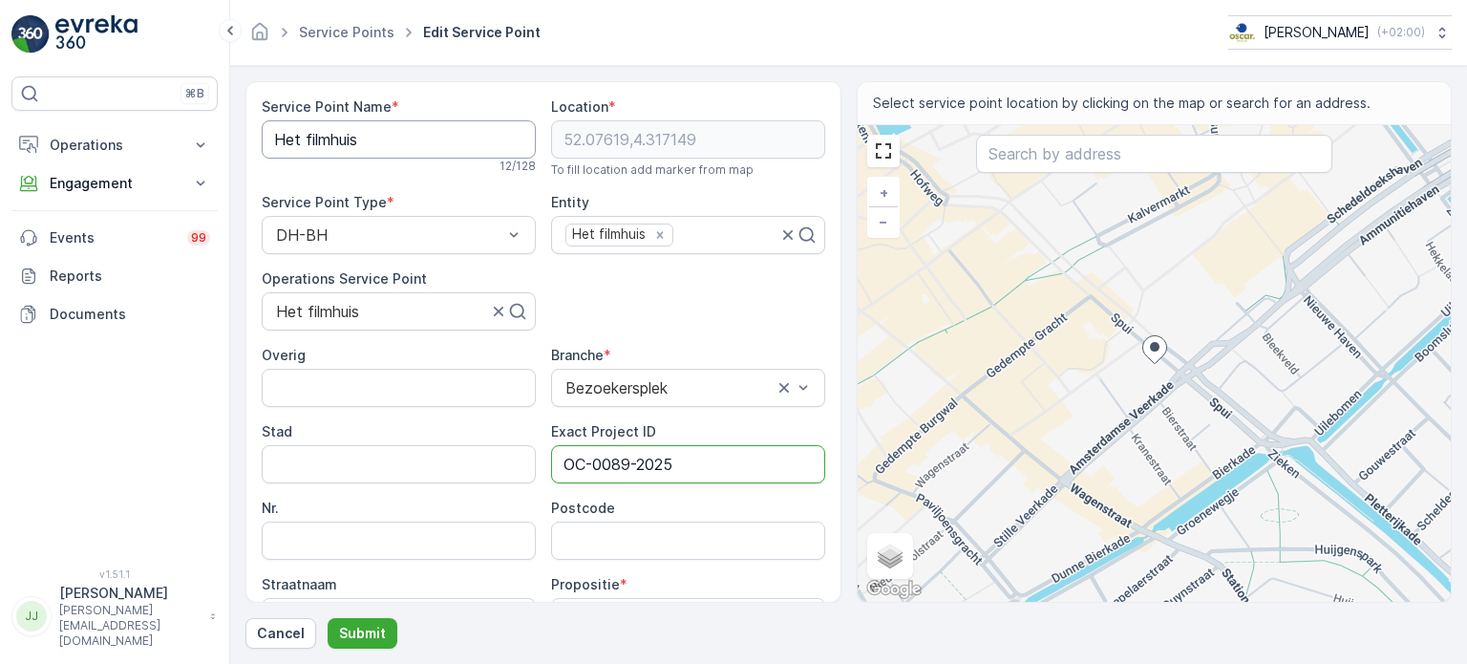
type ID "OC-0089-2025"
click at [358, 137] on Name "Het filmhuis" at bounding box center [399, 139] width 274 height 38
click at [671, 527] on input "Postcode" at bounding box center [688, 540] width 274 height 38
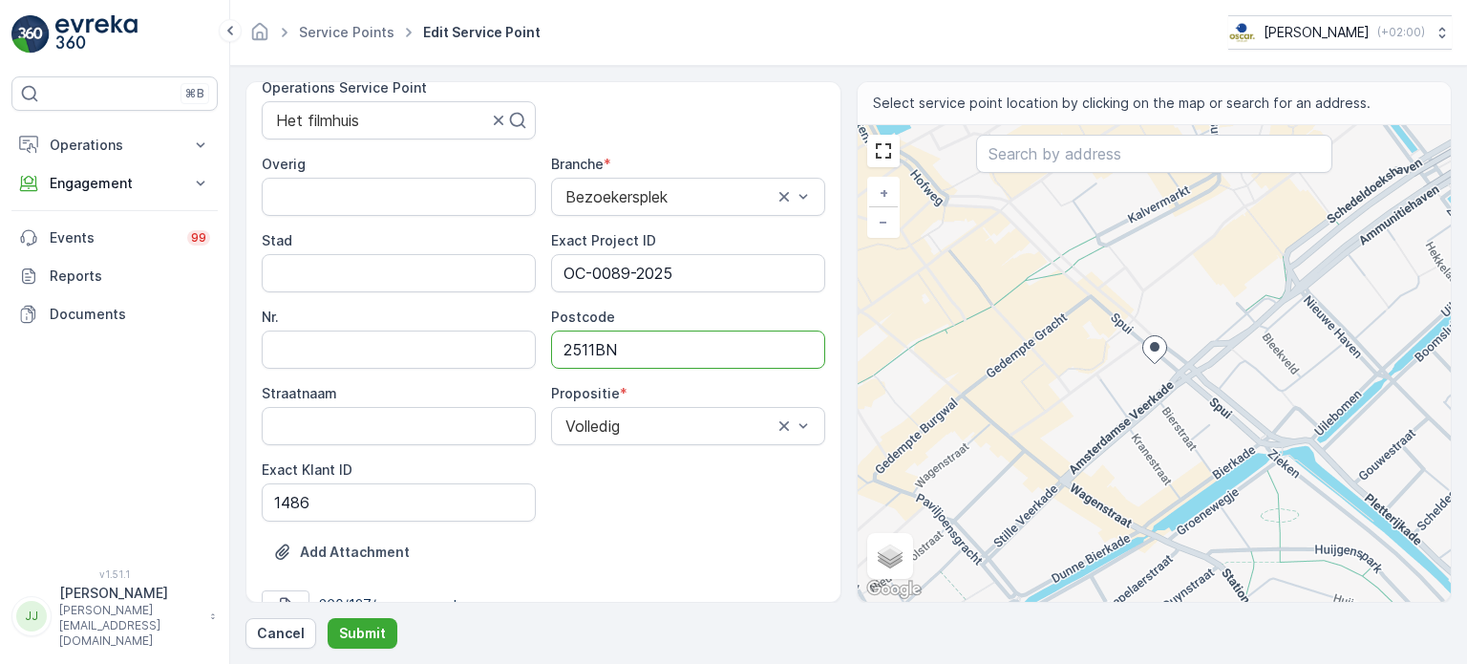
scroll to position [286, 0]
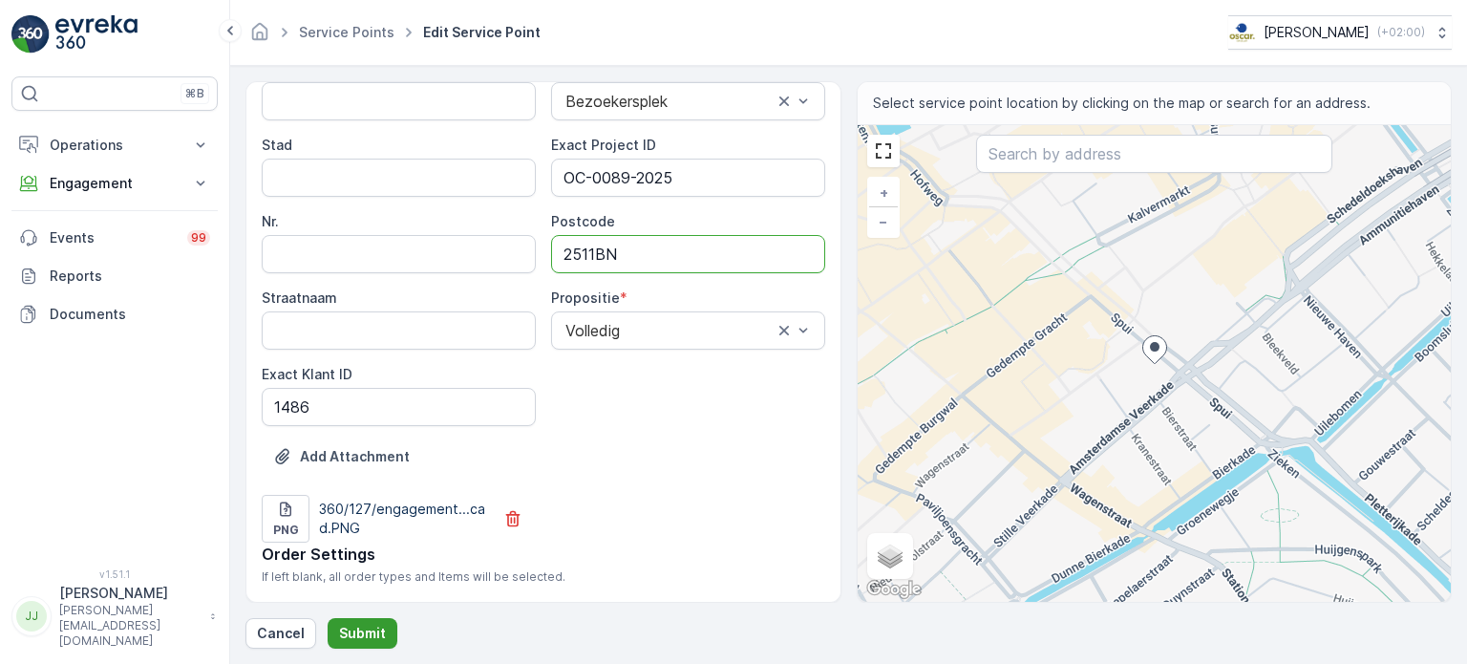
type input "2511BN"
click at [368, 628] on p "Submit" at bounding box center [362, 633] width 47 height 19
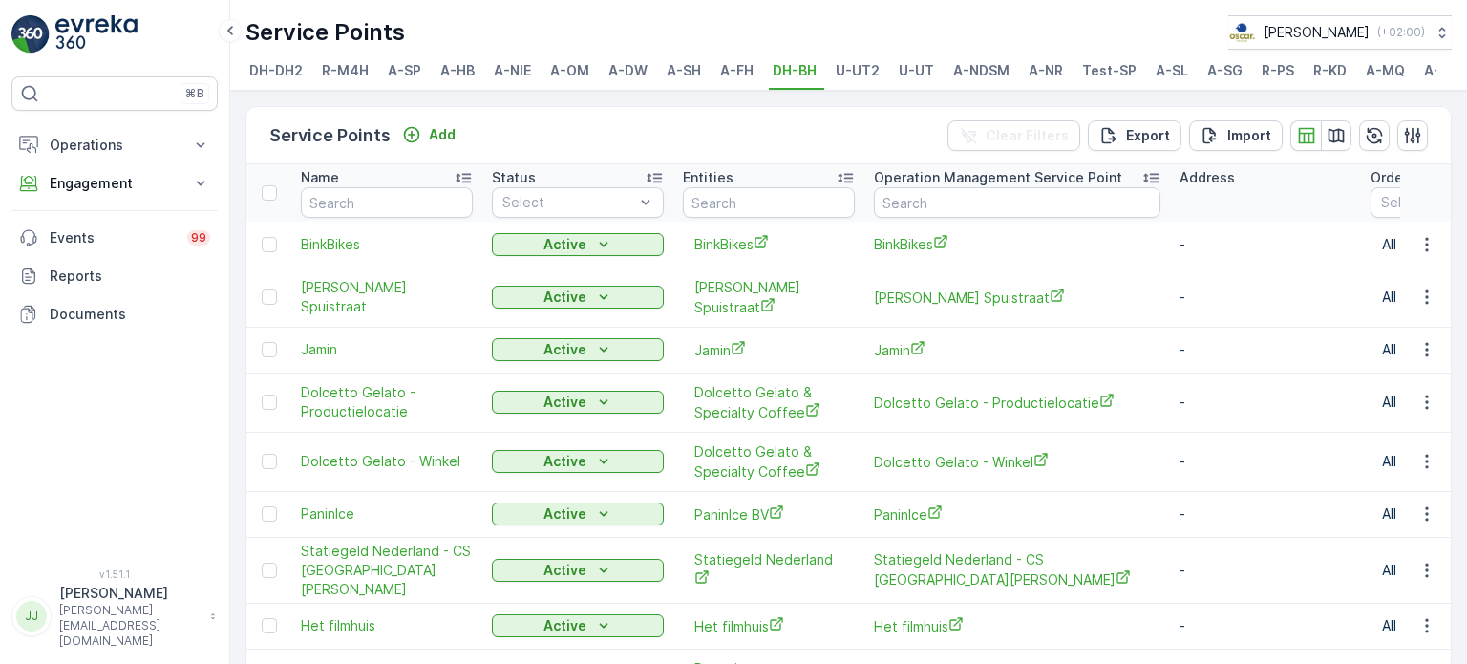
click at [183, 462] on div "⌘B Operations Insights Planning Routes & Tasks Cockpit Settings Engagement Insi…" at bounding box center [114, 310] width 206 height 469
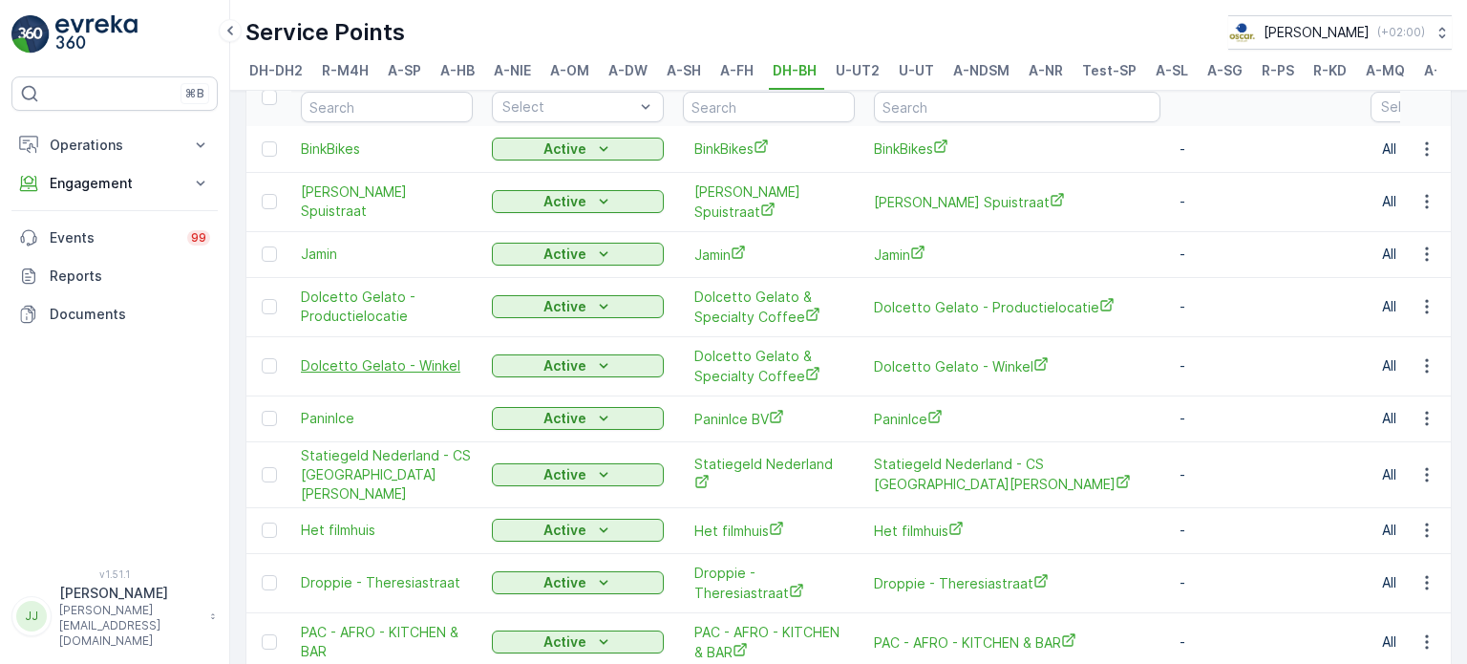
scroll to position [169, 0]
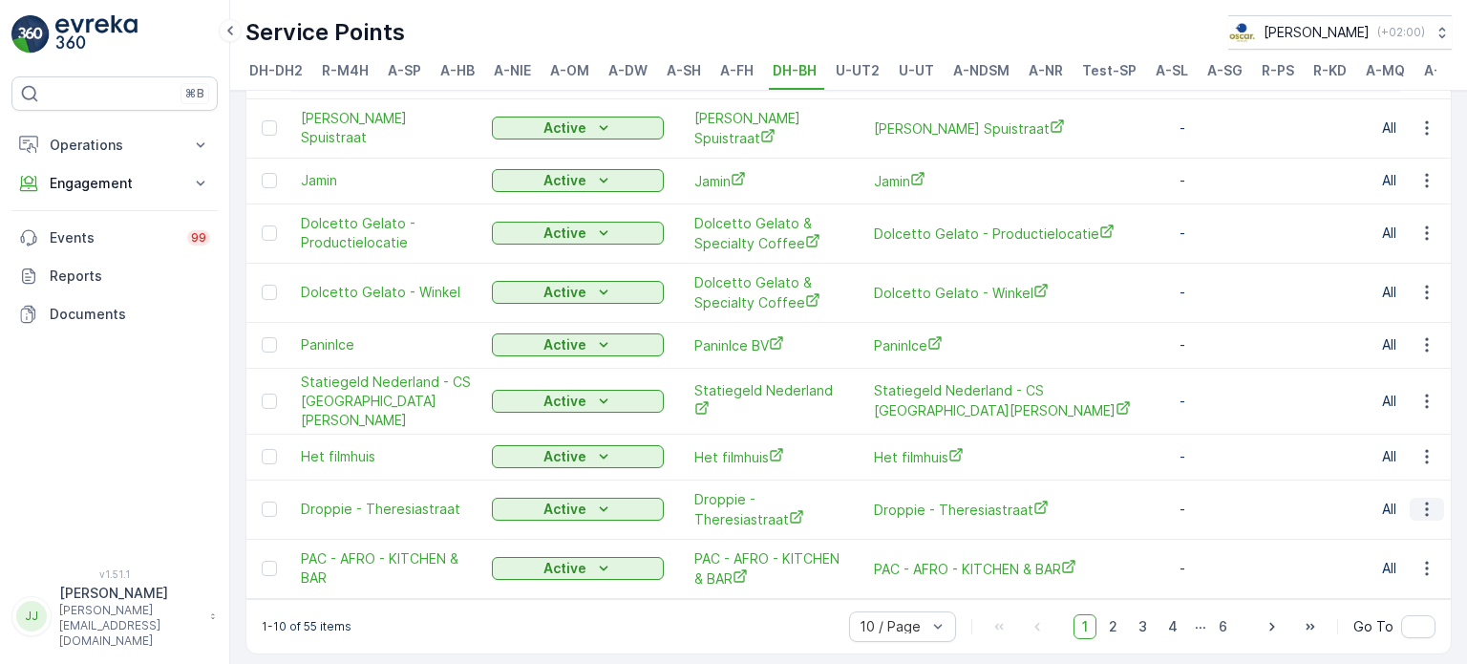
click at [1425, 499] on icon "button" at bounding box center [1426, 508] width 19 height 19
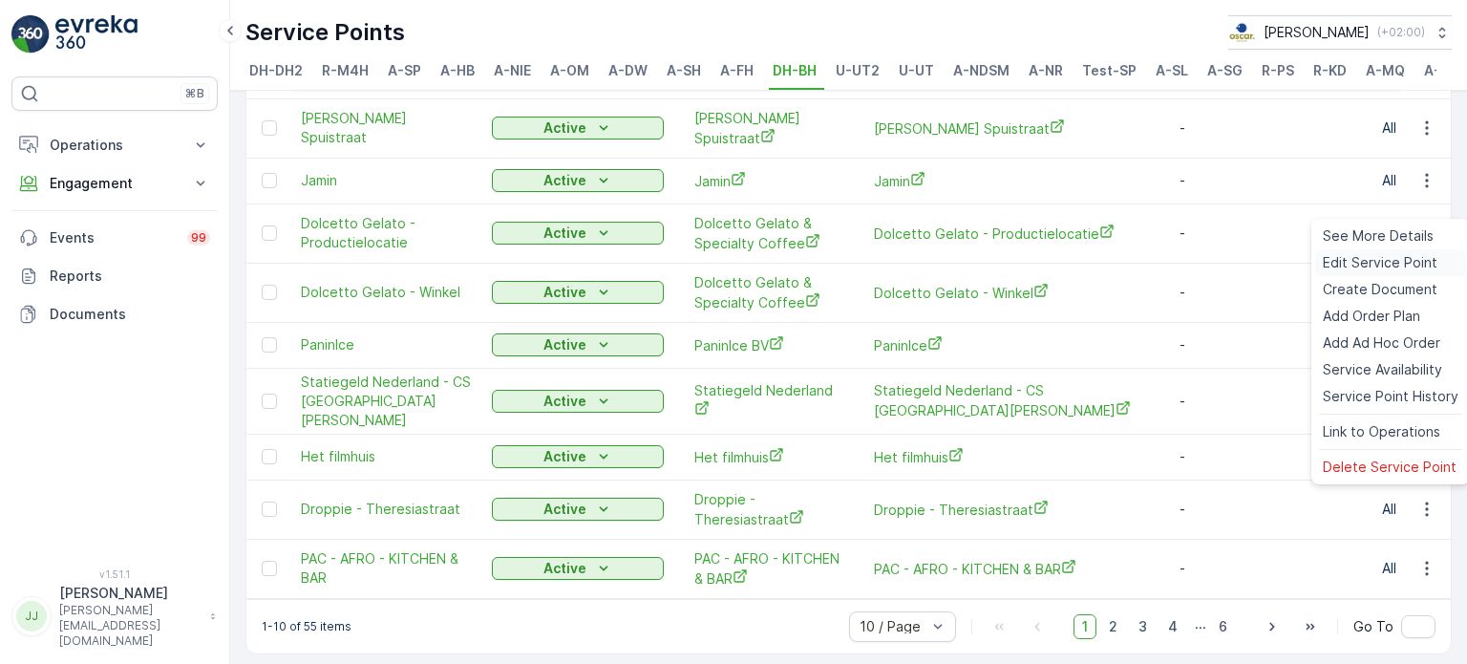
click at [1359, 265] on span "Edit Service Point" at bounding box center [1380, 262] width 115 height 19
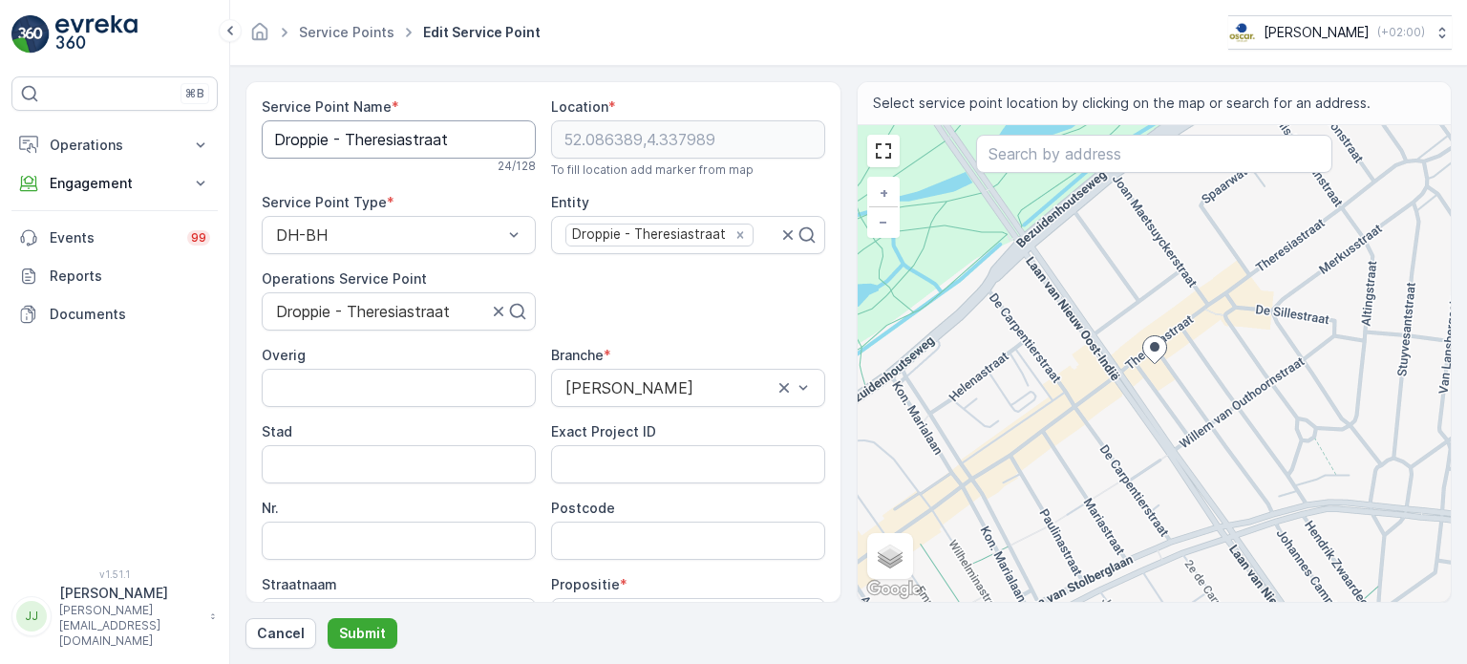
click at [386, 138] on Name "Droppie - Theresiastraat" at bounding box center [399, 139] width 274 height 38
click at [665, 545] on input "Postcode" at bounding box center [688, 540] width 274 height 38
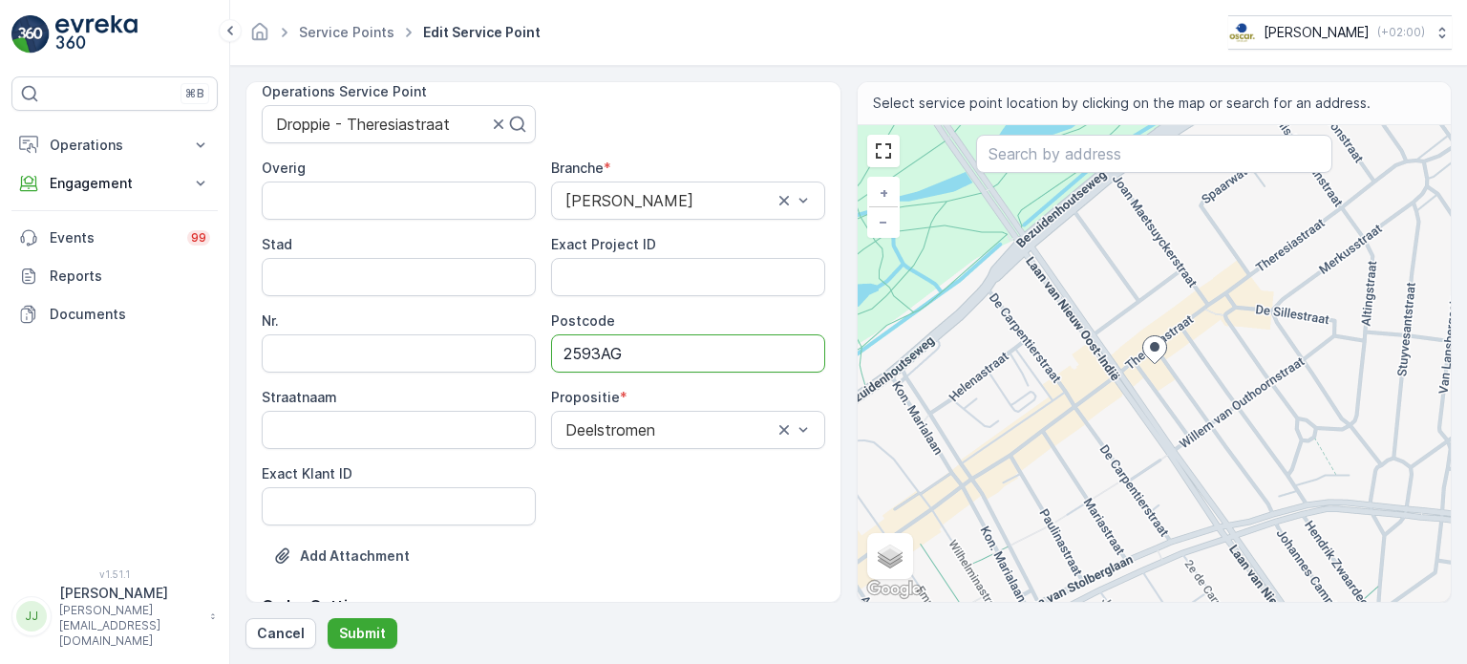
scroll to position [191, 0]
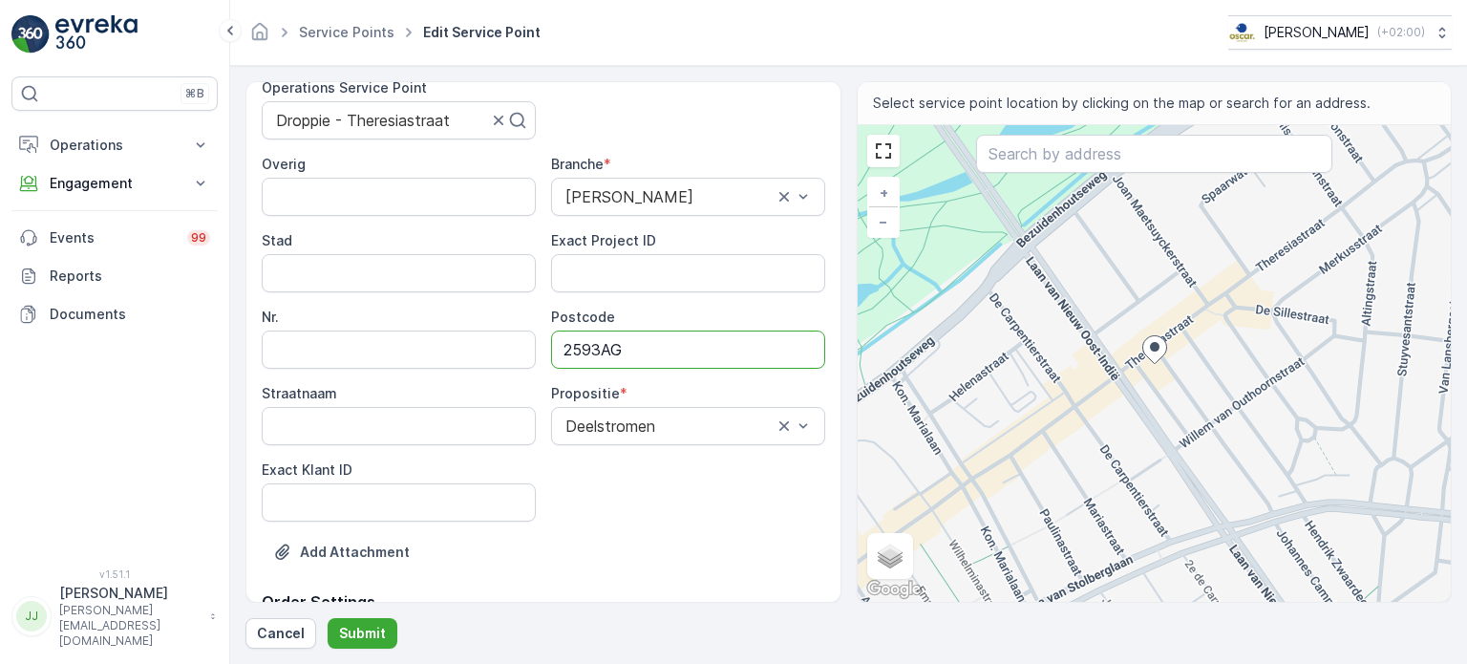
type input "2593AG"
click at [190, 463] on div "⌘B Operations Insights Planning Routes & Tasks Cockpit Settings Engagement Insi…" at bounding box center [114, 310] width 206 height 469
click at [370, 494] on ID "Exact Klant ID" at bounding box center [399, 502] width 274 height 38
paste ID "1314"
type ID "1314"
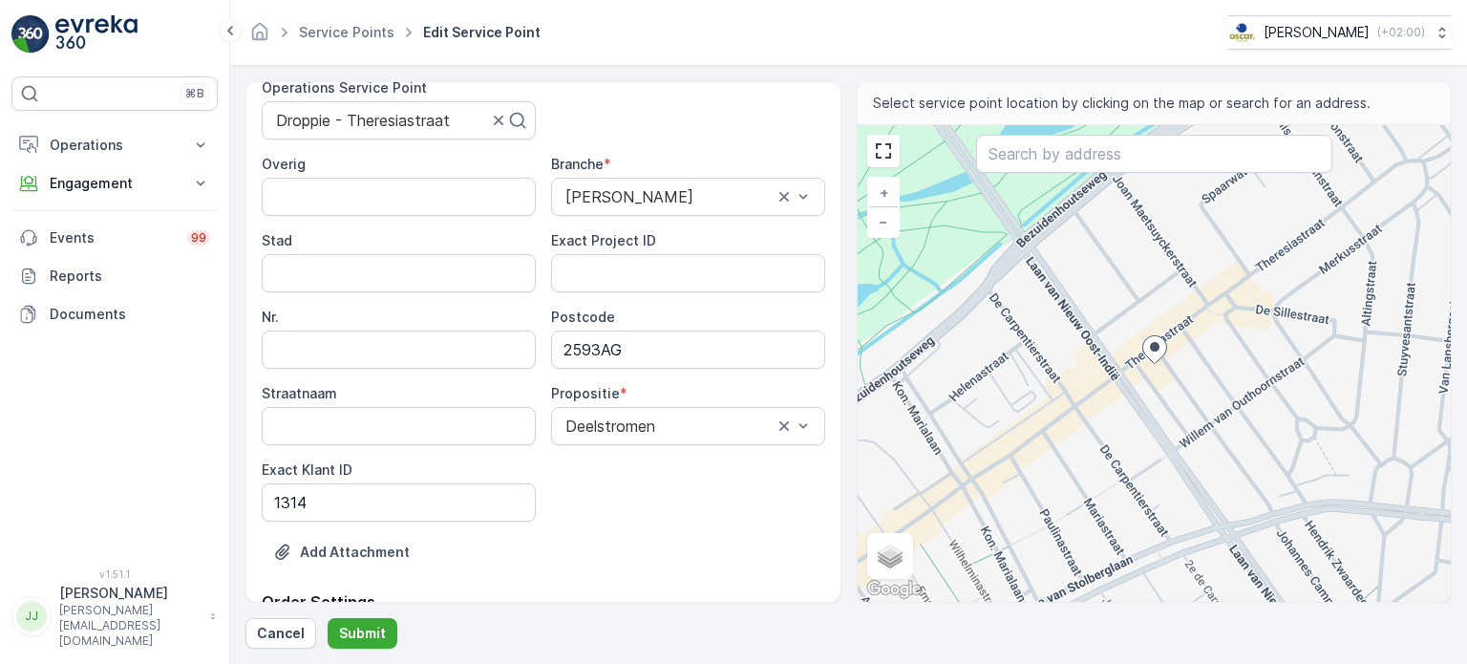
click at [206, 403] on div "⌘B Operations Insights Planning Routes & Tasks Cockpit Settings Engagement Insi…" at bounding box center [114, 310] width 206 height 469
click at [641, 283] on ID "Exact Project ID" at bounding box center [688, 273] width 274 height 38
paste ID "OC-0106-2026"
type ID "OC-0106-2026"
click at [212, 433] on div "⌘B Operations Insights Planning Routes & Tasks Cockpit Settings Engagement Insi…" at bounding box center [114, 310] width 206 height 469
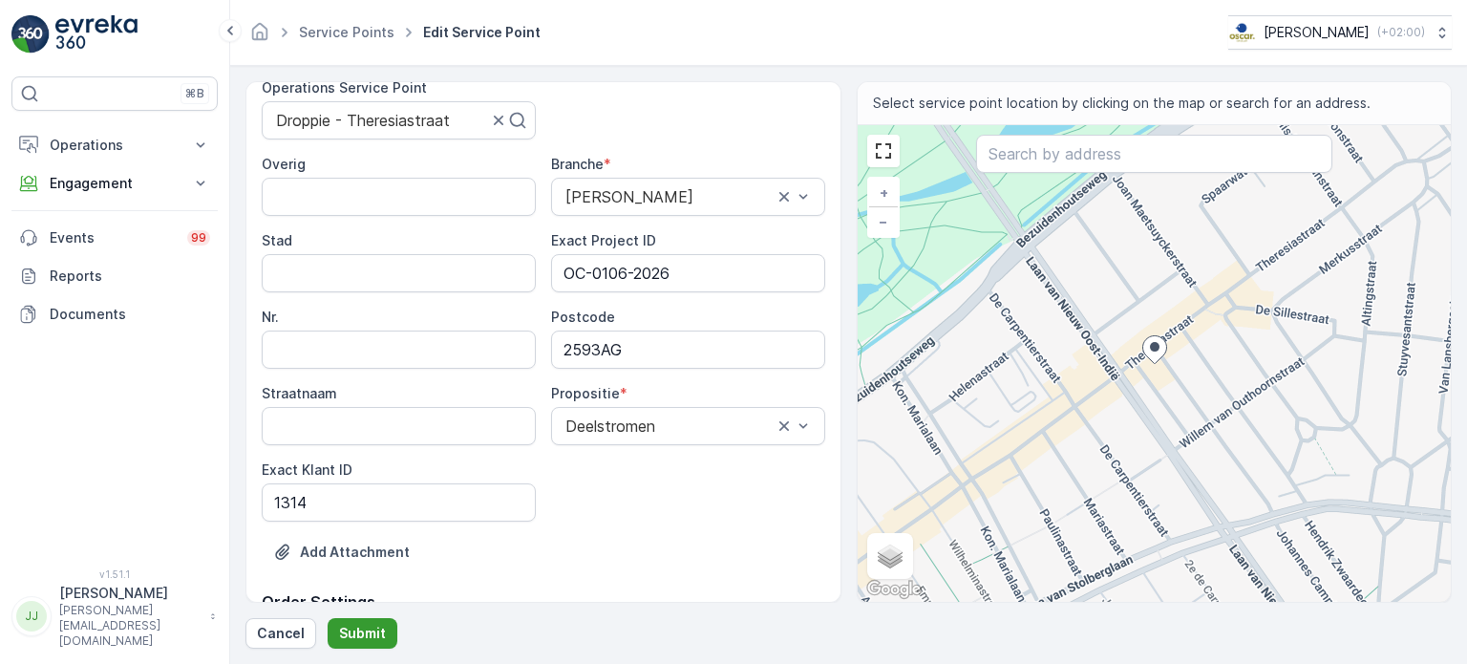
click at [369, 631] on p "Submit" at bounding box center [362, 633] width 47 height 19
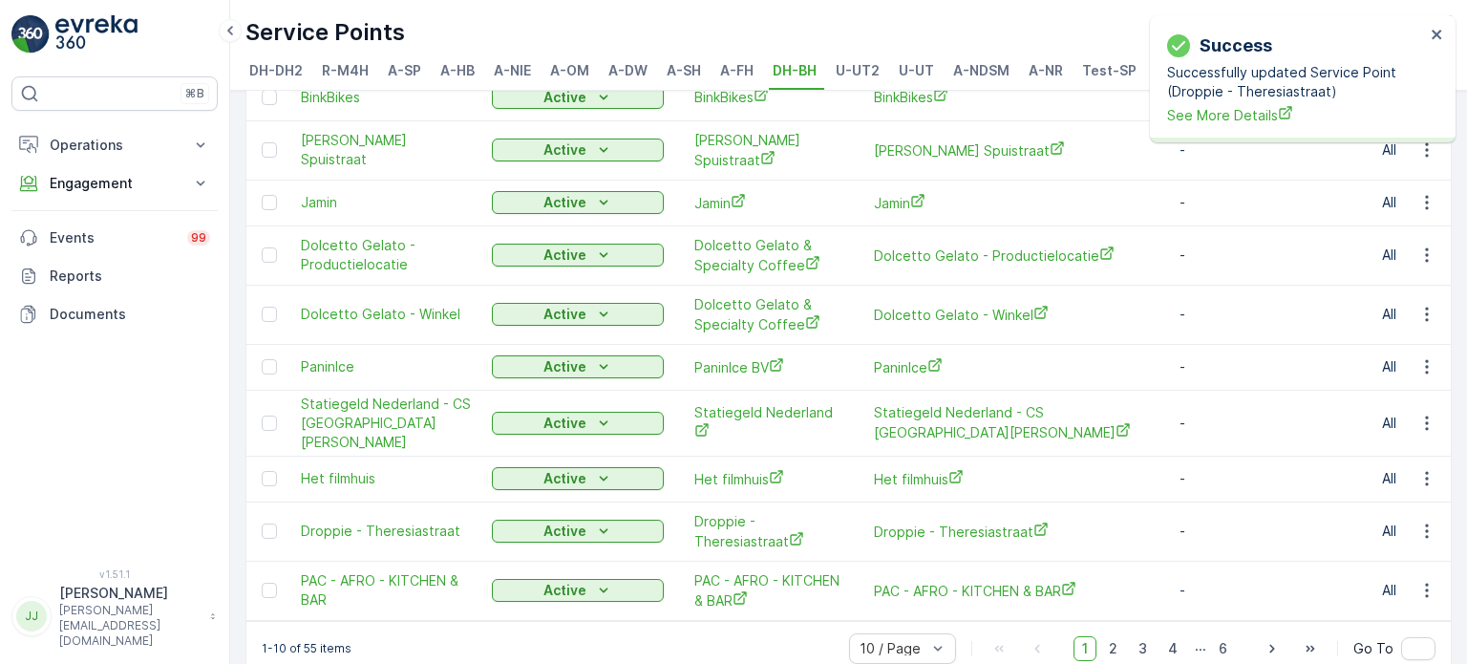
scroll to position [169, 0]
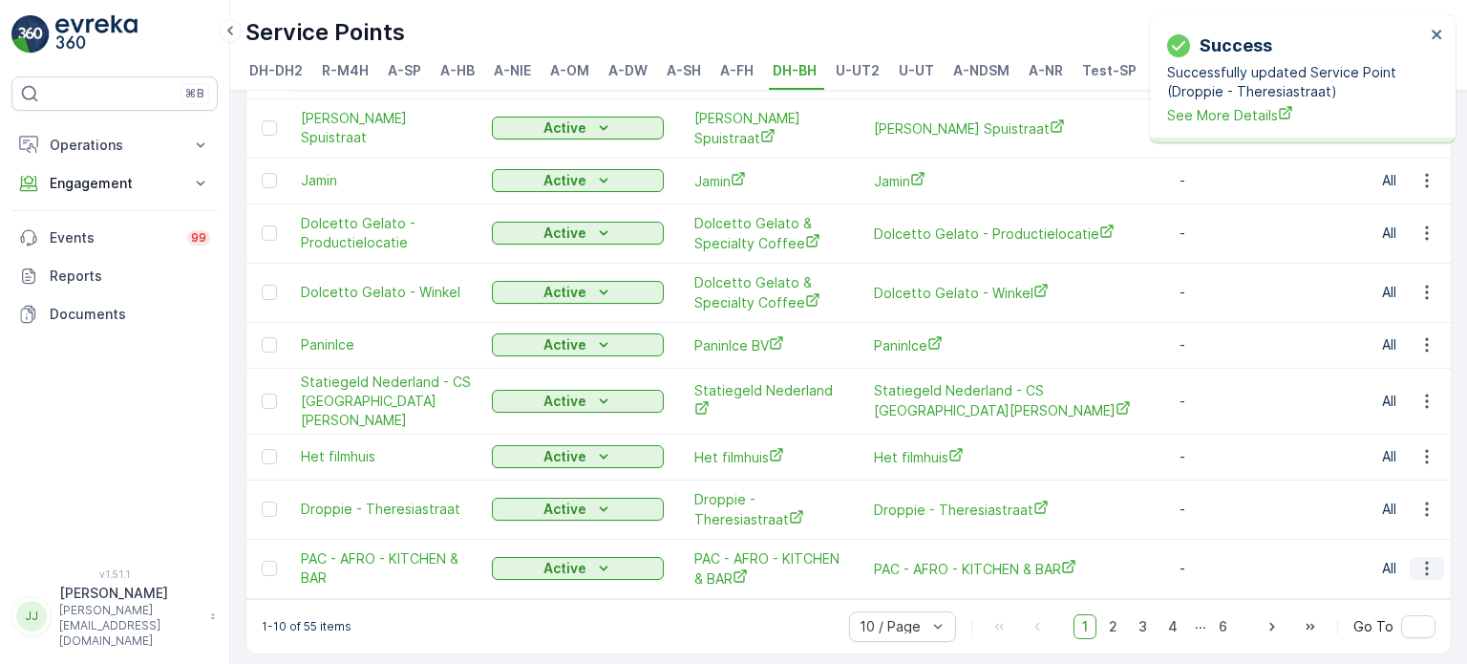
click at [1419, 559] on icon "button" at bounding box center [1426, 568] width 19 height 19
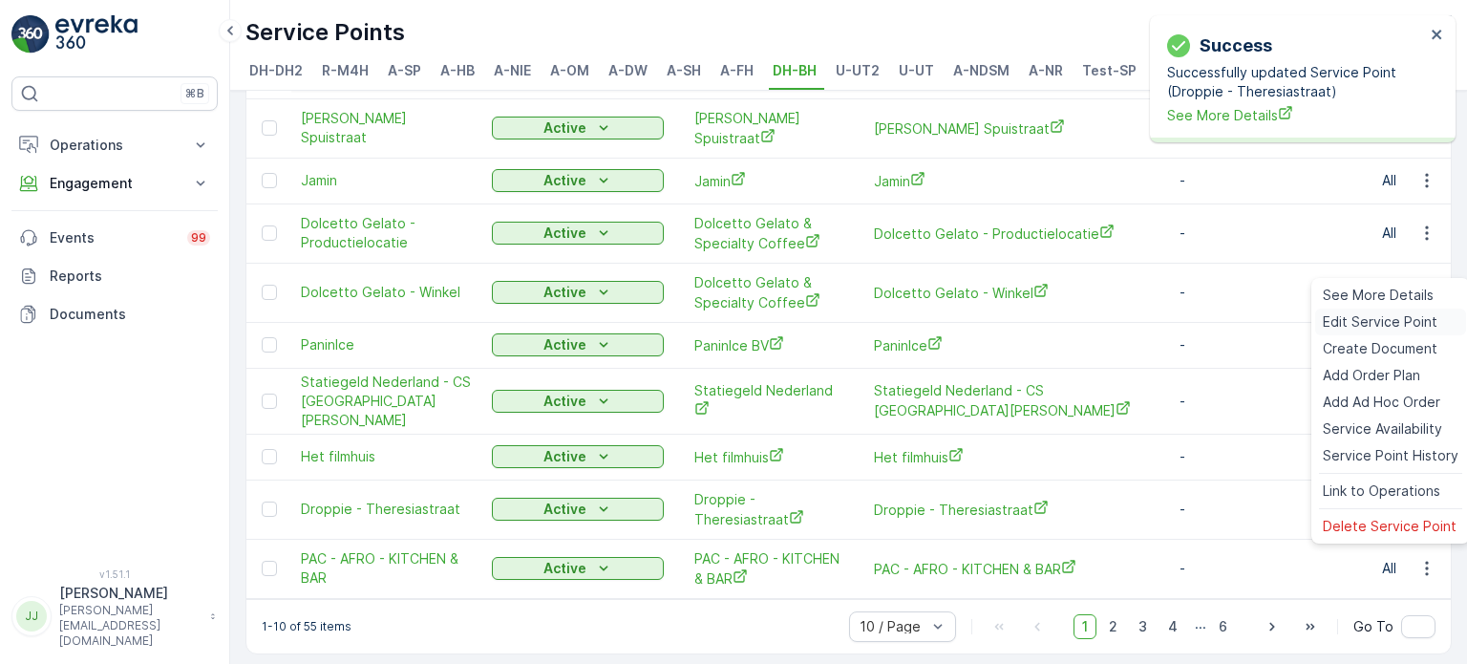
click at [1342, 327] on span "Edit Service Point" at bounding box center [1380, 321] width 115 height 19
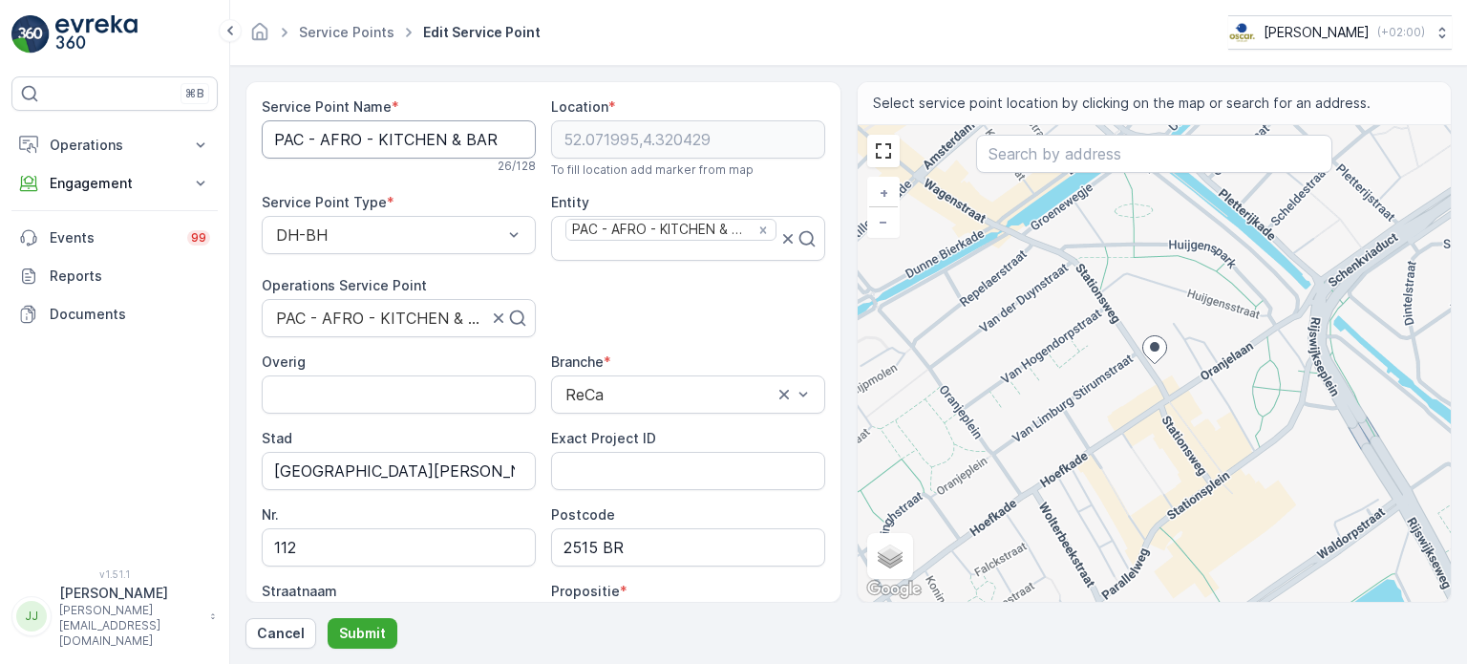
click at [329, 131] on Name "PAC - AFRO - KITCHEN & BAR" at bounding box center [399, 139] width 274 height 38
click at [602, 542] on input "2515 BR" at bounding box center [688, 547] width 274 height 38
type input "2515BR"
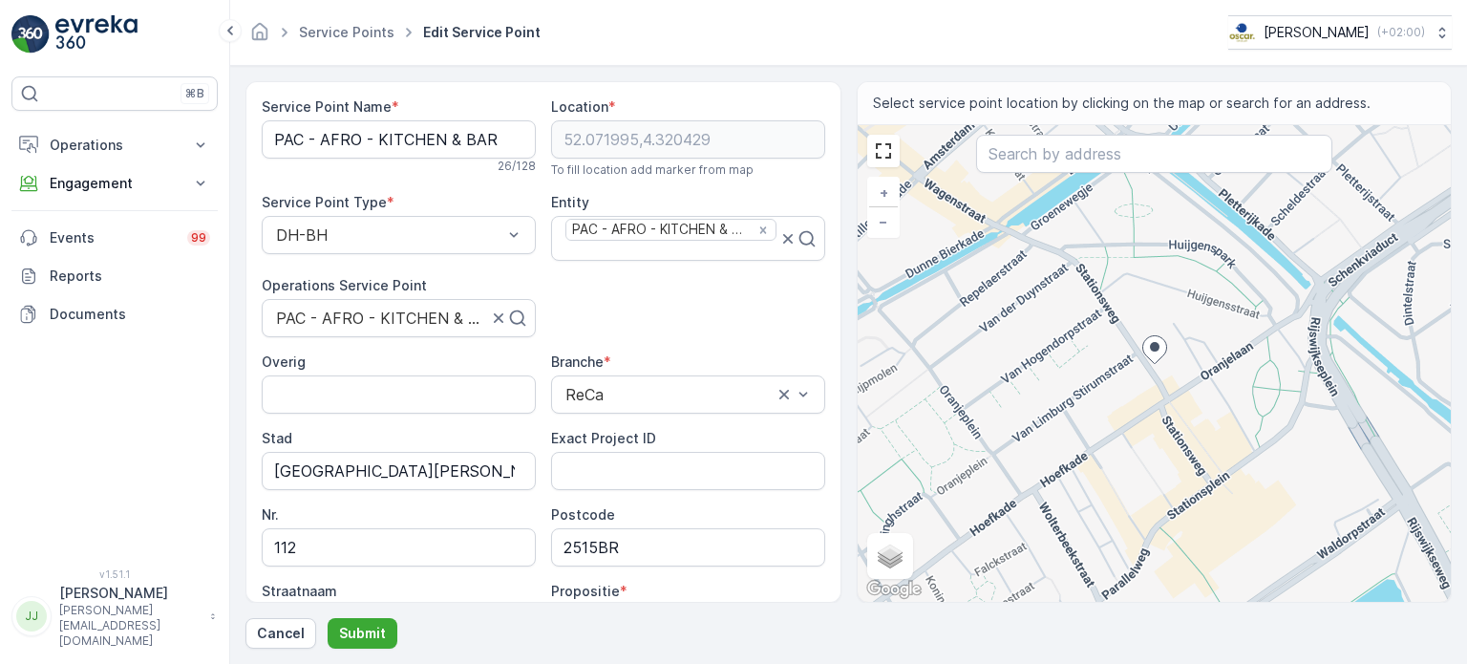
click at [149, 515] on div "⌘B Operations Insights Planning Routes & Tasks Cockpit Settings Engagement Insi…" at bounding box center [114, 310] width 206 height 469
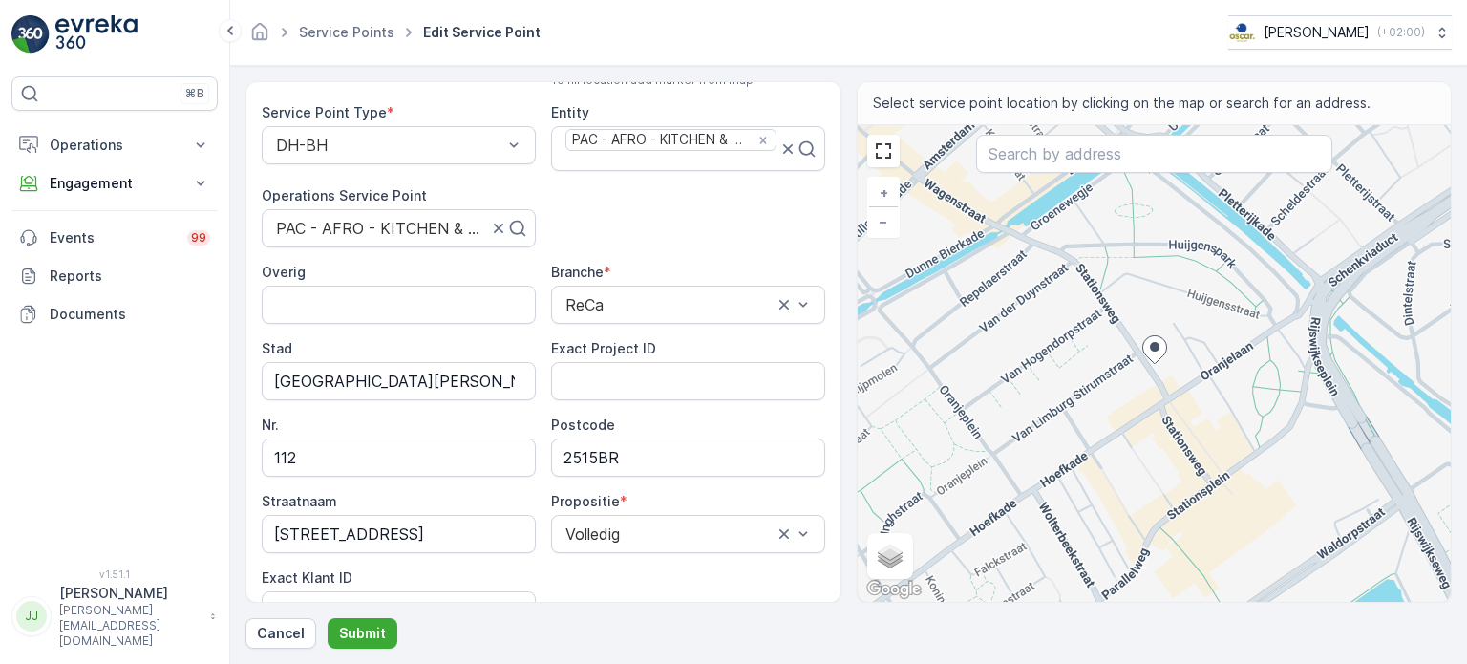
scroll to position [191, 0]
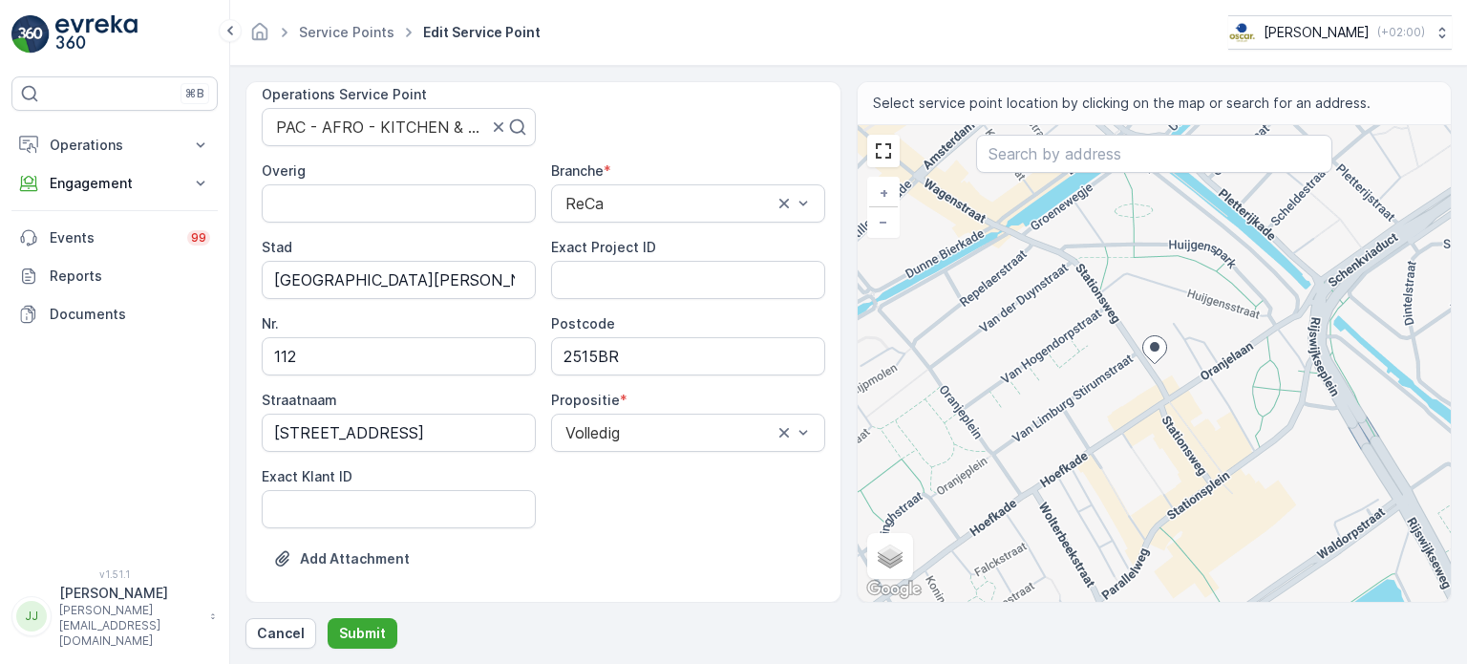
click at [370, 495] on ID "Exact Klant ID" at bounding box center [399, 509] width 274 height 38
paste ID "1444"
type ID "1444"
click at [167, 445] on div "⌘B Operations Insights Planning Routes & Tasks Cockpit Settings Engagement Insi…" at bounding box center [114, 310] width 206 height 469
click at [604, 279] on ID "Exact Project ID" at bounding box center [688, 280] width 274 height 38
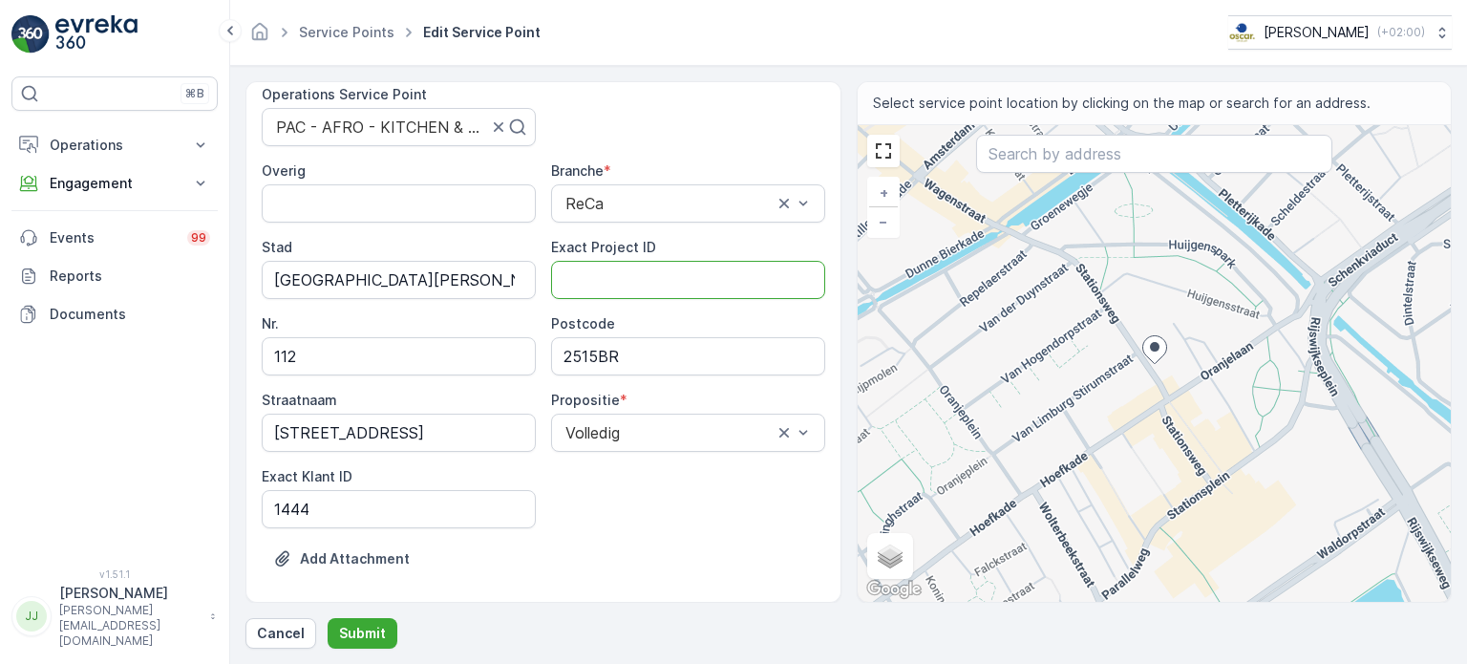
paste ID "OC-0064-2025"
click at [586, 270] on ID "OC-0064-2025" at bounding box center [688, 280] width 274 height 38
type ID "OC-0064-2025"
click at [128, 399] on div "⌘B Operations Insights Planning Routes & Tasks Cockpit Settings Engagement Insi…" at bounding box center [114, 310] width 206 height 469
click at [362, 635] on p "Submit" at bounding box center [362, 633] width 47 height 19
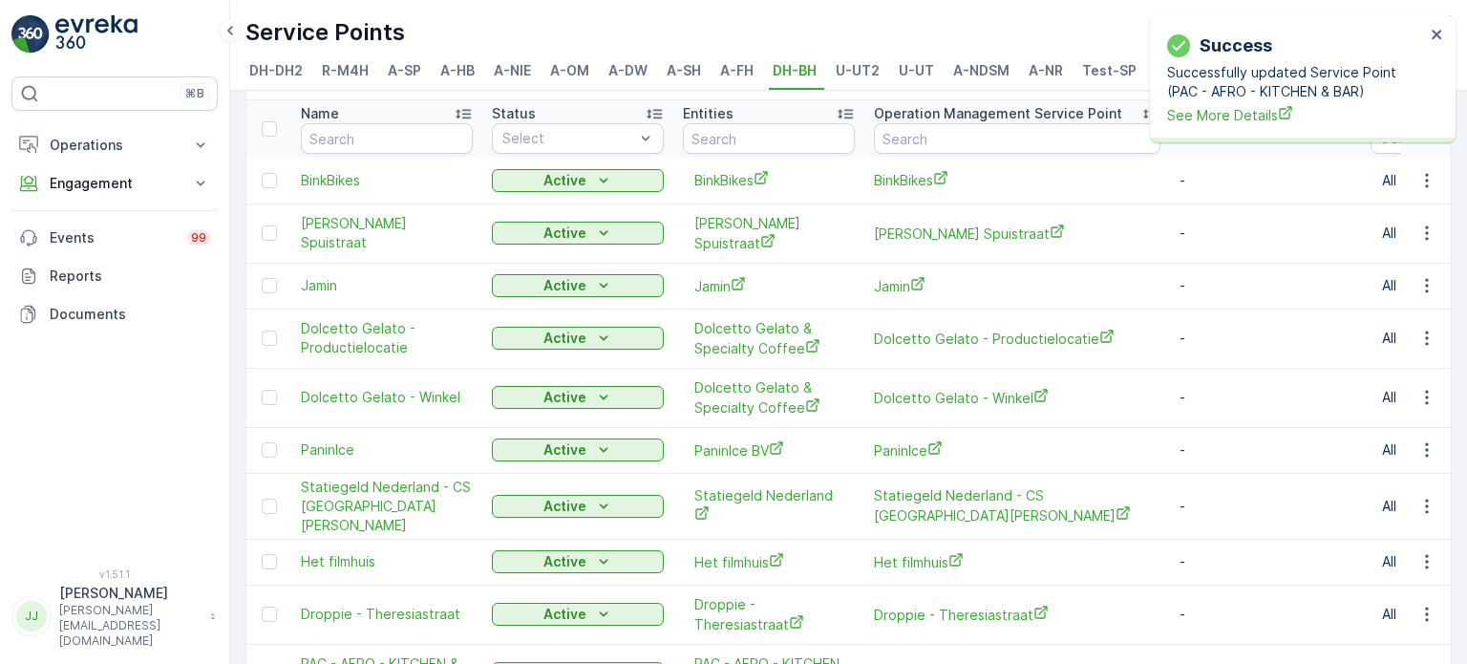
scroll to position [169, 0]
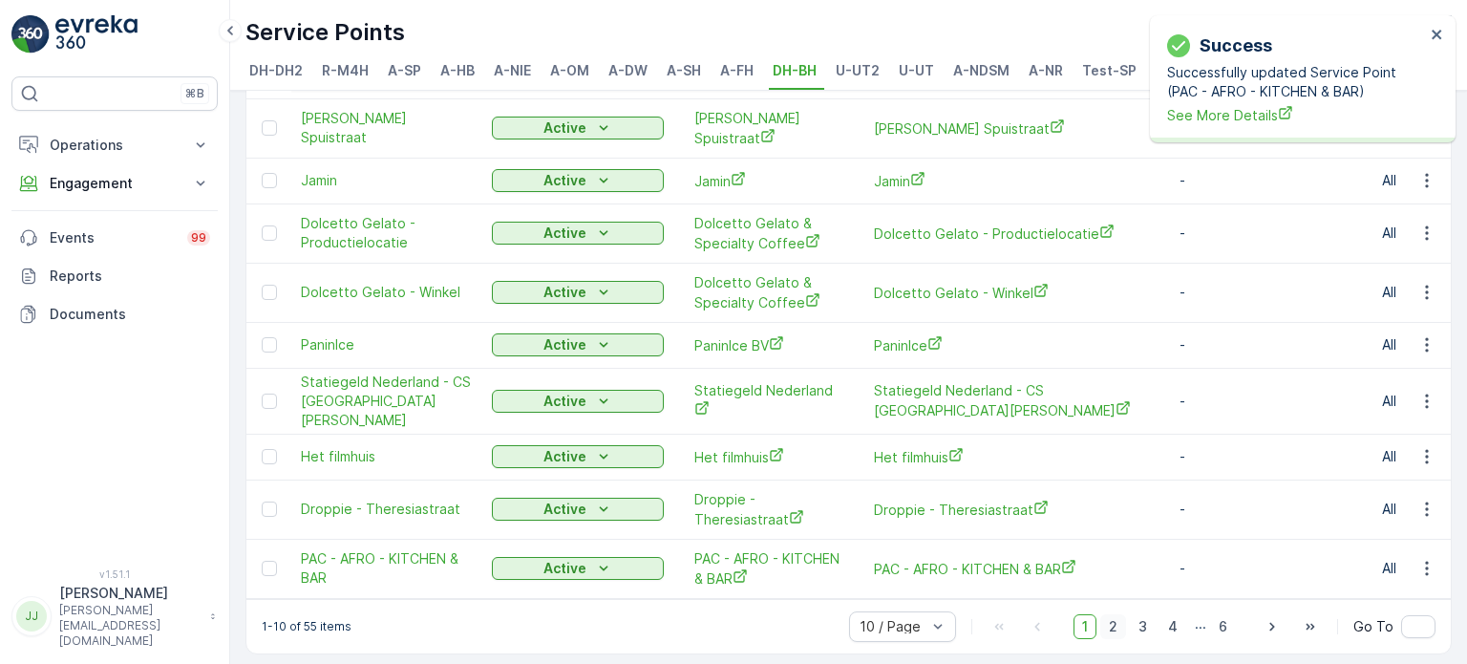
click at [1111, 626] on span "2" at bounding box center [1113, 626] width 26 height 25
